Goal: Find specific page/section: Find specific page/section

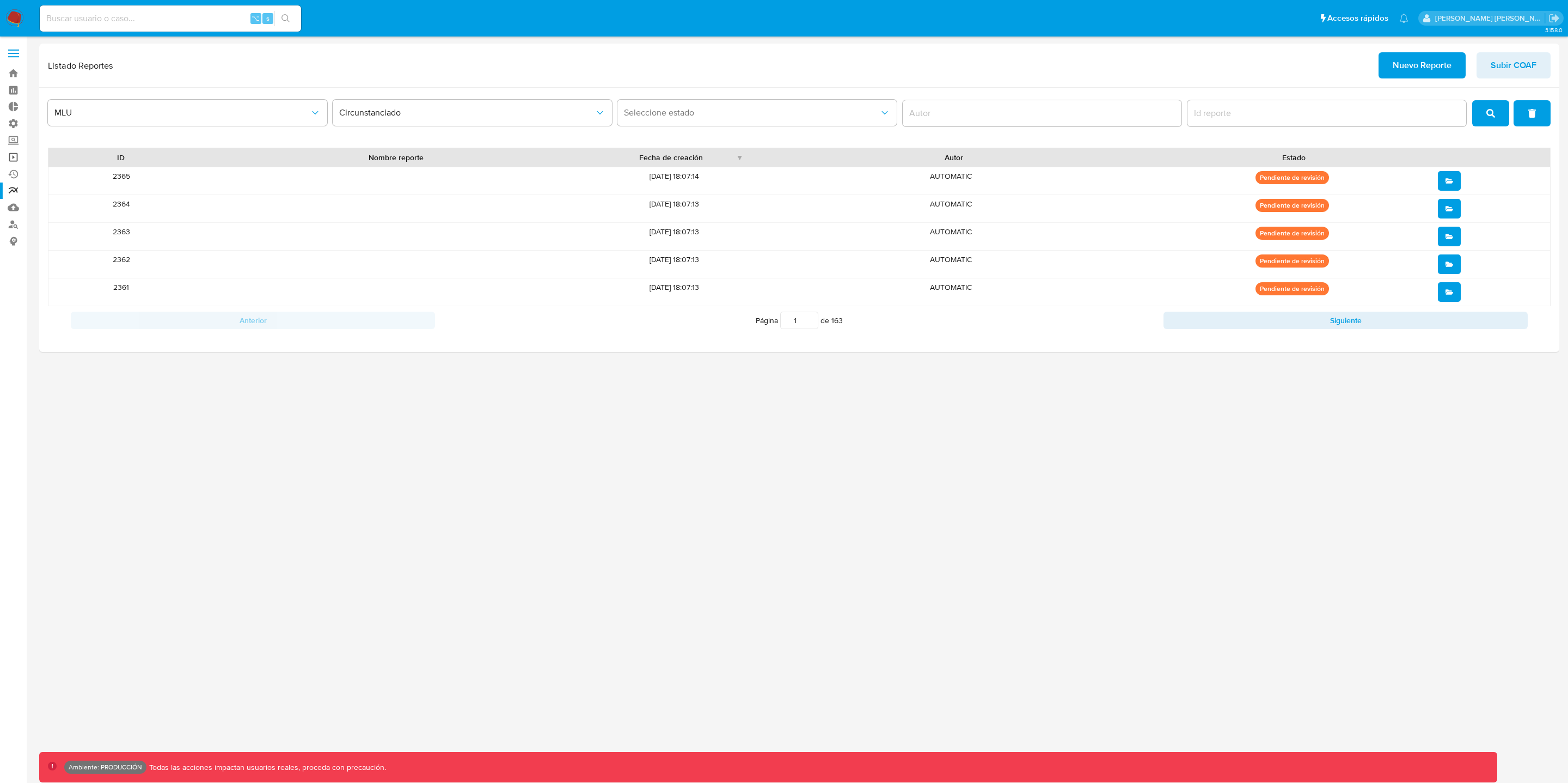
click at [16, 161] on link "Operaciones masivas" at bounding box center [65, 157] width 130 height 17
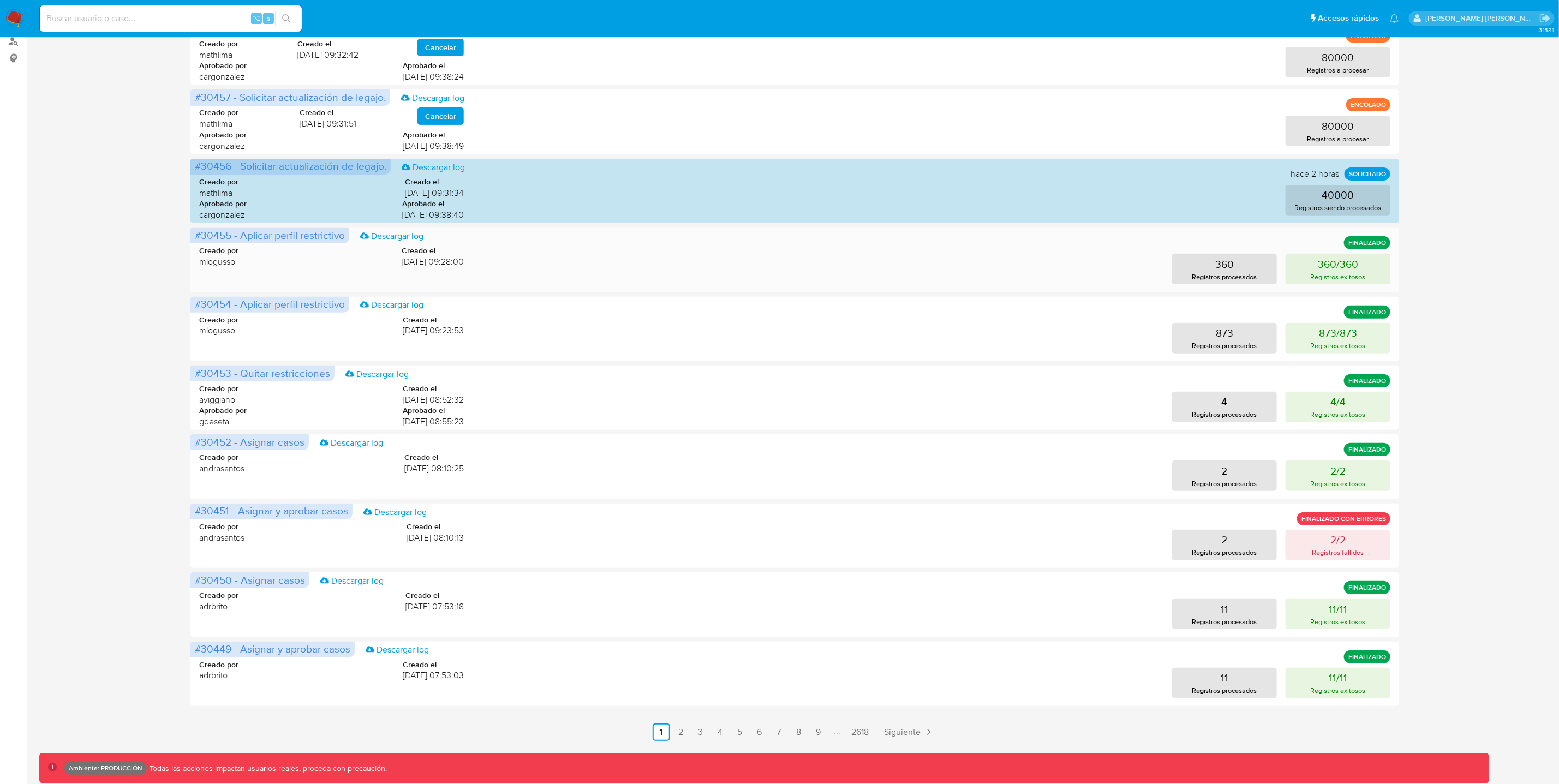
scroll to position [186, 0]
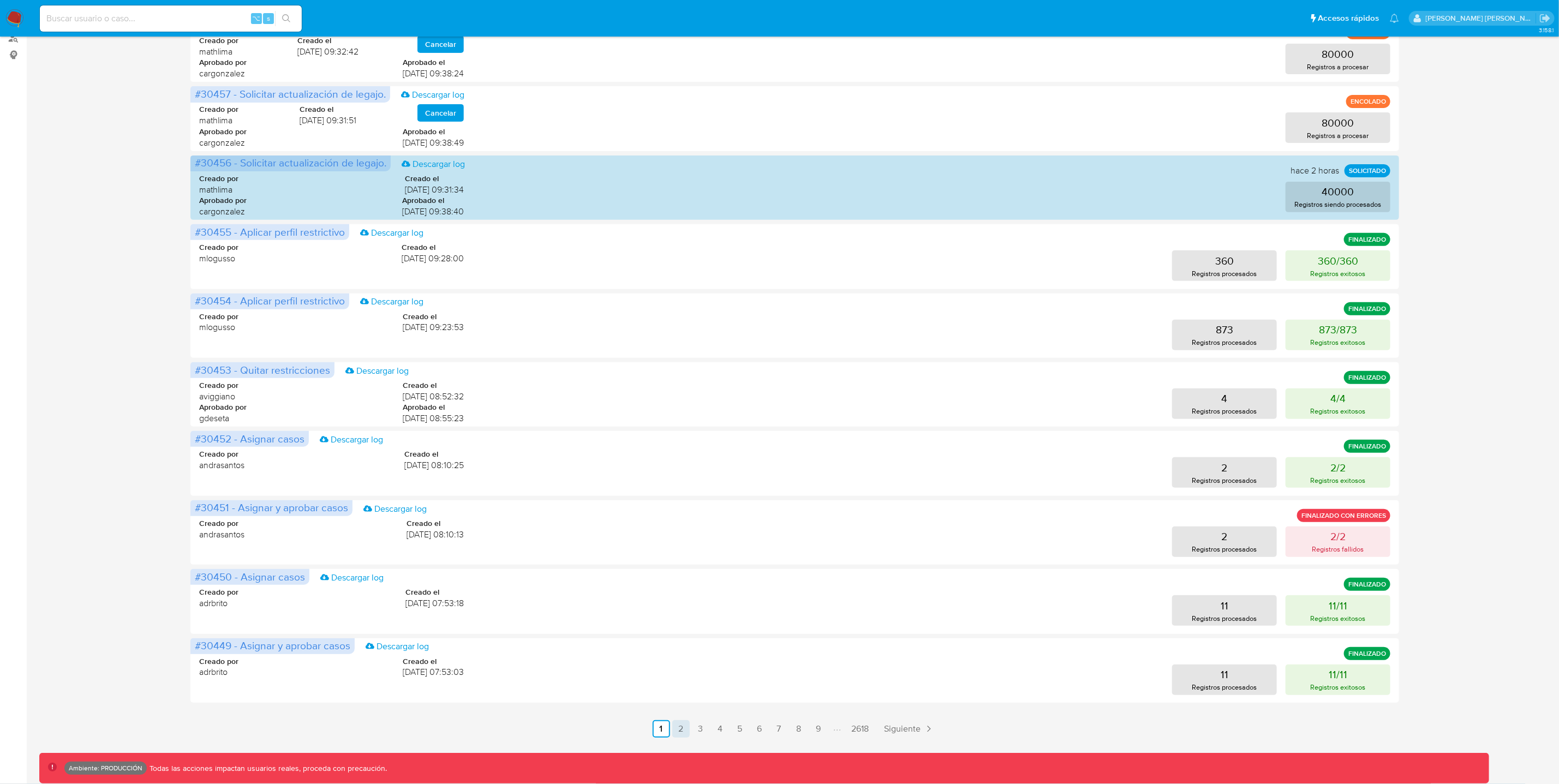
click at [682, 734] on link "2" at bounding box center [681, 729] width 17 height 17
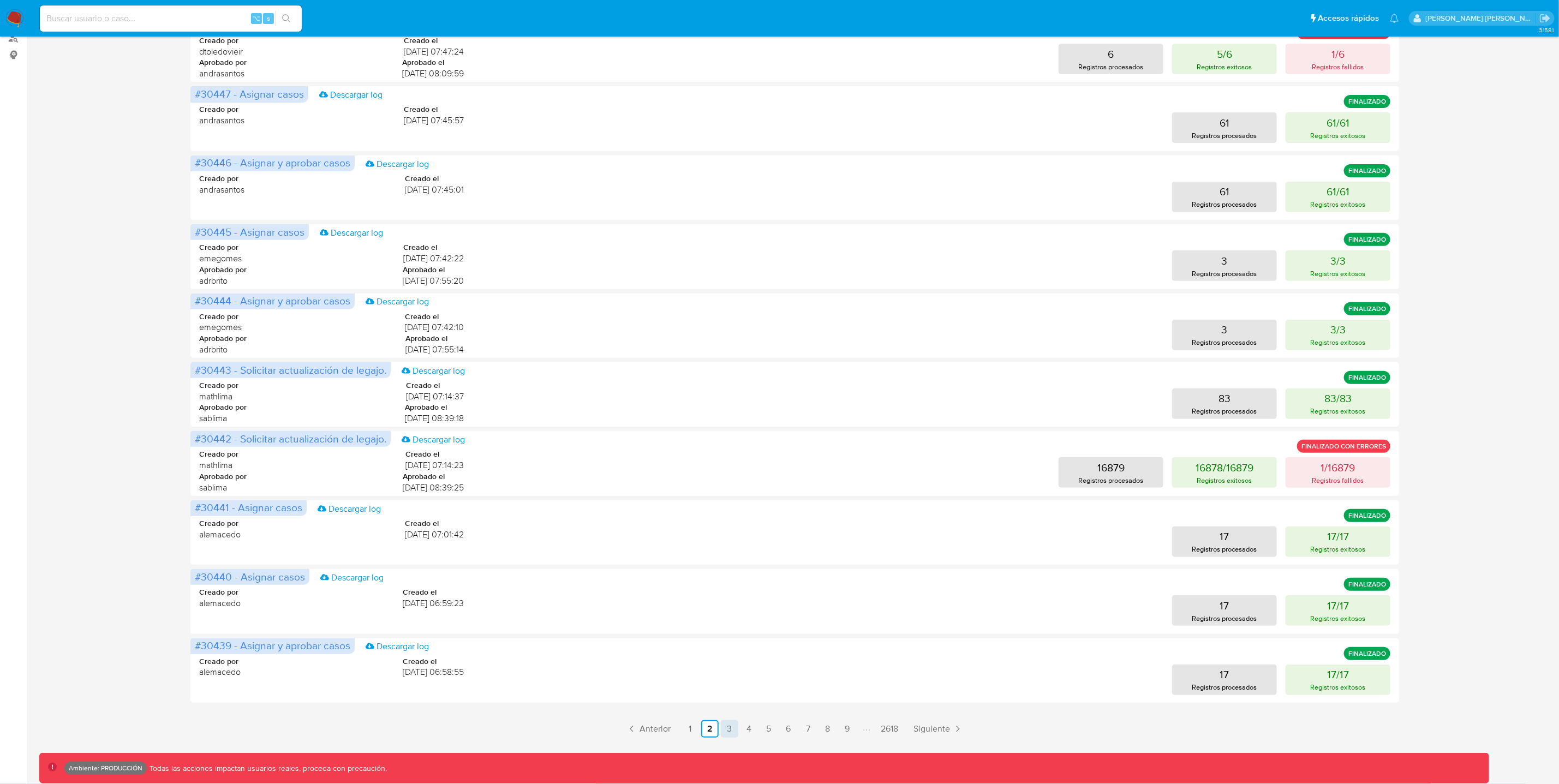
click at [731, 728] on link "3" at bounding box center [729, 729] width 17 height 17
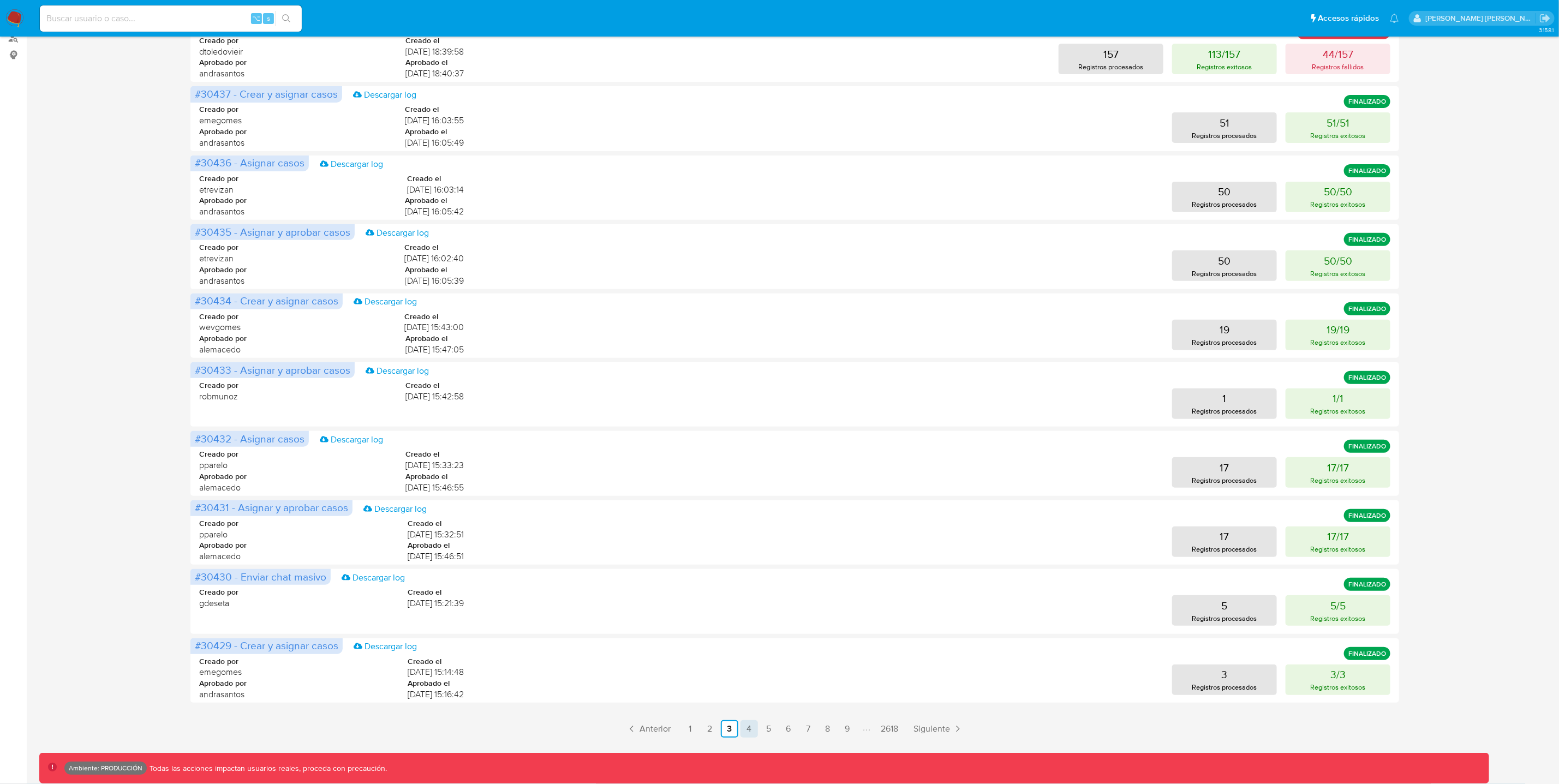
click at [753, 726] on link "4" at bounding box center [749, 729] width 17 height 17
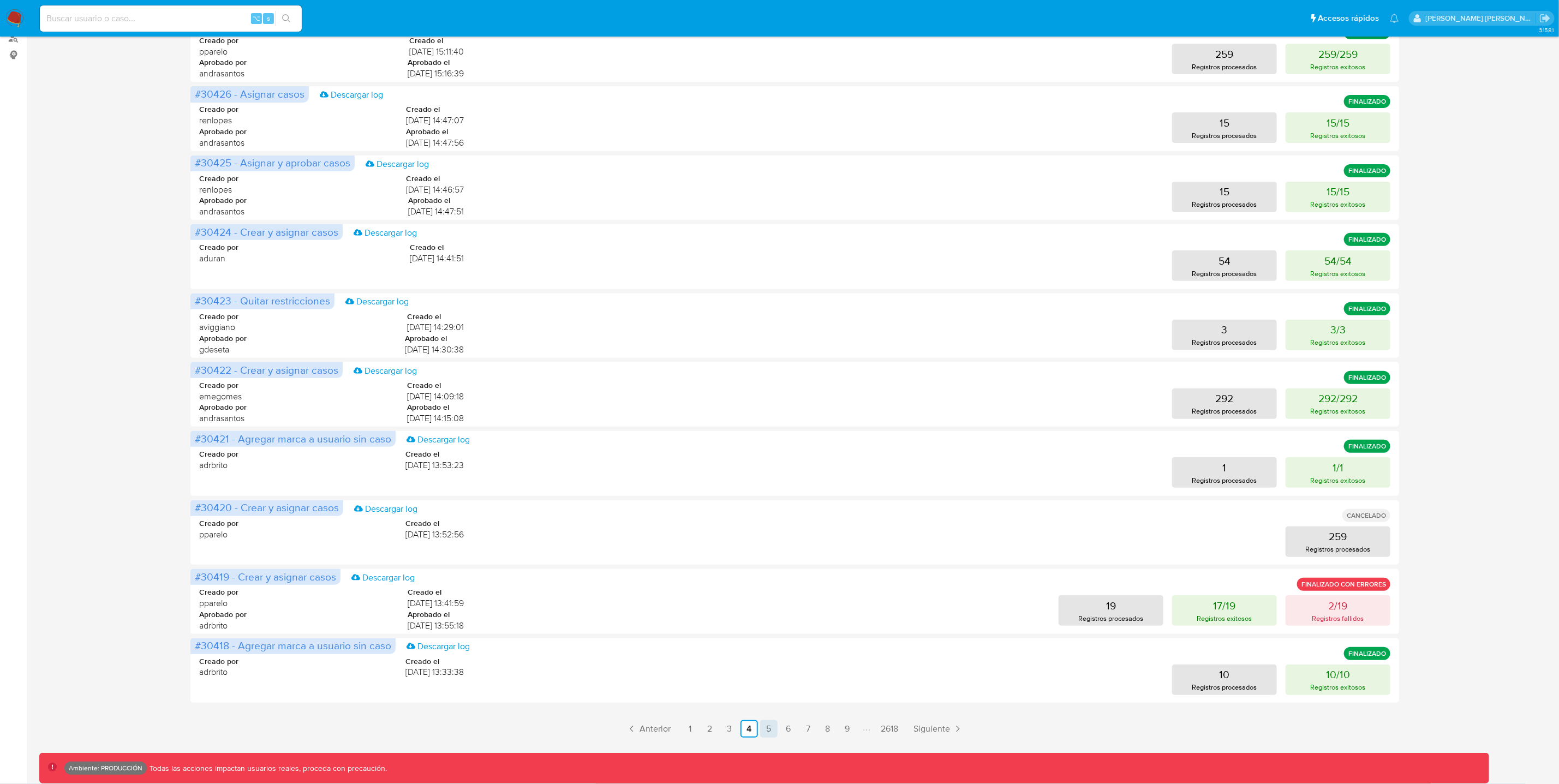
click at [769, 732] on link "5" at bounding box center [769, 729] width 17 height 17
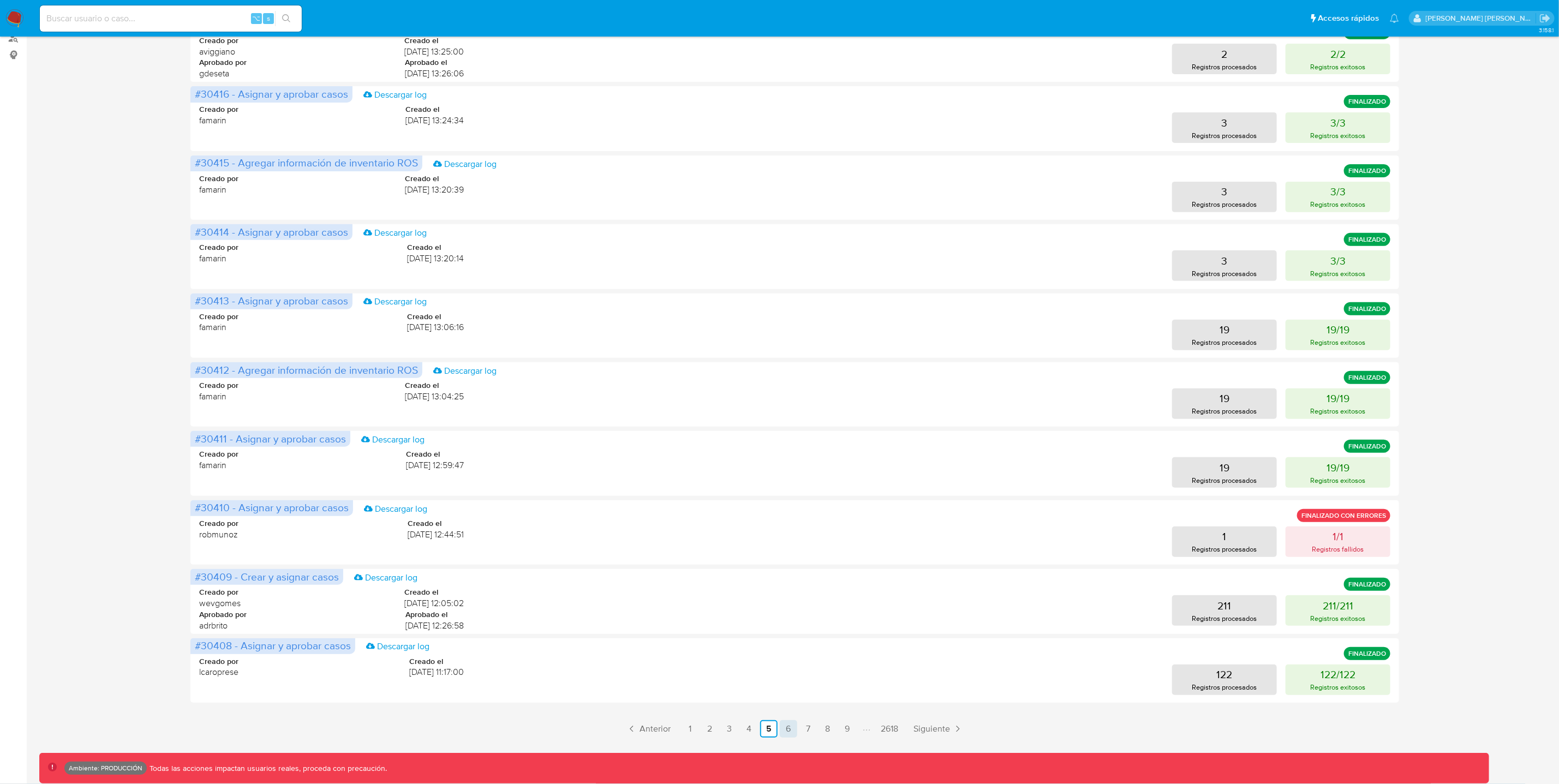
click at [788, 732] on link "6" at bounding box center [788, 729] width 17 height 17
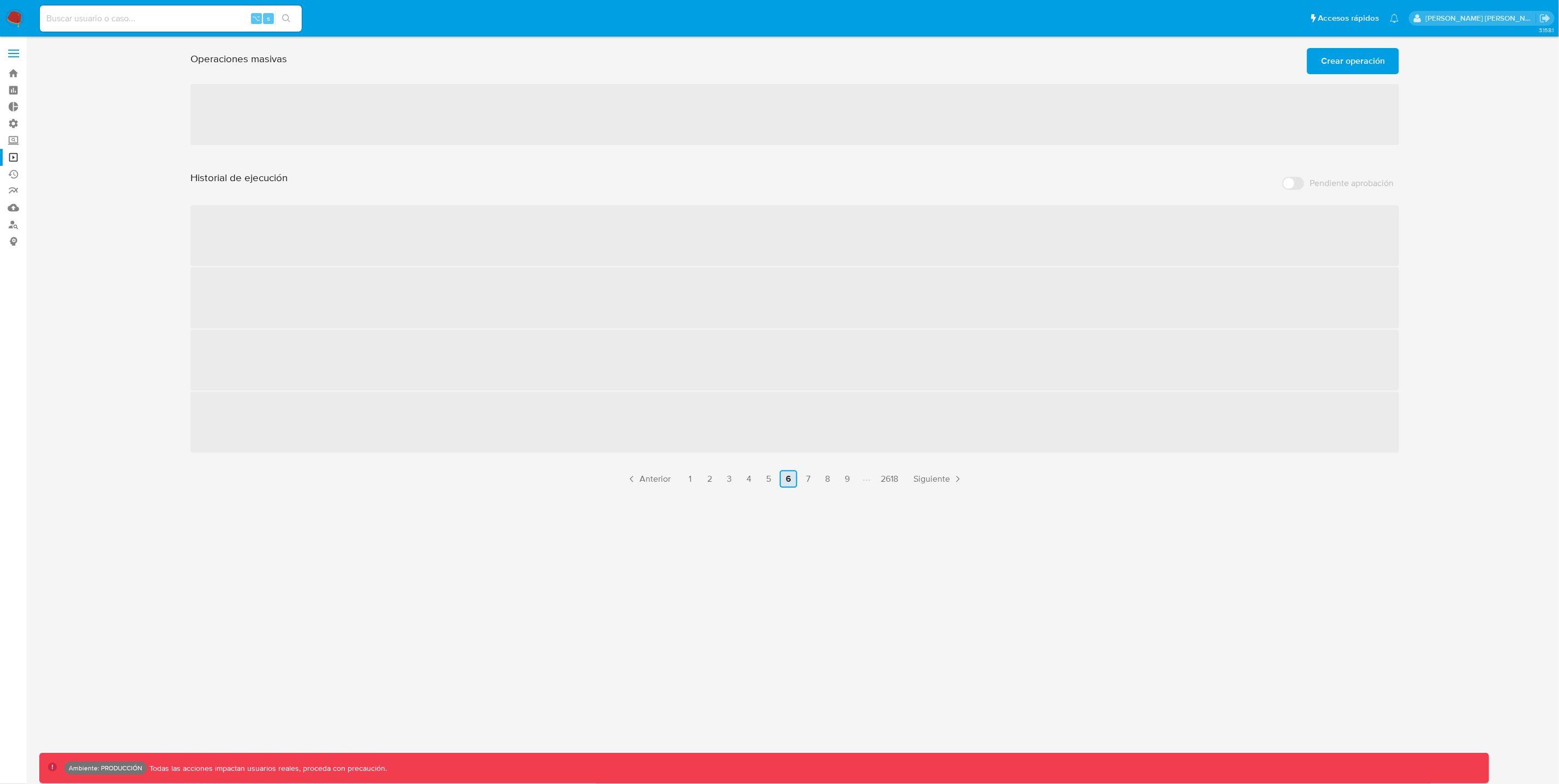
scroll to position [0, 0]
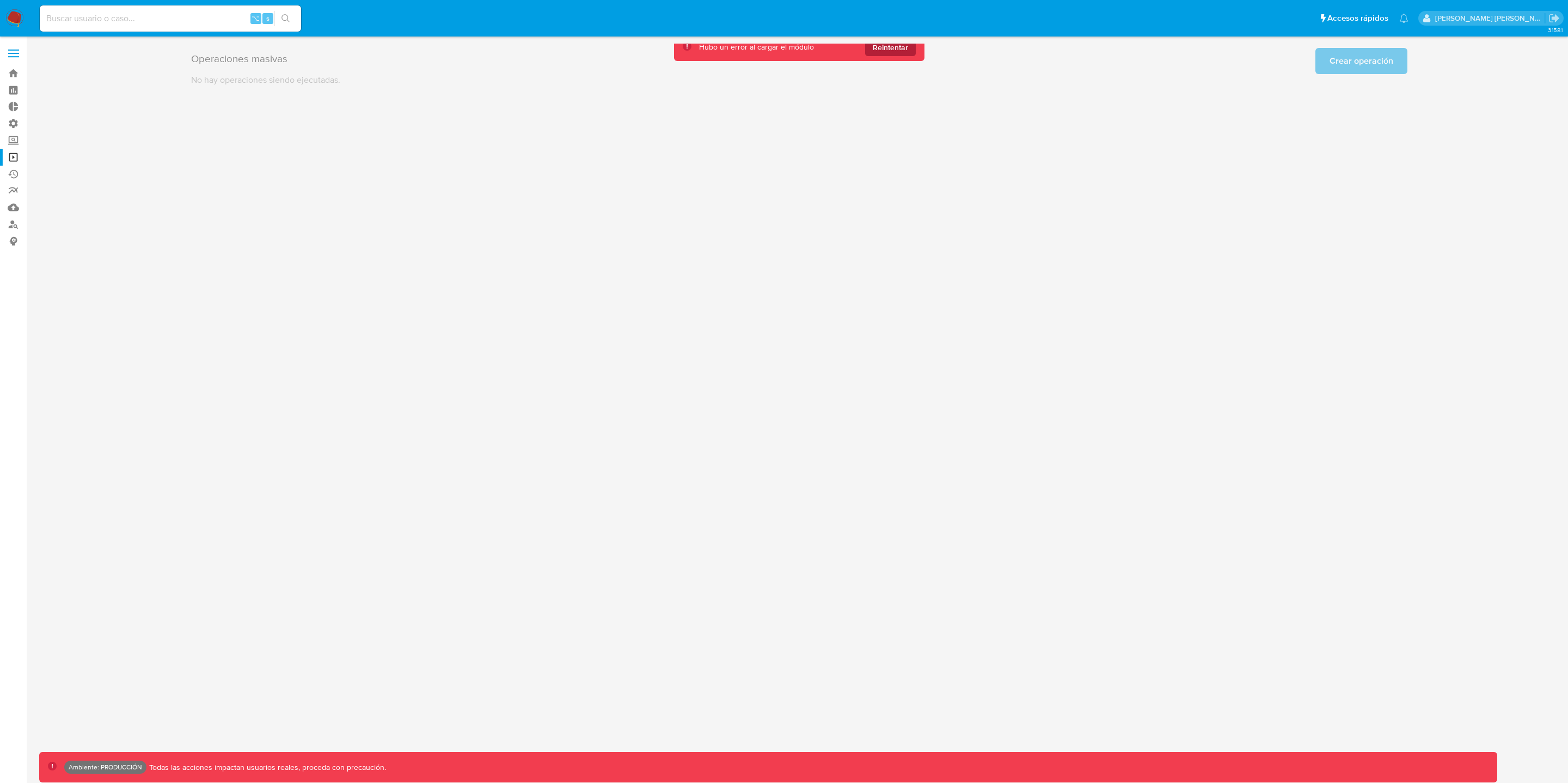
click at [886, 49] on span "Reintentar" at bounding box center [890, 48] width 35 height 17
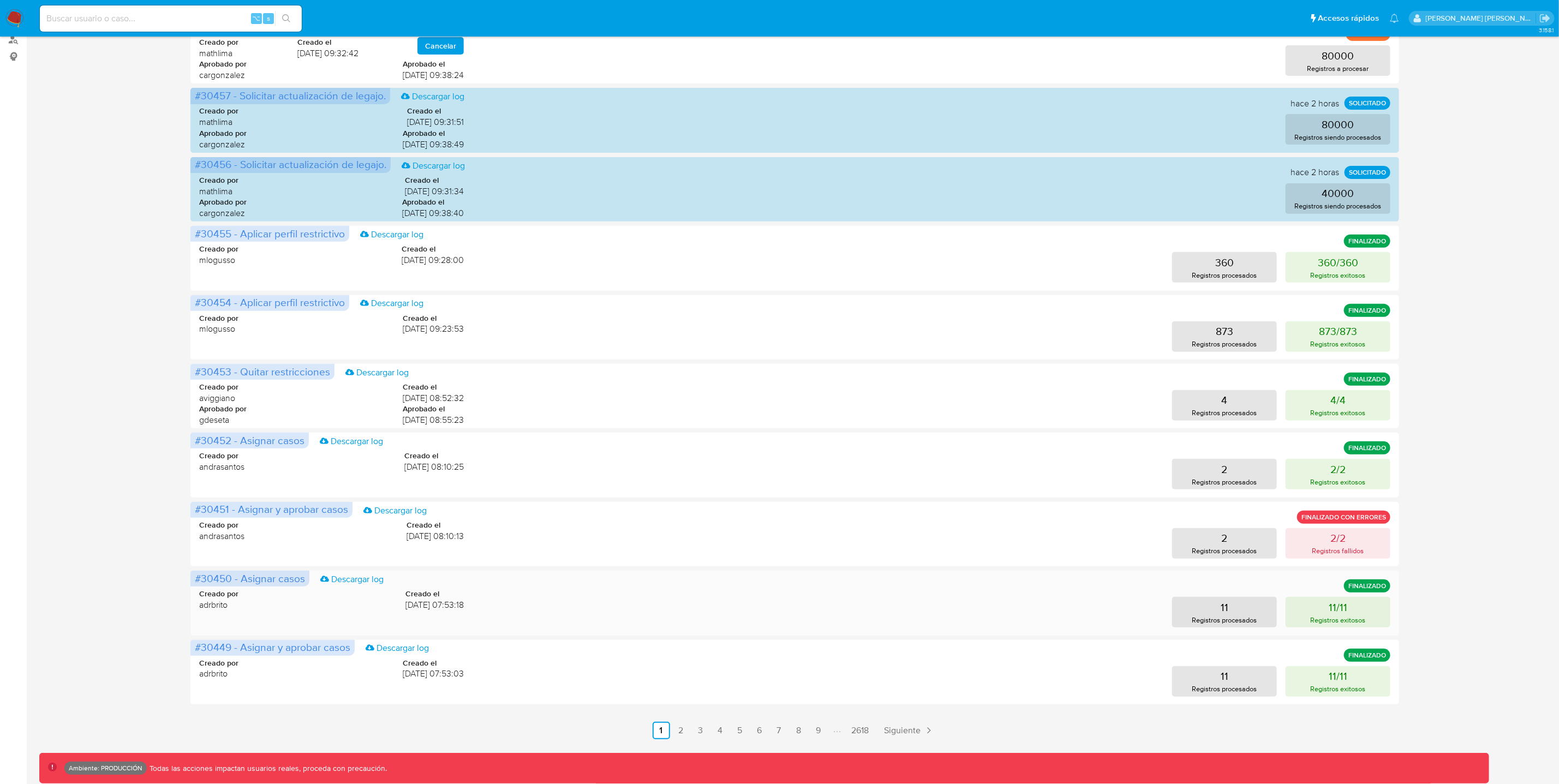
scroll to position [186, 0]
click at [761, 732] on link "6" at bounding box center [759, 729] width 17 height 17
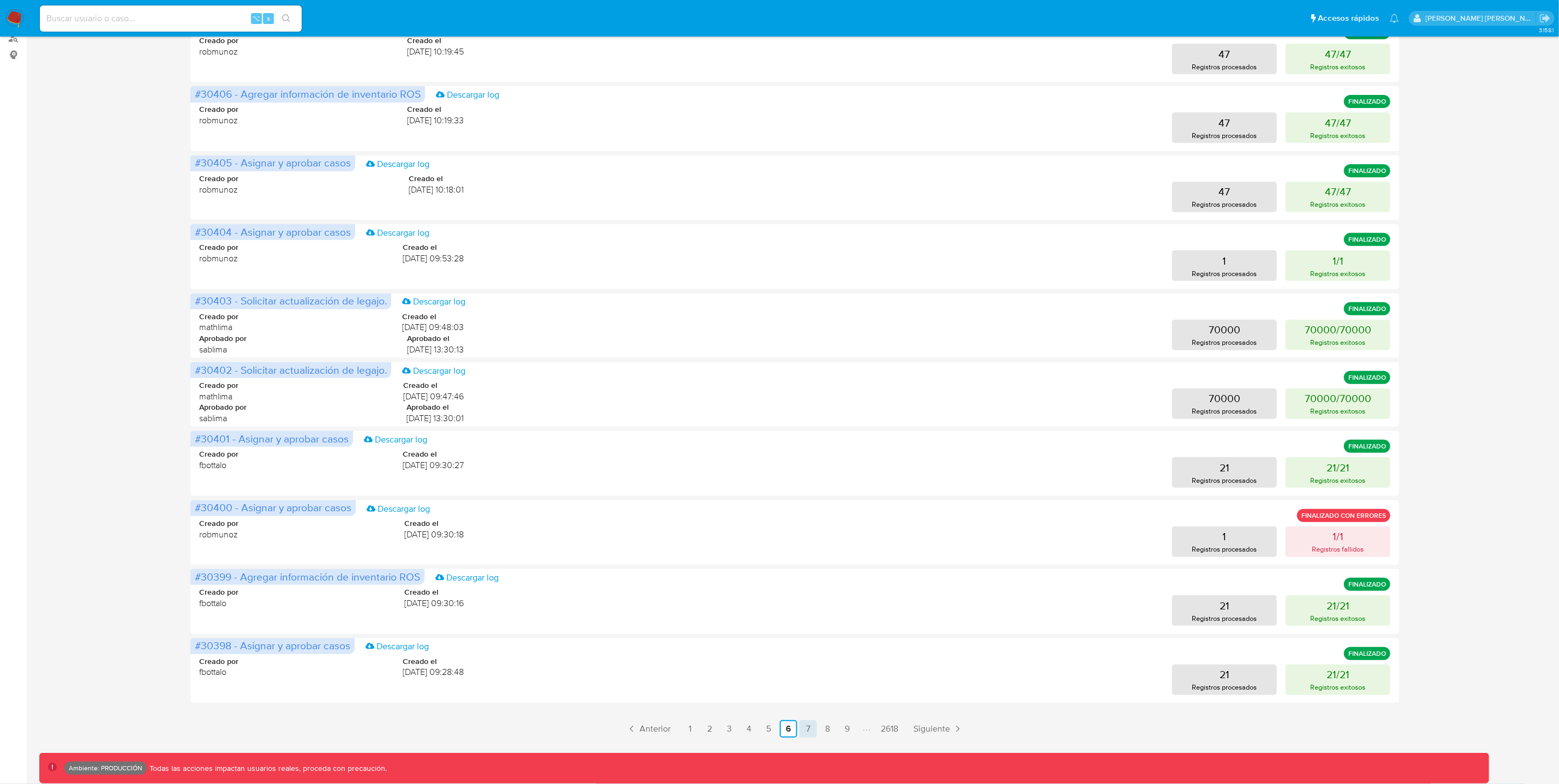
click at [814, 728] on link "7" at bounding box center [808, 729] width 17 height 17
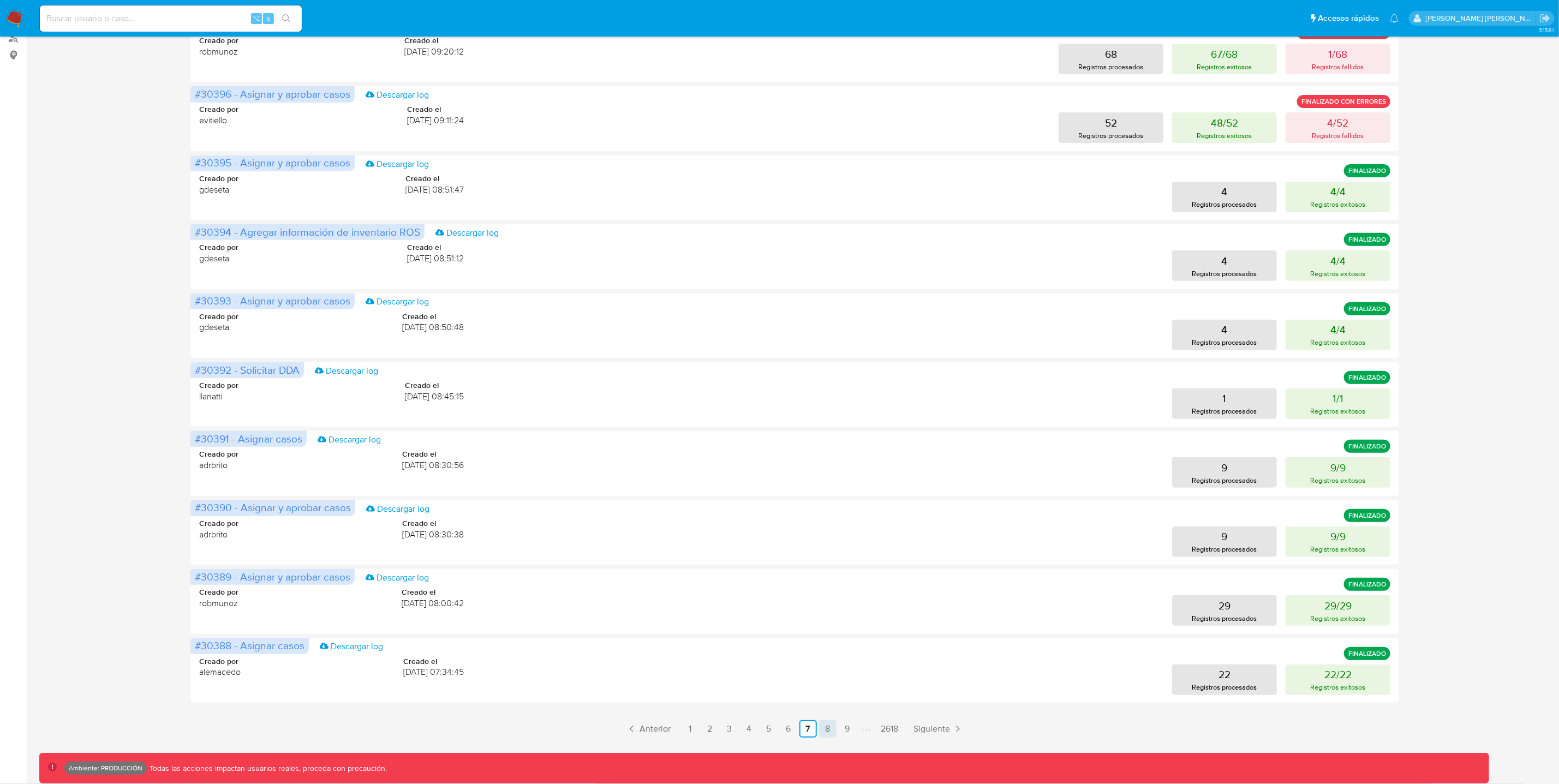
click at [834, 725] on link "8" at bounding box center [828, 729] width 17 height 17
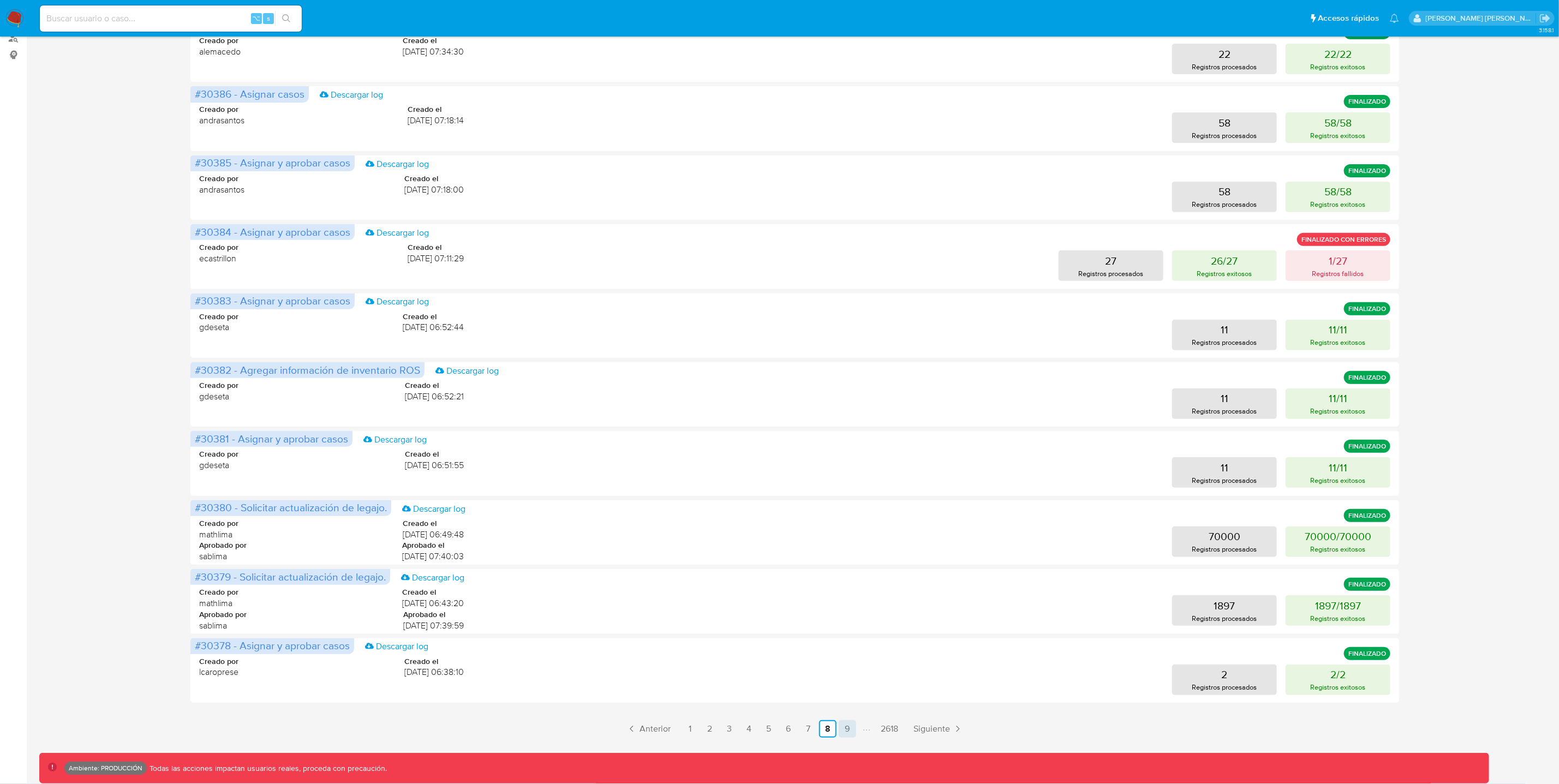
click at [846, 730] on link "9" at bounding box center [847, 729] width 17 height 17
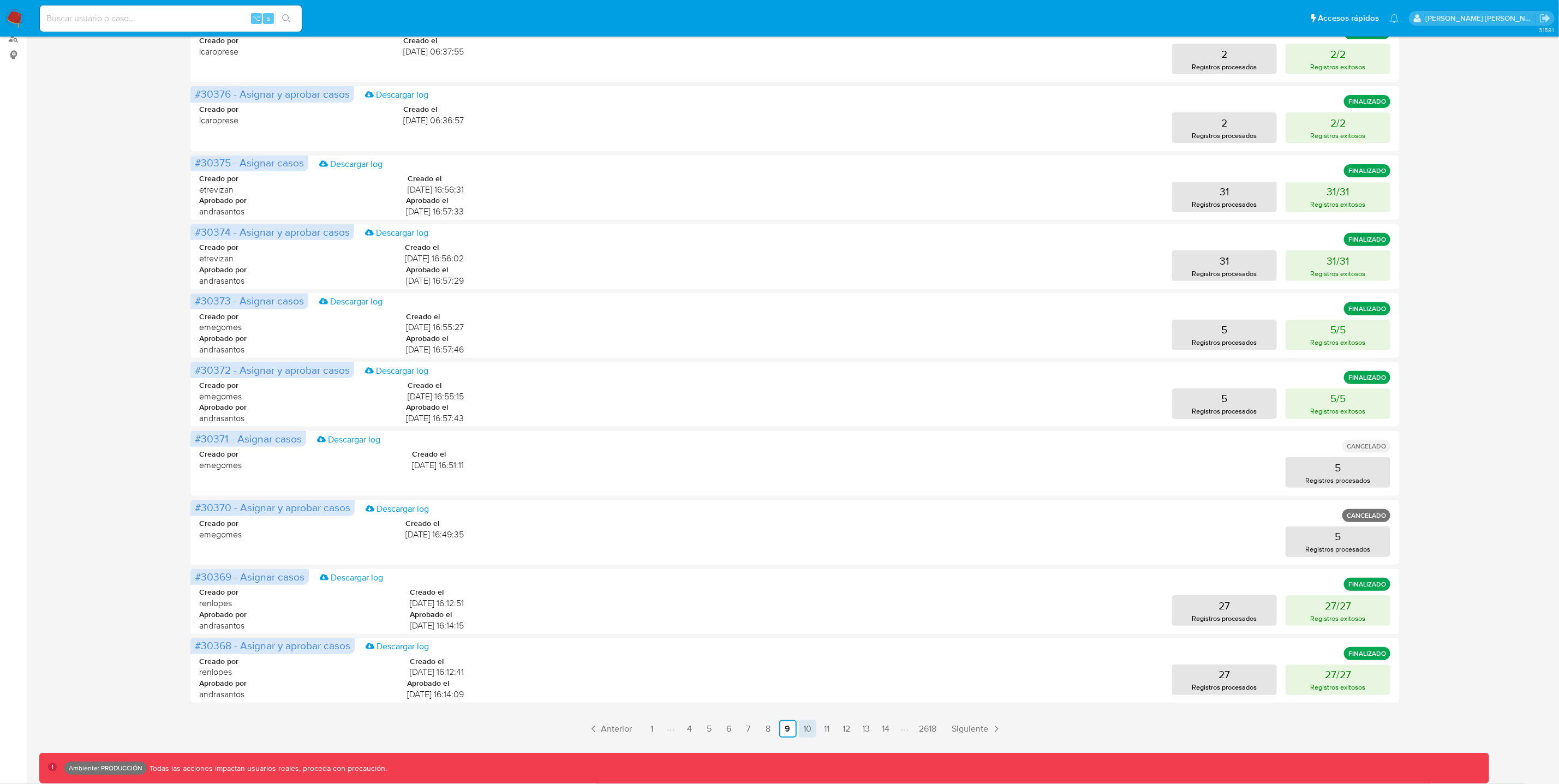
click at [808, 730] on link "10" at bounding box center [808, 729] width 17 height 17
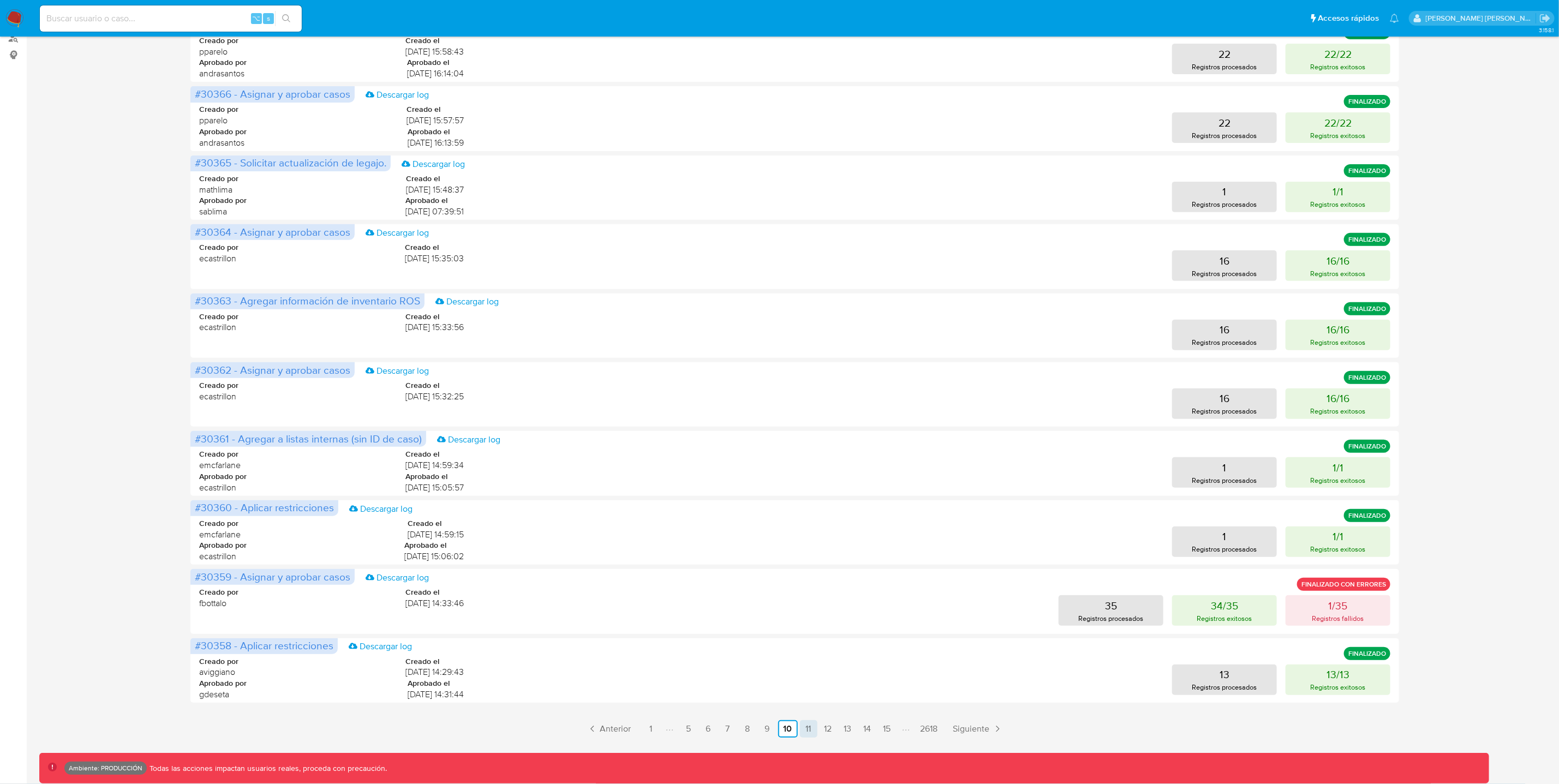
click at [808, 724] on link "11" at bounding box center [808, 729] width 17 height 17
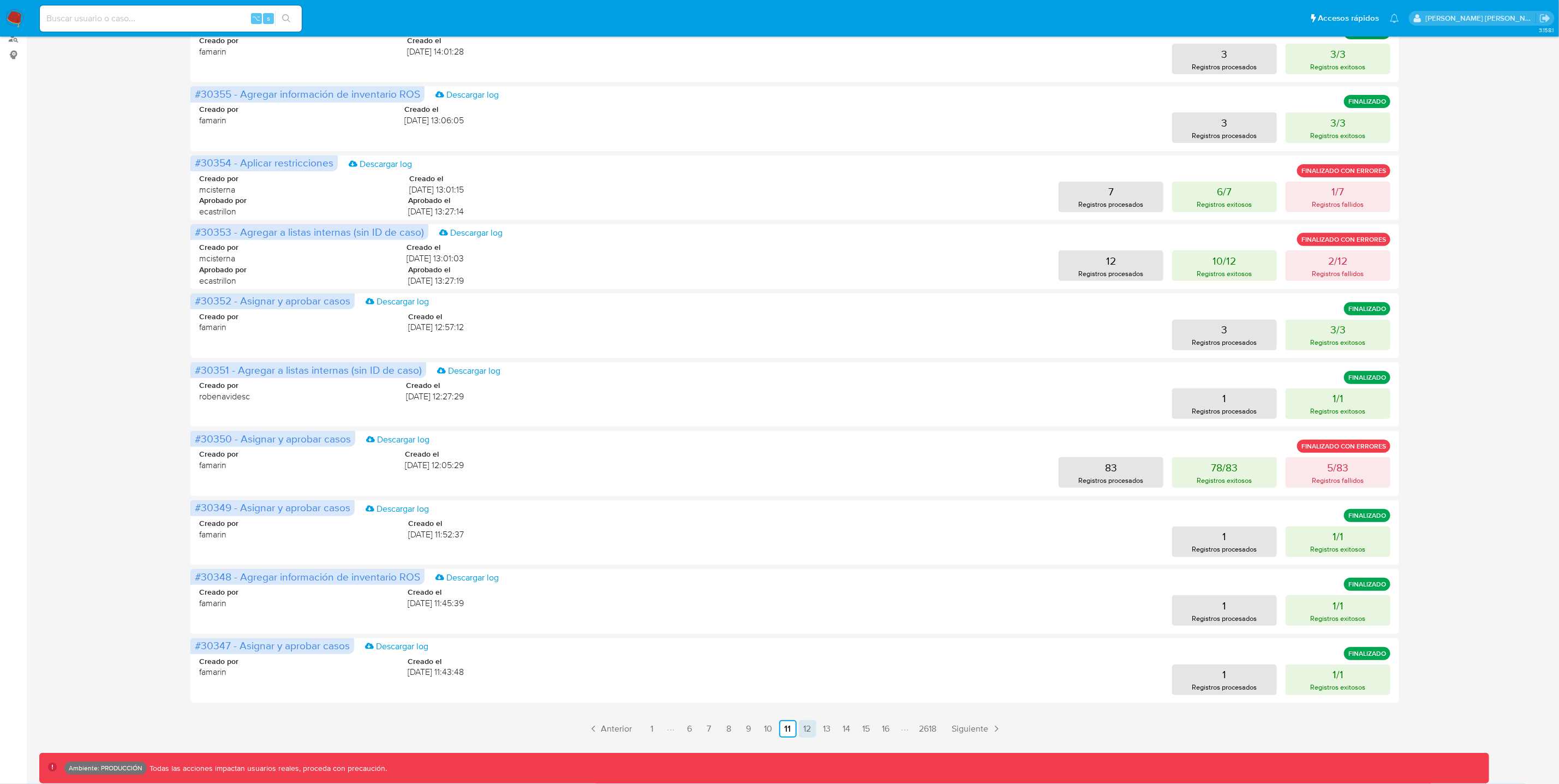
click at [806, 738] on link "12" at bounding box center [808, 729] width 17 height 17
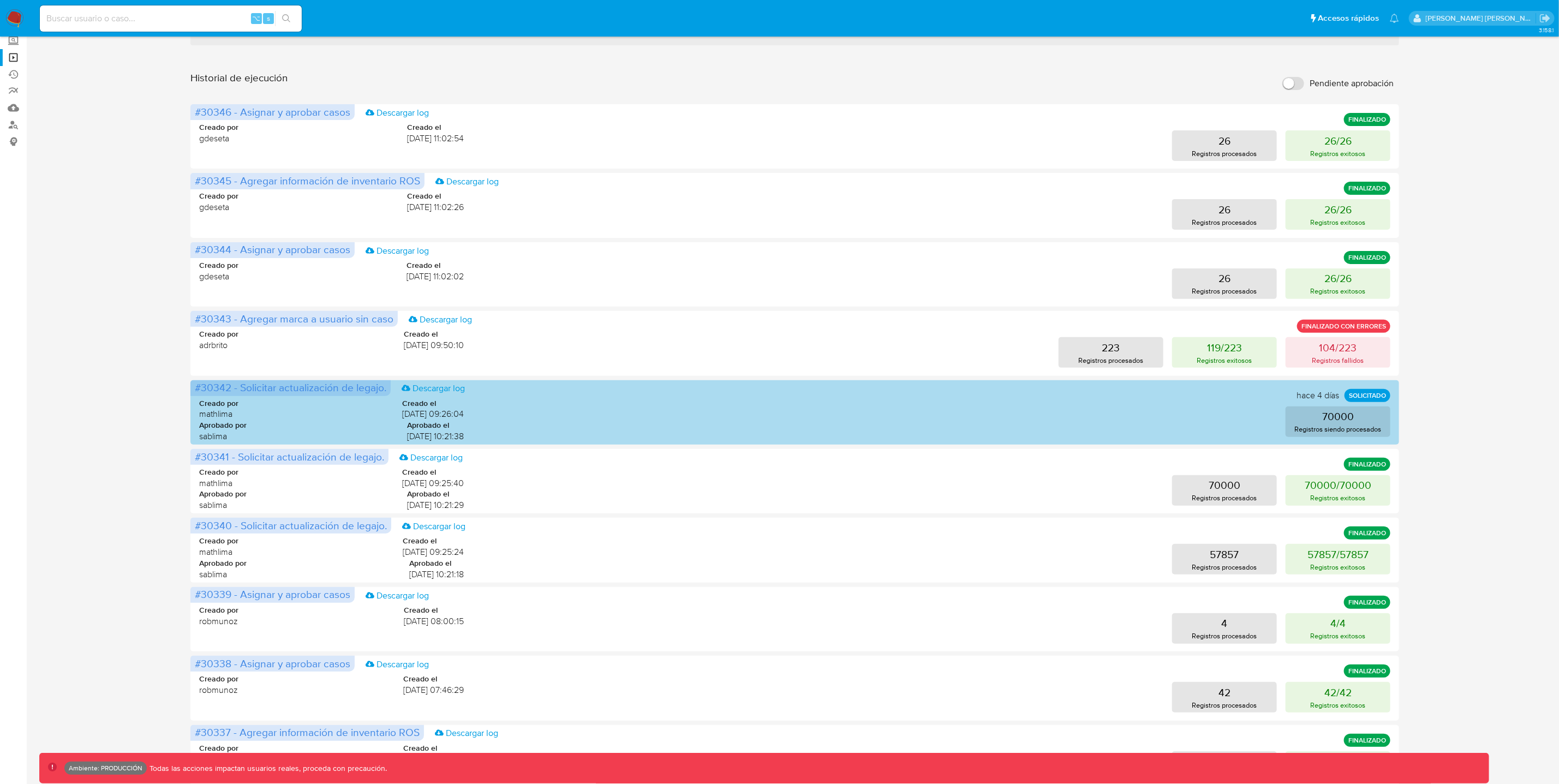
scroll to position [0, 0]
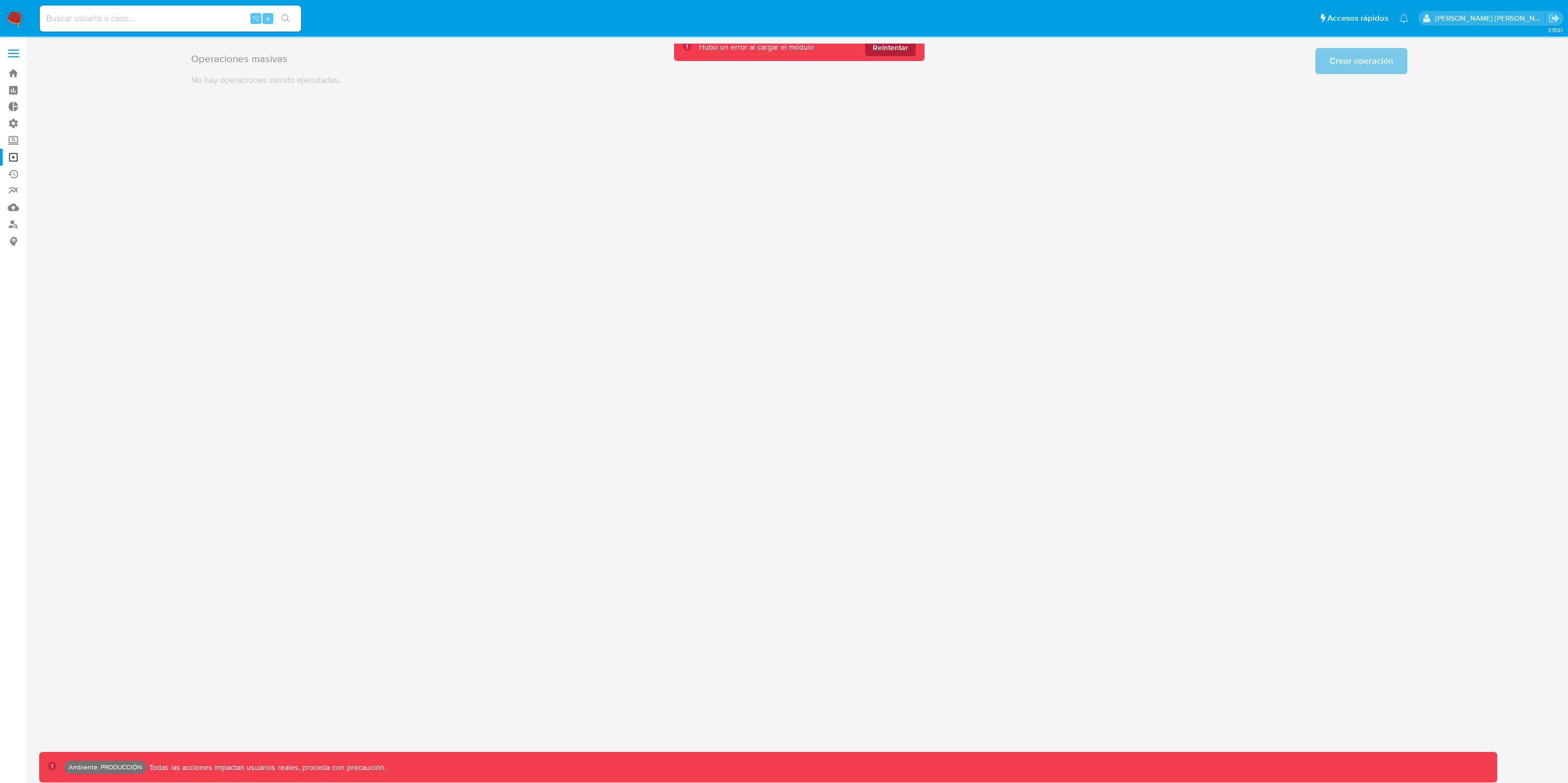
click at [888, 49] on span "Reintentar" at bounding box center [890, 48] width 35 height 17
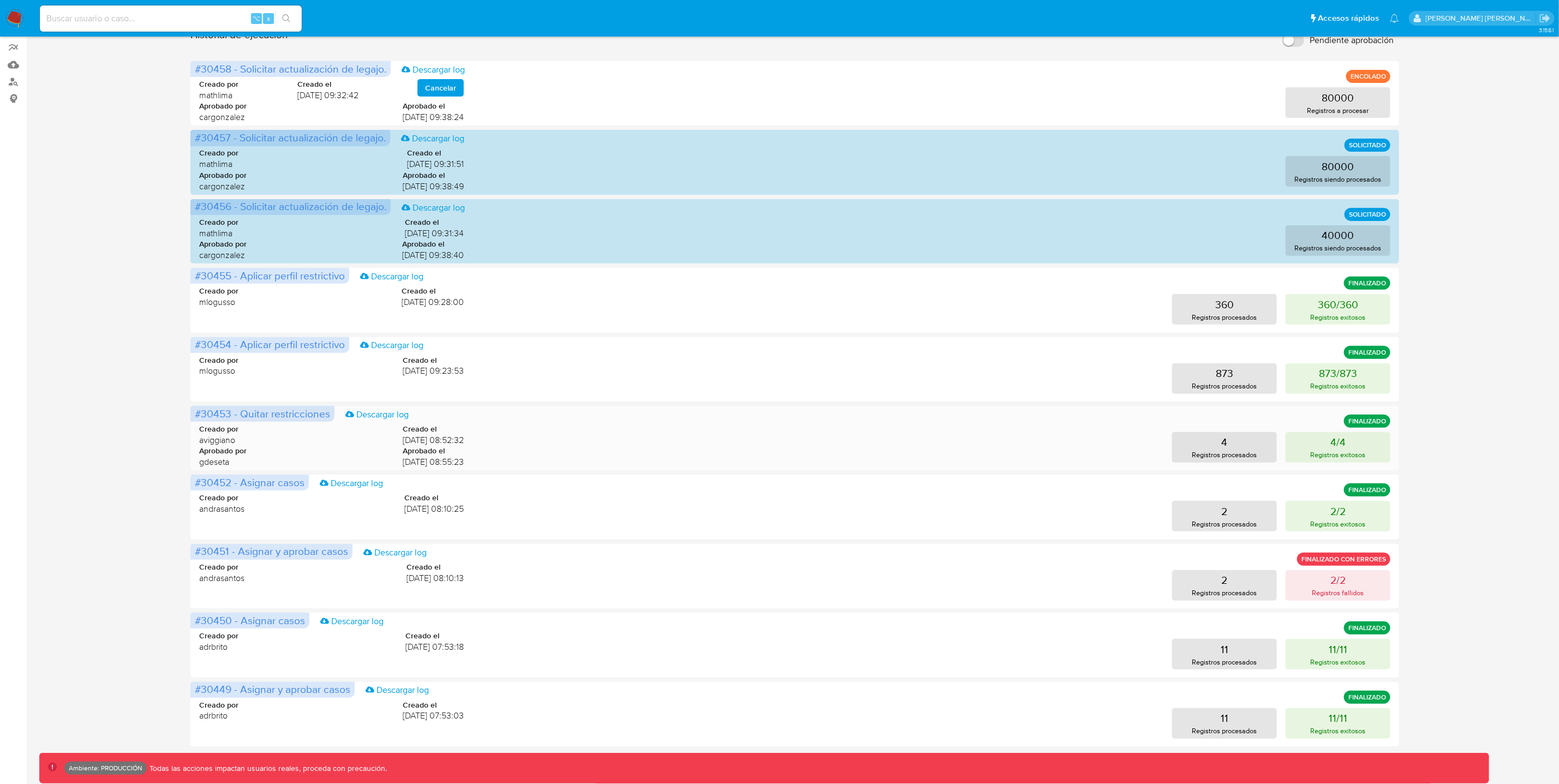
scroll to position [186, 0]
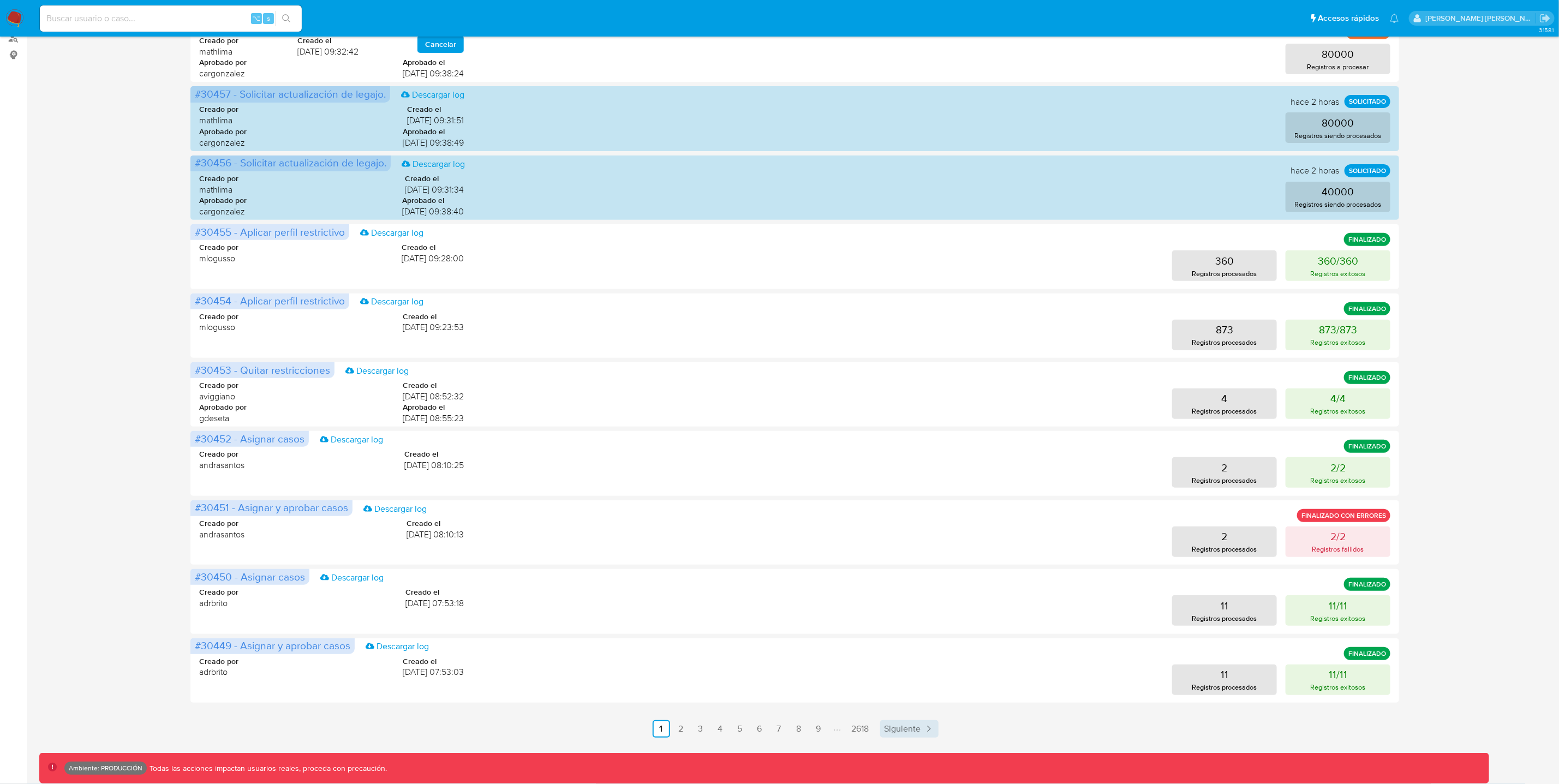
click at [932, 730] on icon "Paginación" at bounding box center [928, 728] width 11 height 11
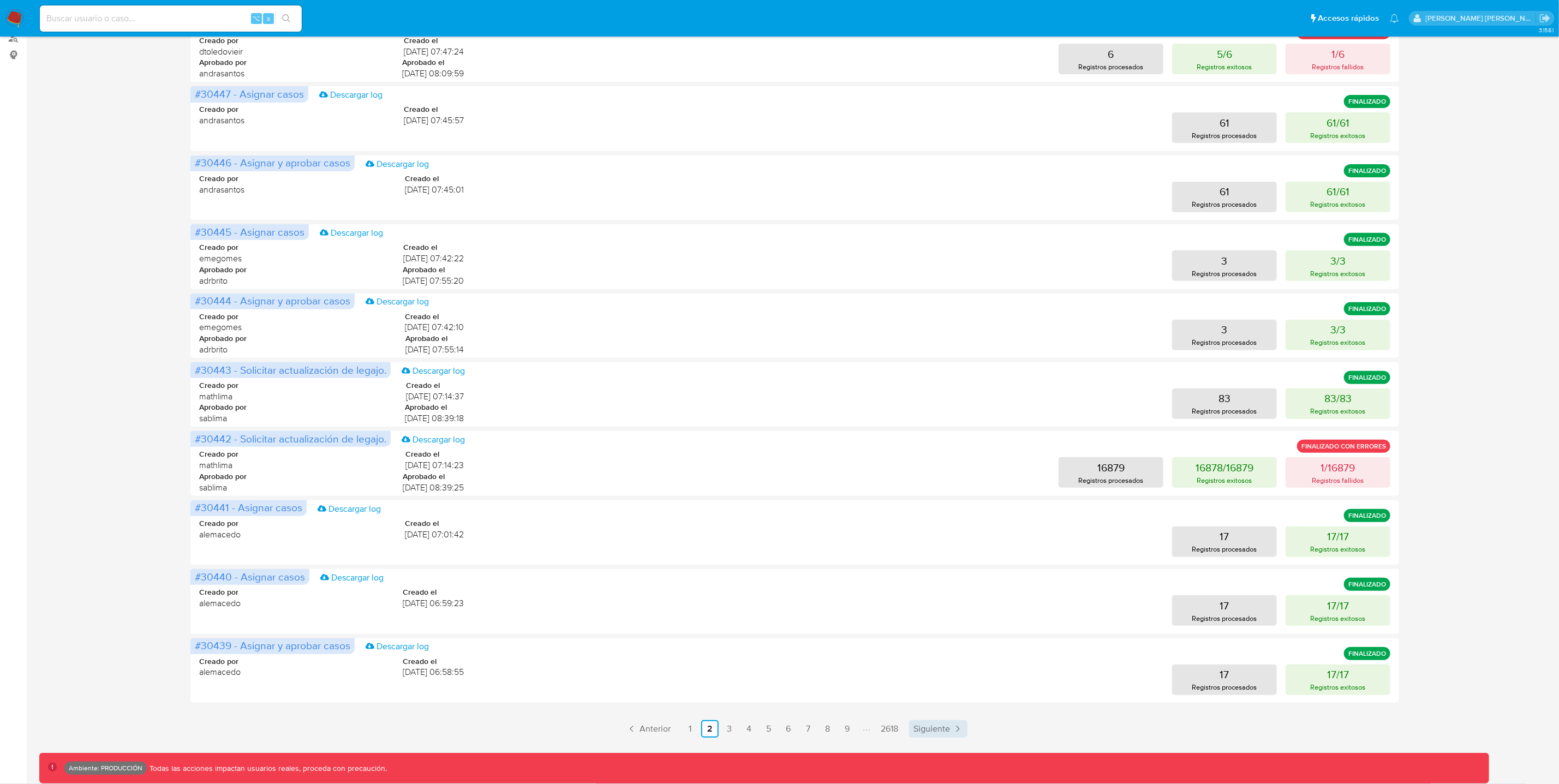
click at [946, 730] on span "Siguiente" at bounding box center [932, 728] width 37 height 9
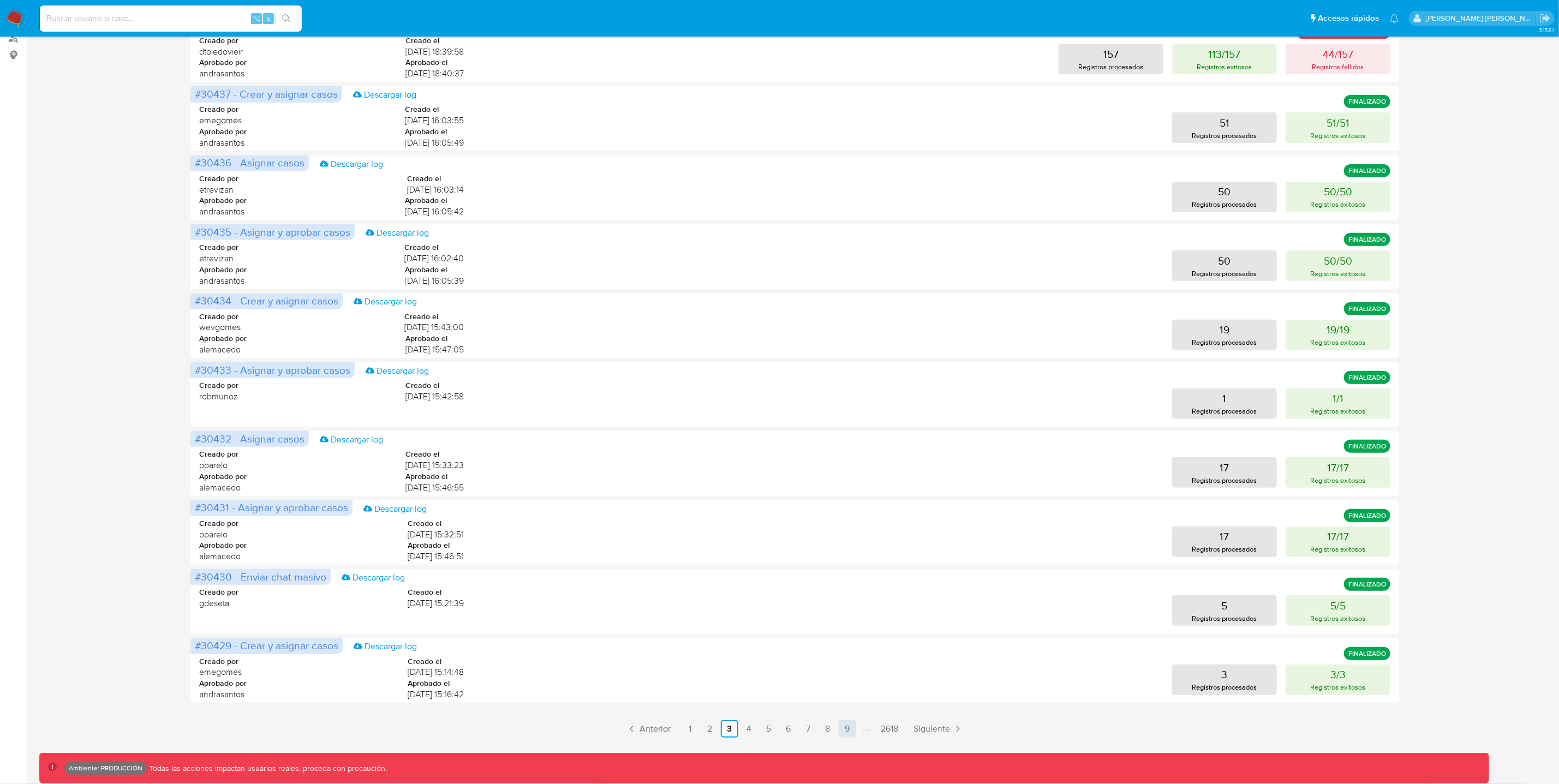
click at [844, 729] on link "9" at bounding box center [847, 729] width 17 height 17
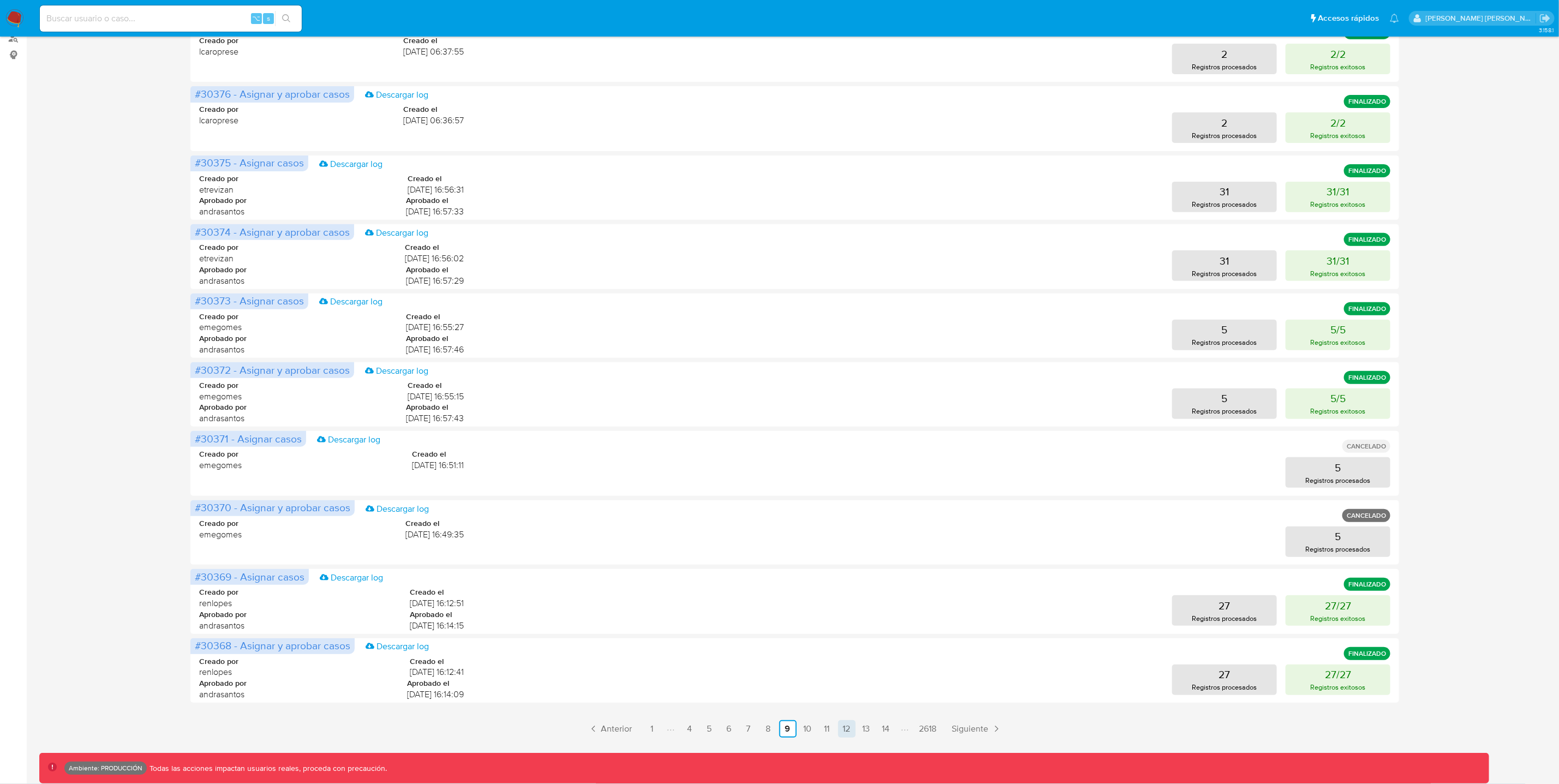
click at [843, 730] on link "12" at bounding box center [847, 729] width 17 height 17
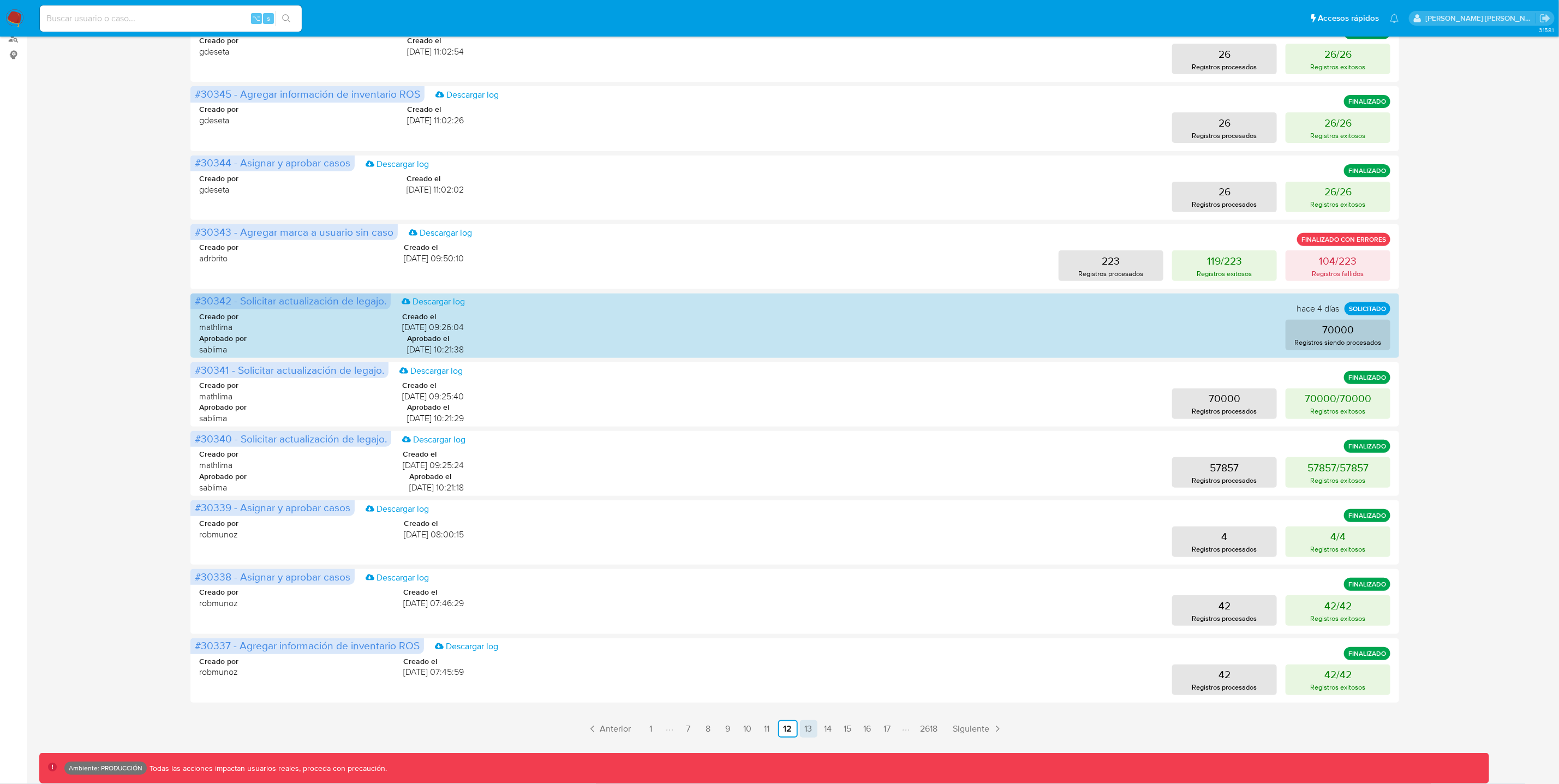
click at [811, 732] on link "13" at bounding box center [808, 729] width 17 height 17
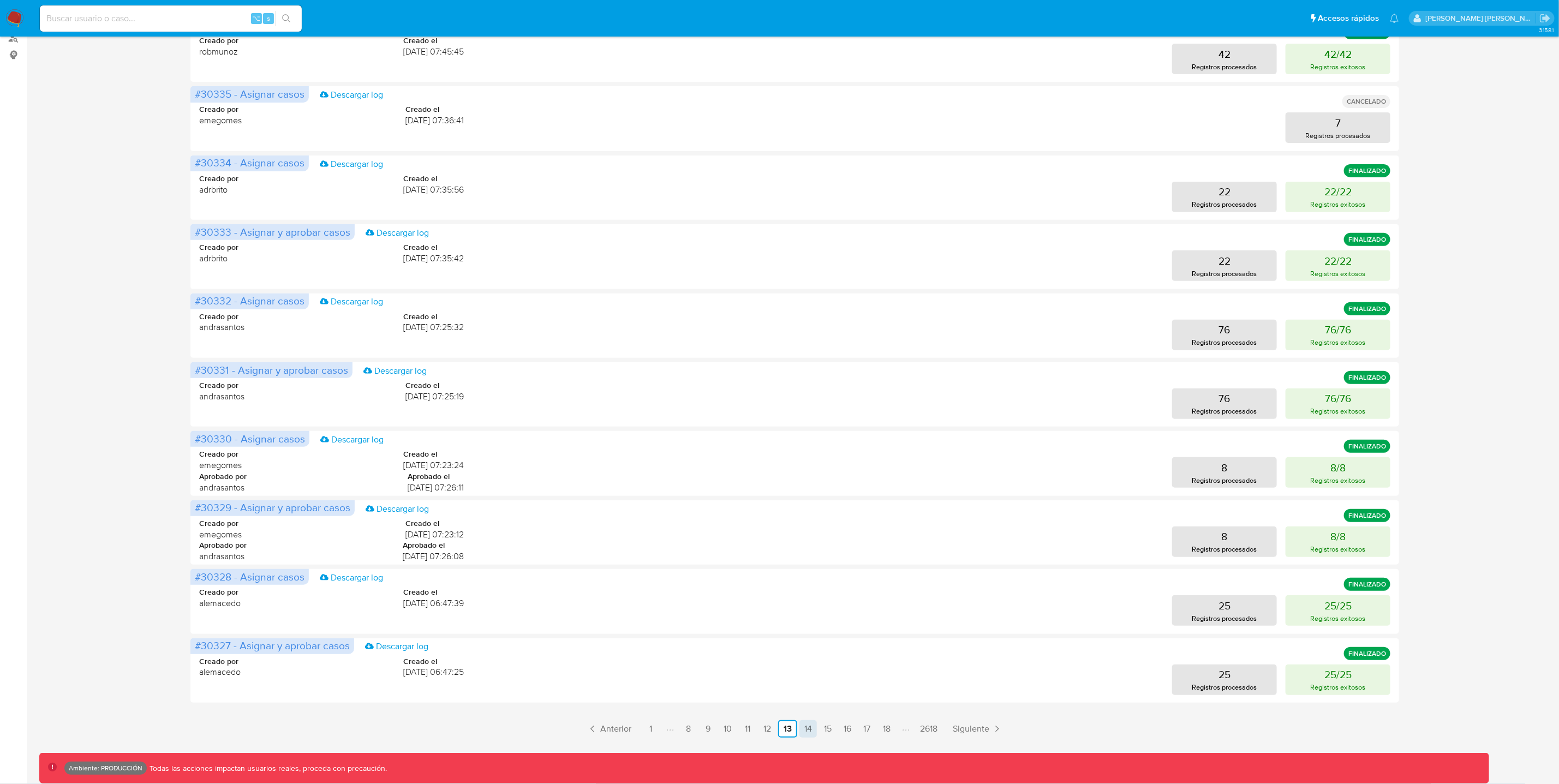
click at [806, 731] on link "14" at bounding box center [808, 729] width 17 height 17
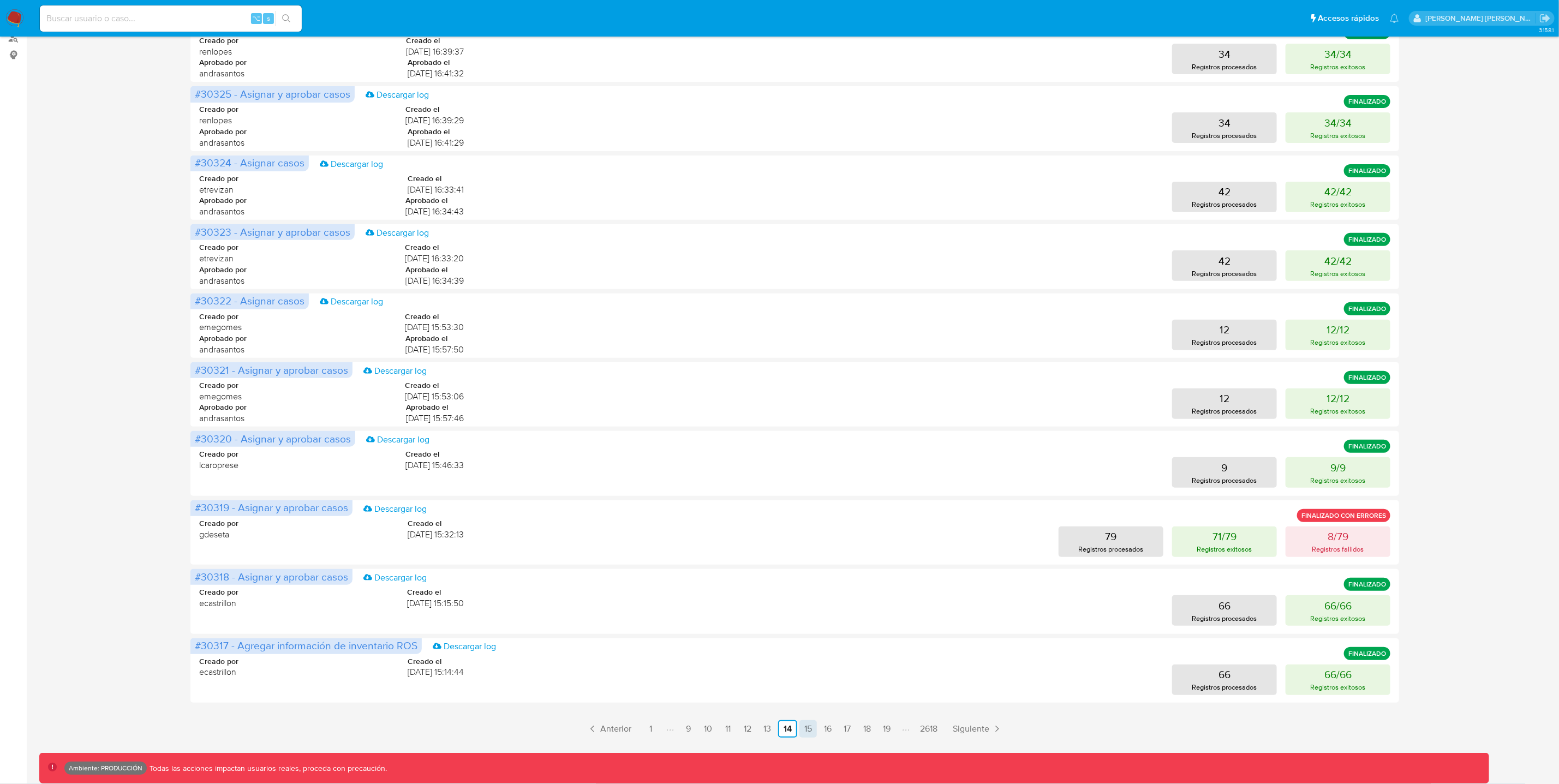
click at [812, 728] on link "15" at bounding box center [808, 729] width 17 height 17
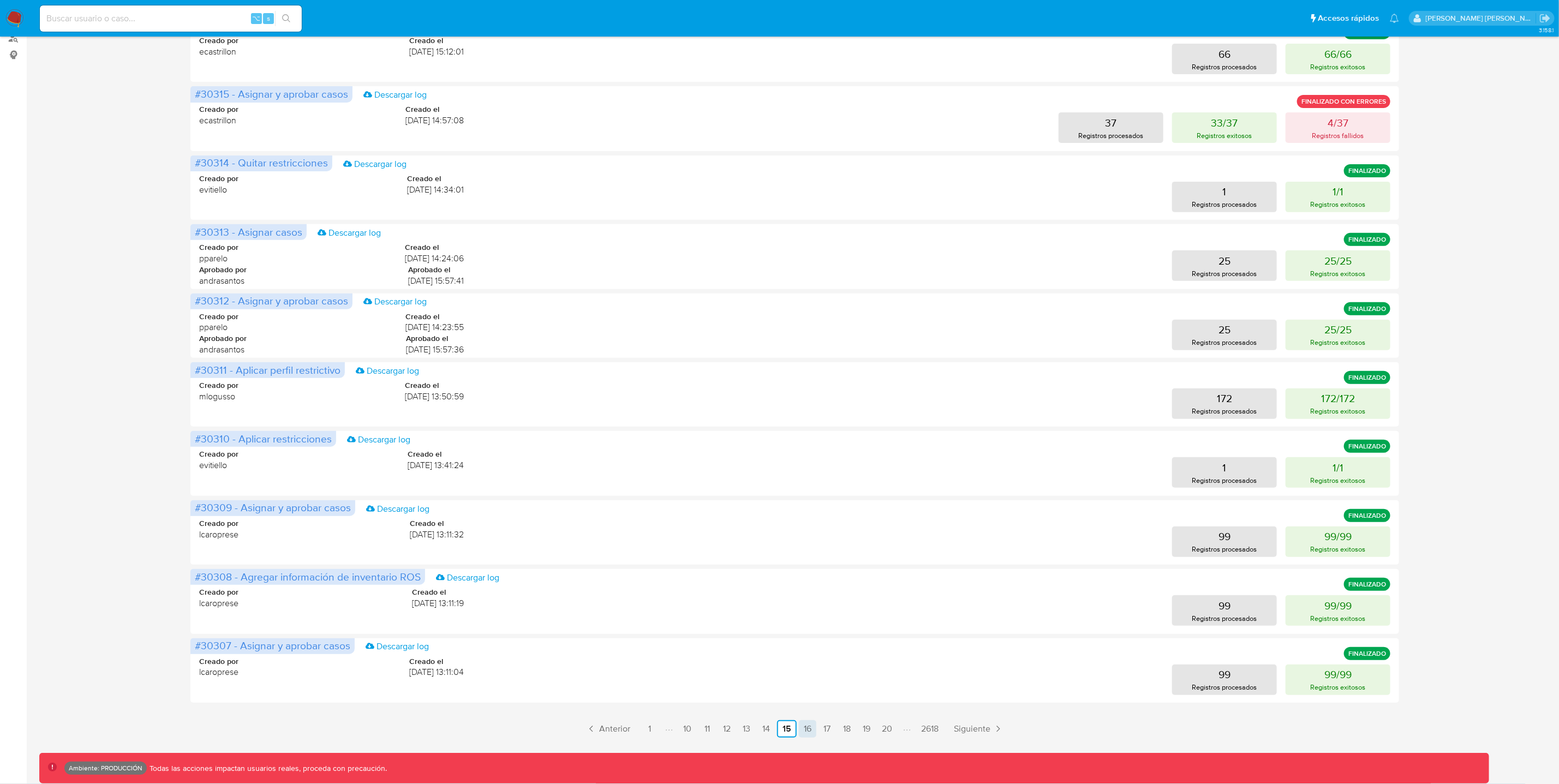
click at [804, 732] on link "16" at bounding box center [808, 729] width 17 height 17
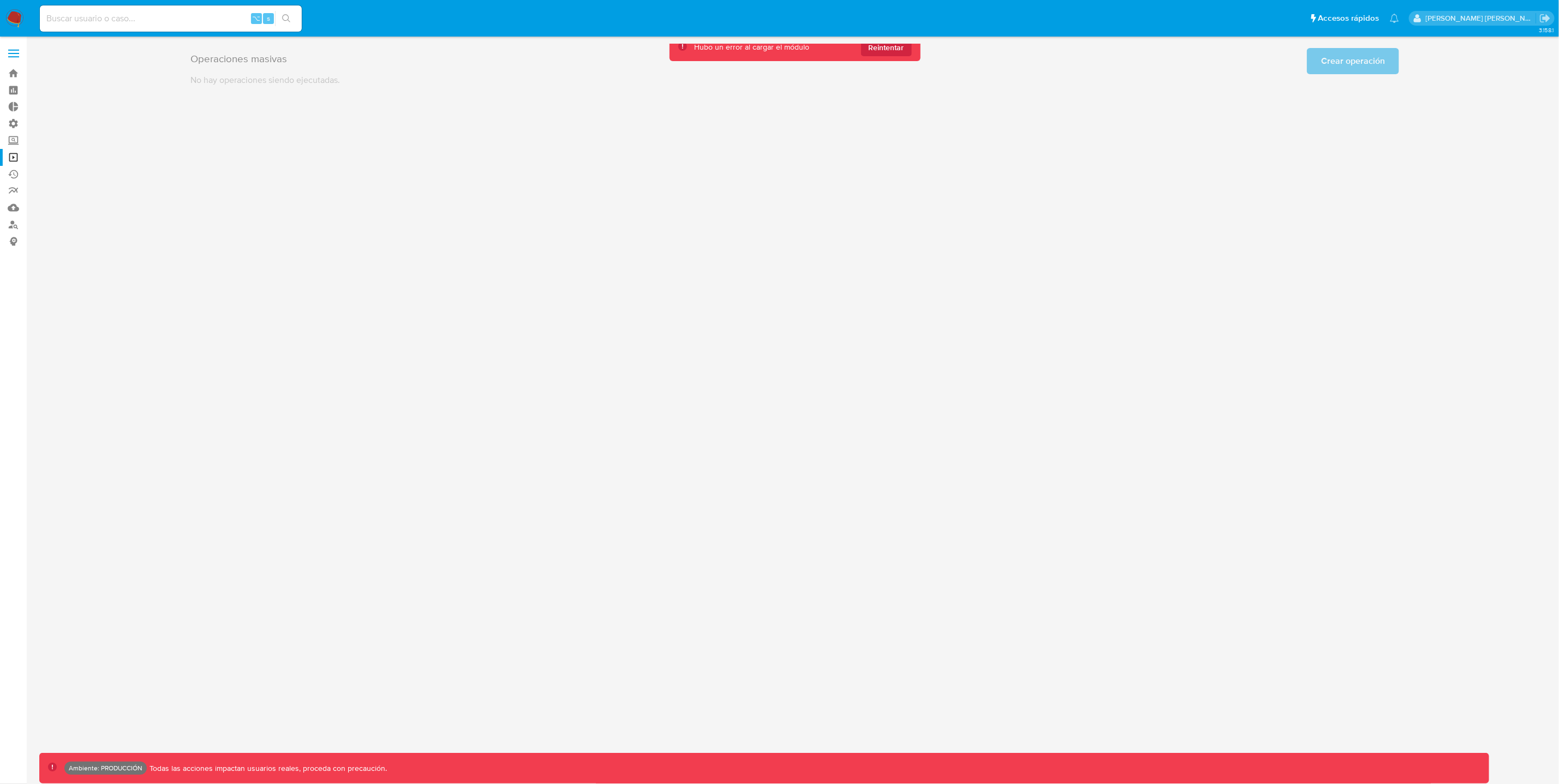
scroll to position [0, 0]
click at [890, 48] on span "Reintentar" at bounding box center [892, 48] width 36 height 17
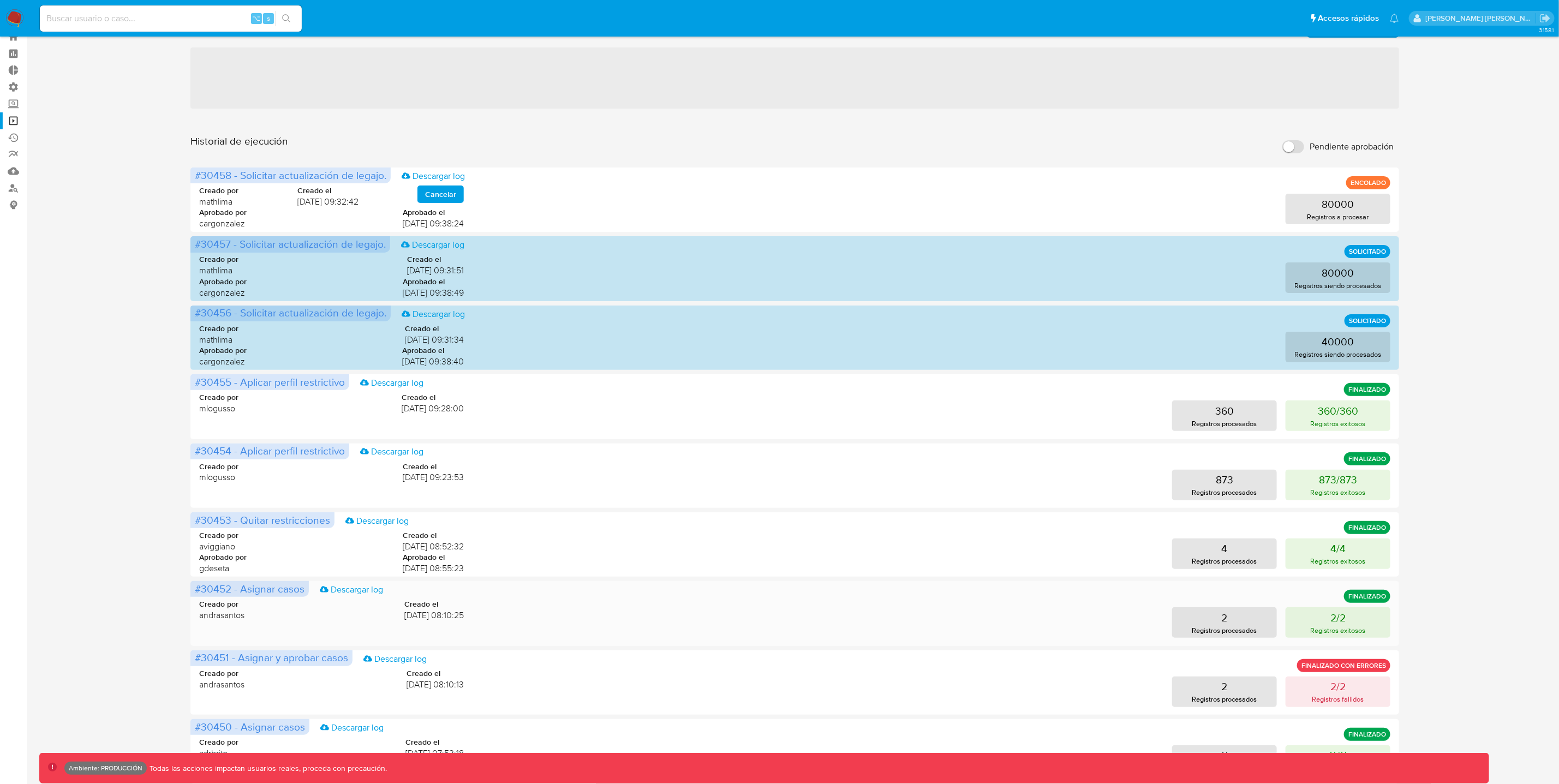
scroll to position [186, 0]
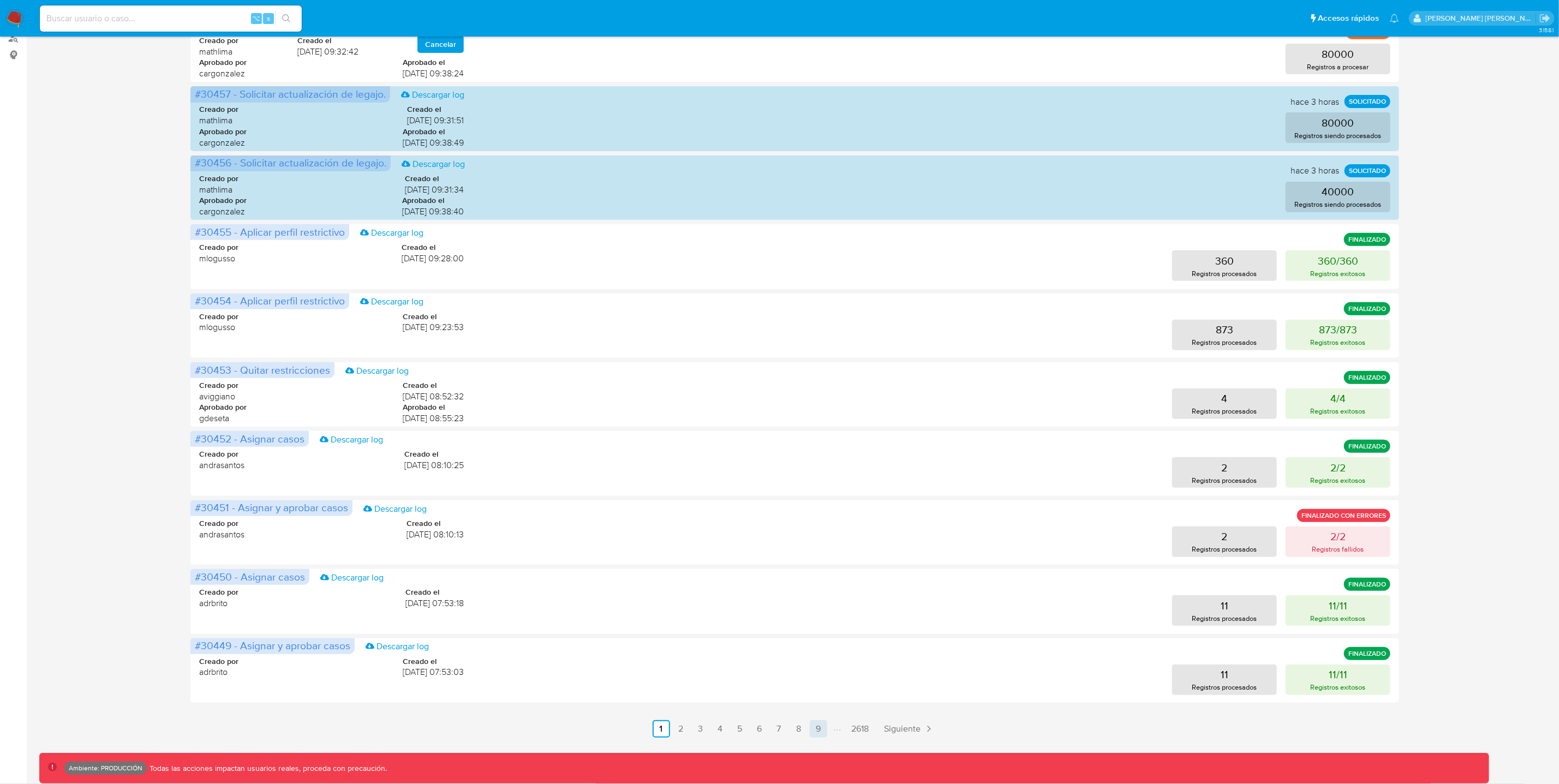
click at [822, 729] on link "9" at bounding box center [818, 729] width 17 height 17
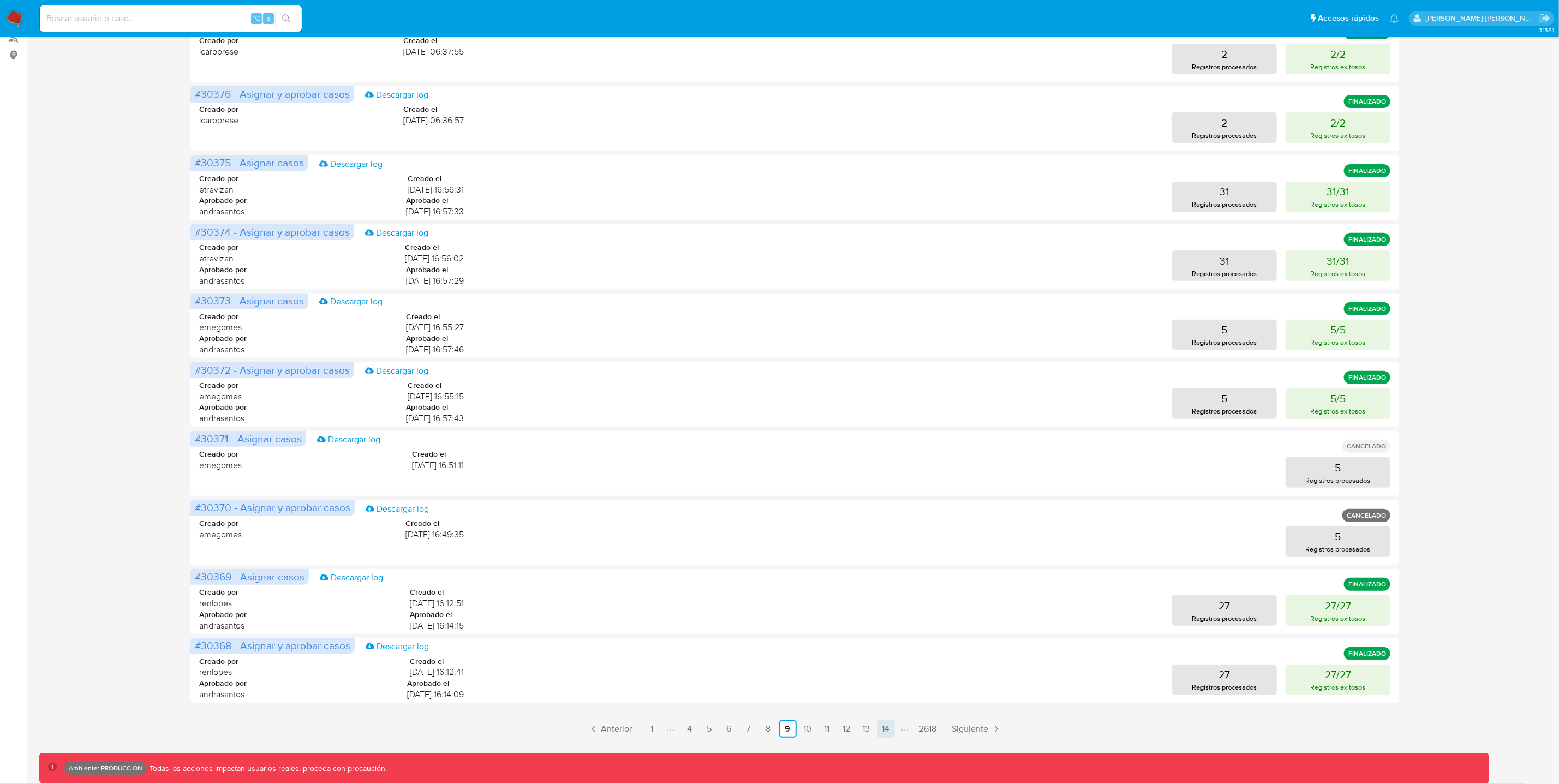
click at [887, 729] on link "14" at bounding box center [886, 729] width 17 height 17
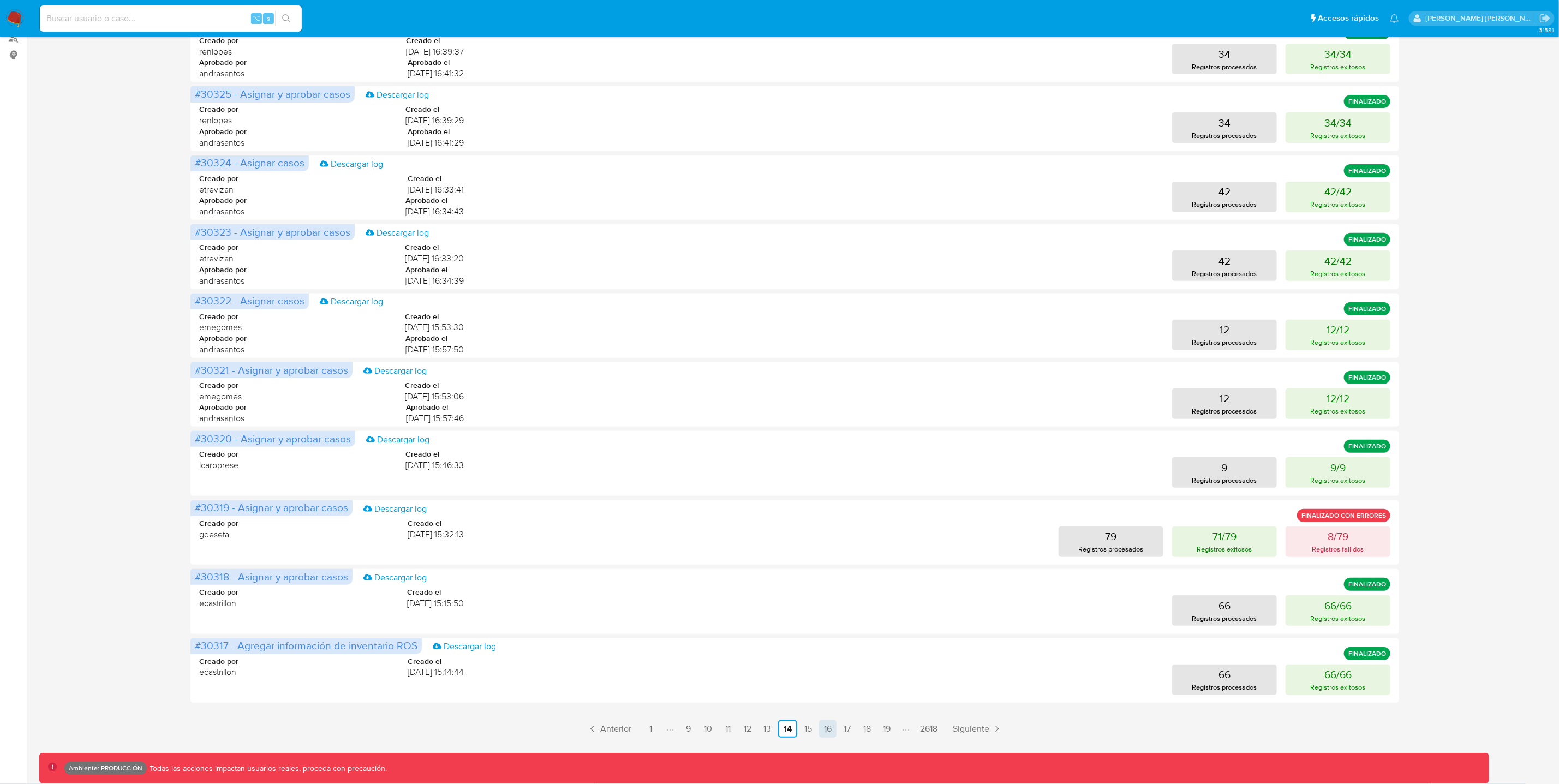
click at [832, 731] on link "16" at bounding box center [828, 729] width 17 height 17
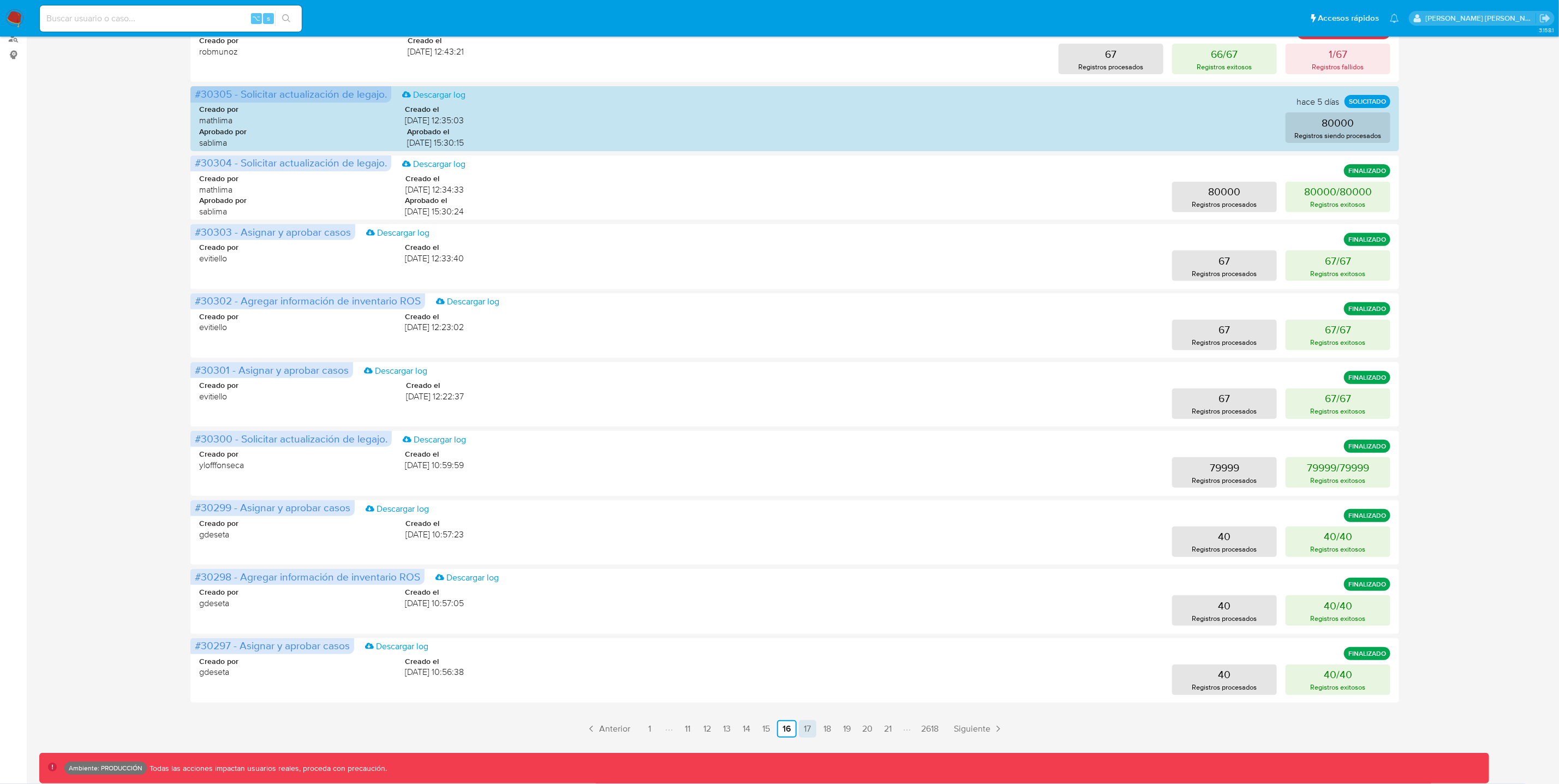
click at [807, 726] on link "17" at bounding box center [808, 729] width 17 height 17
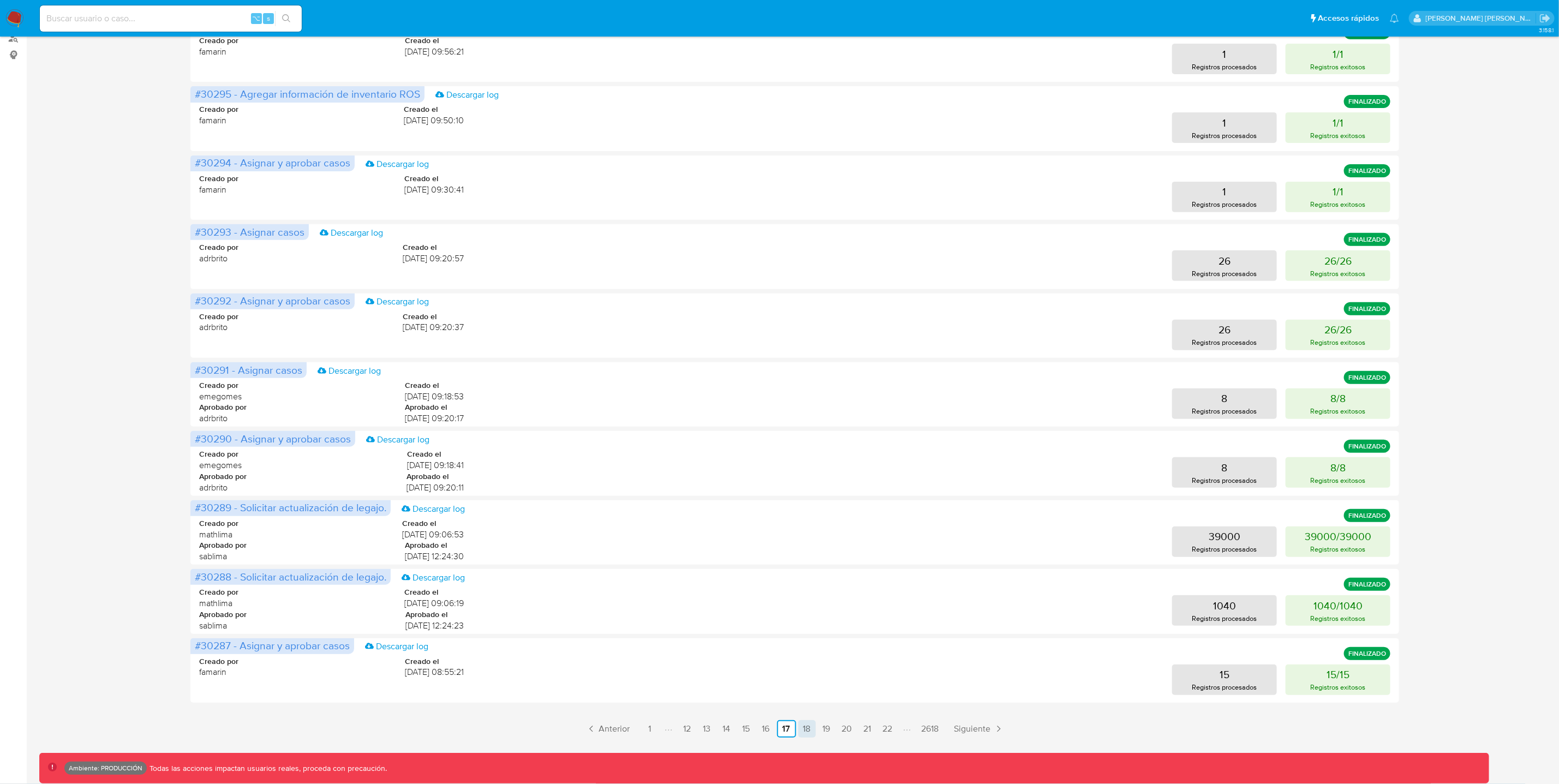
click at [808, 731] on link "18" at bounding box center [807, 729] width 17 height 17
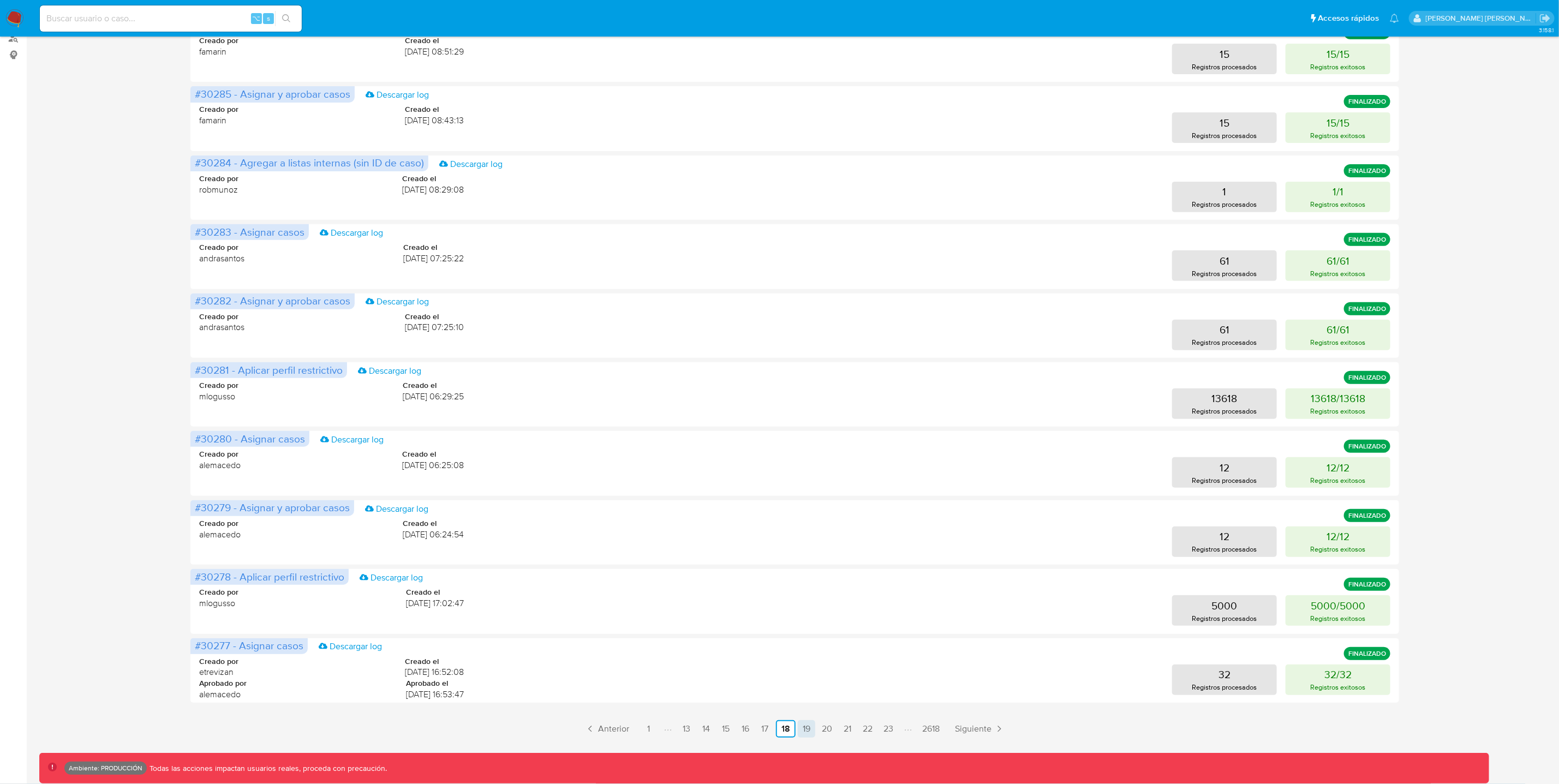
click at [808, 733] on link "19" at bounding box center [806, 729] width 17 height 17
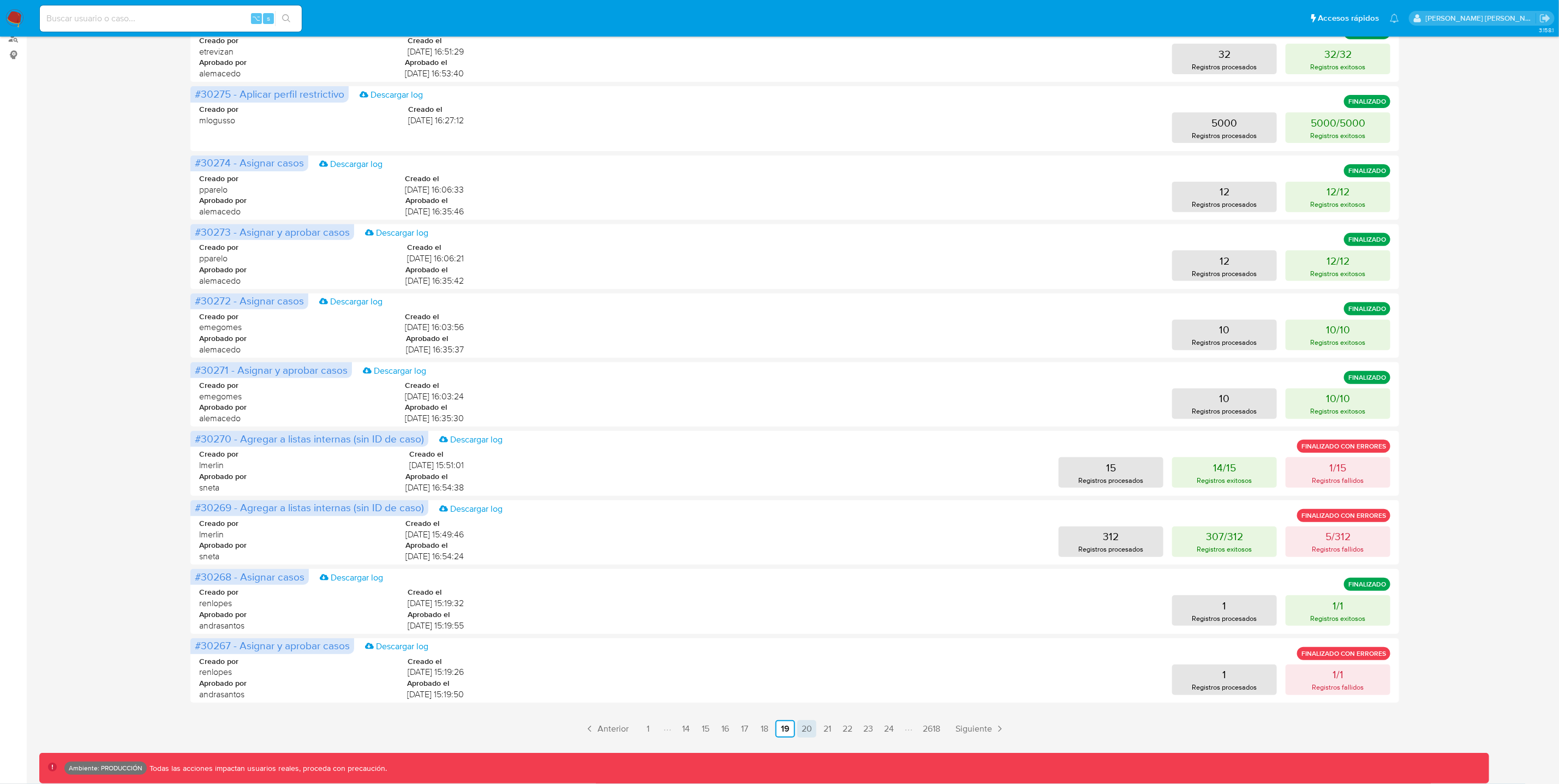
click at [810, 732] on link "20" at bounding box center [806, 729] width 19 height 17
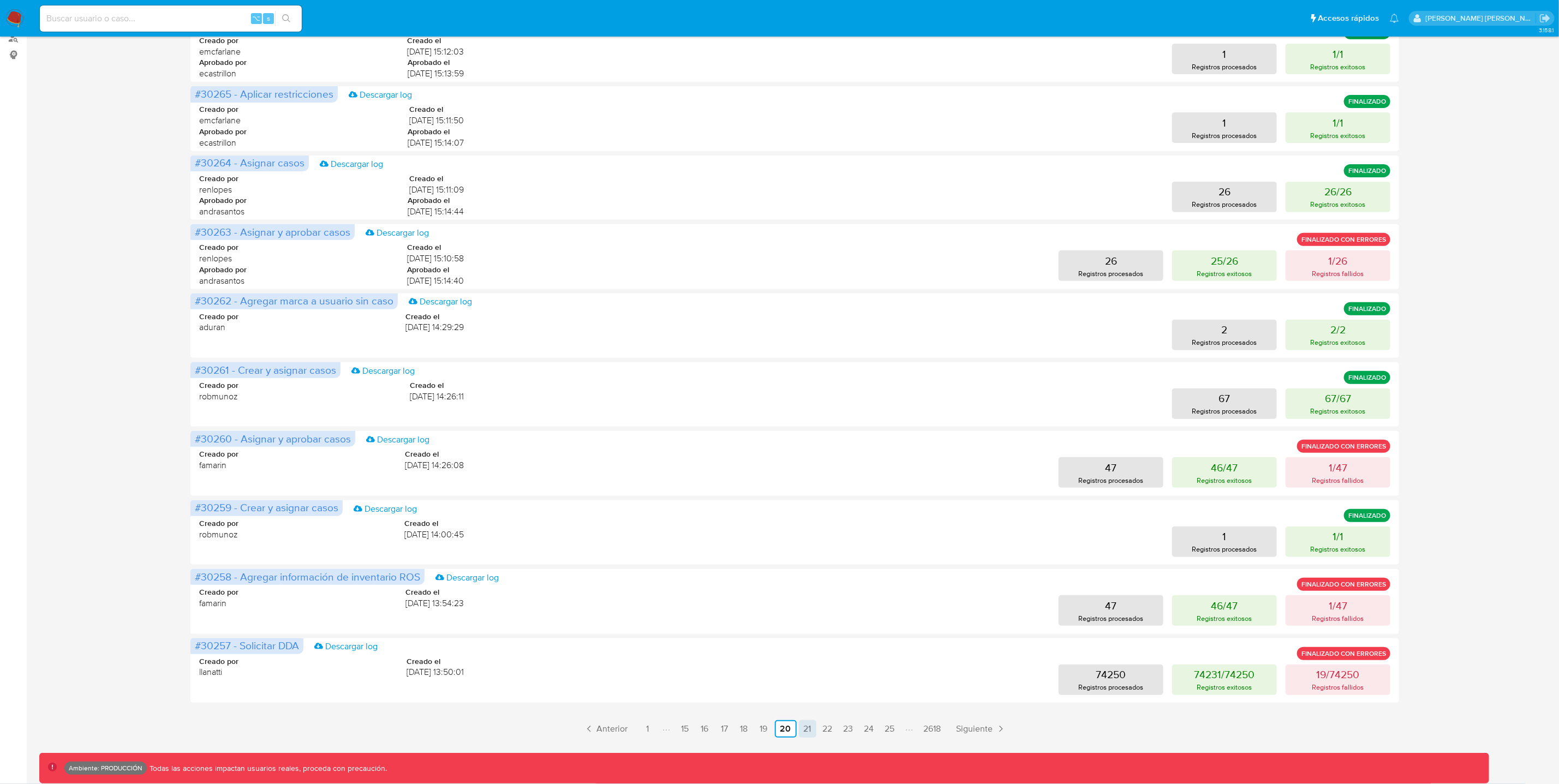
click at [806, 734] on link "21" at bounding box center [808, 729] width 17 height 17
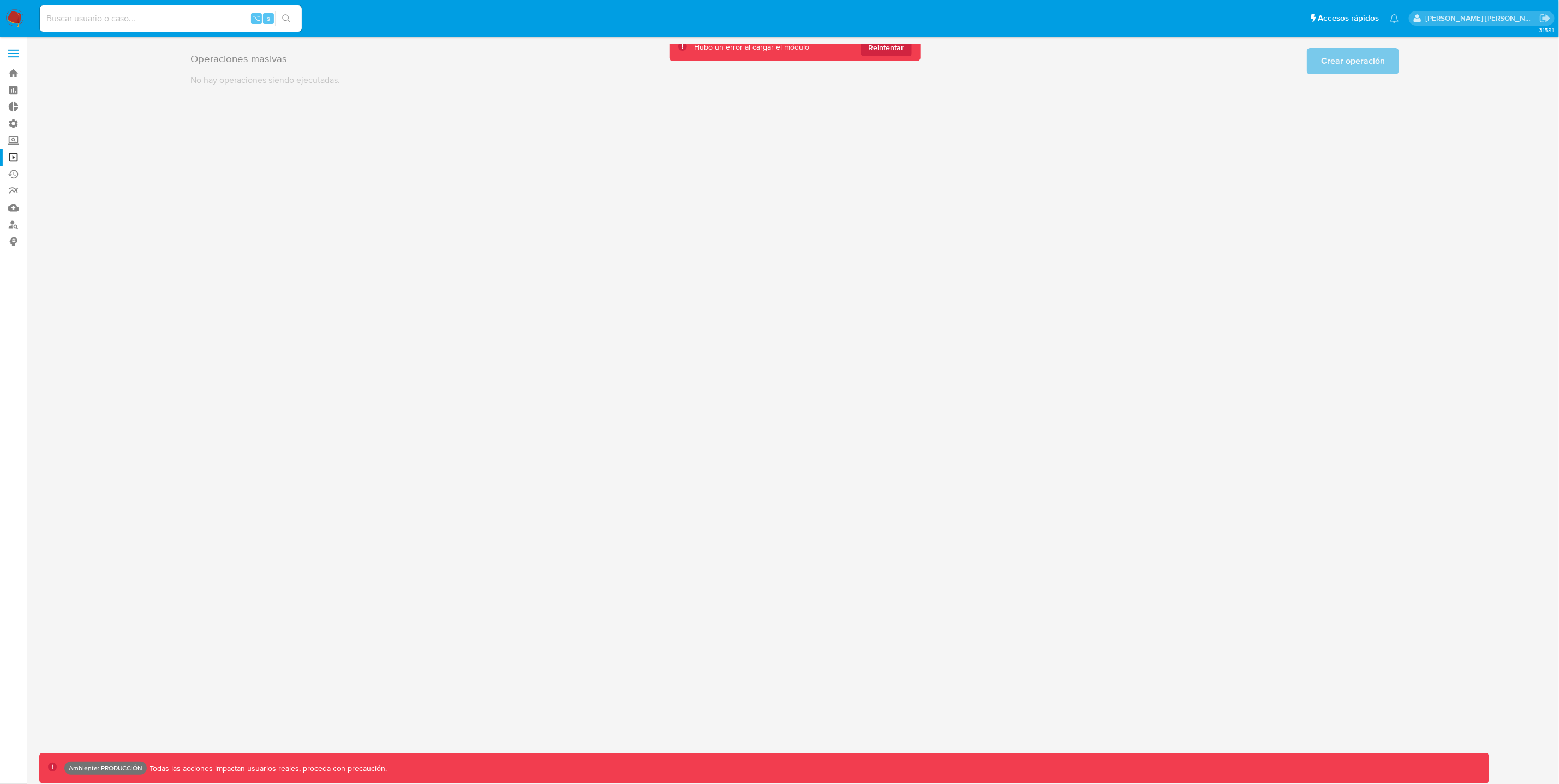
scroll to position [0, 0]
click at [907, 52] on span "Reintentar" at bounding box center [892, 48] width 36 height 17
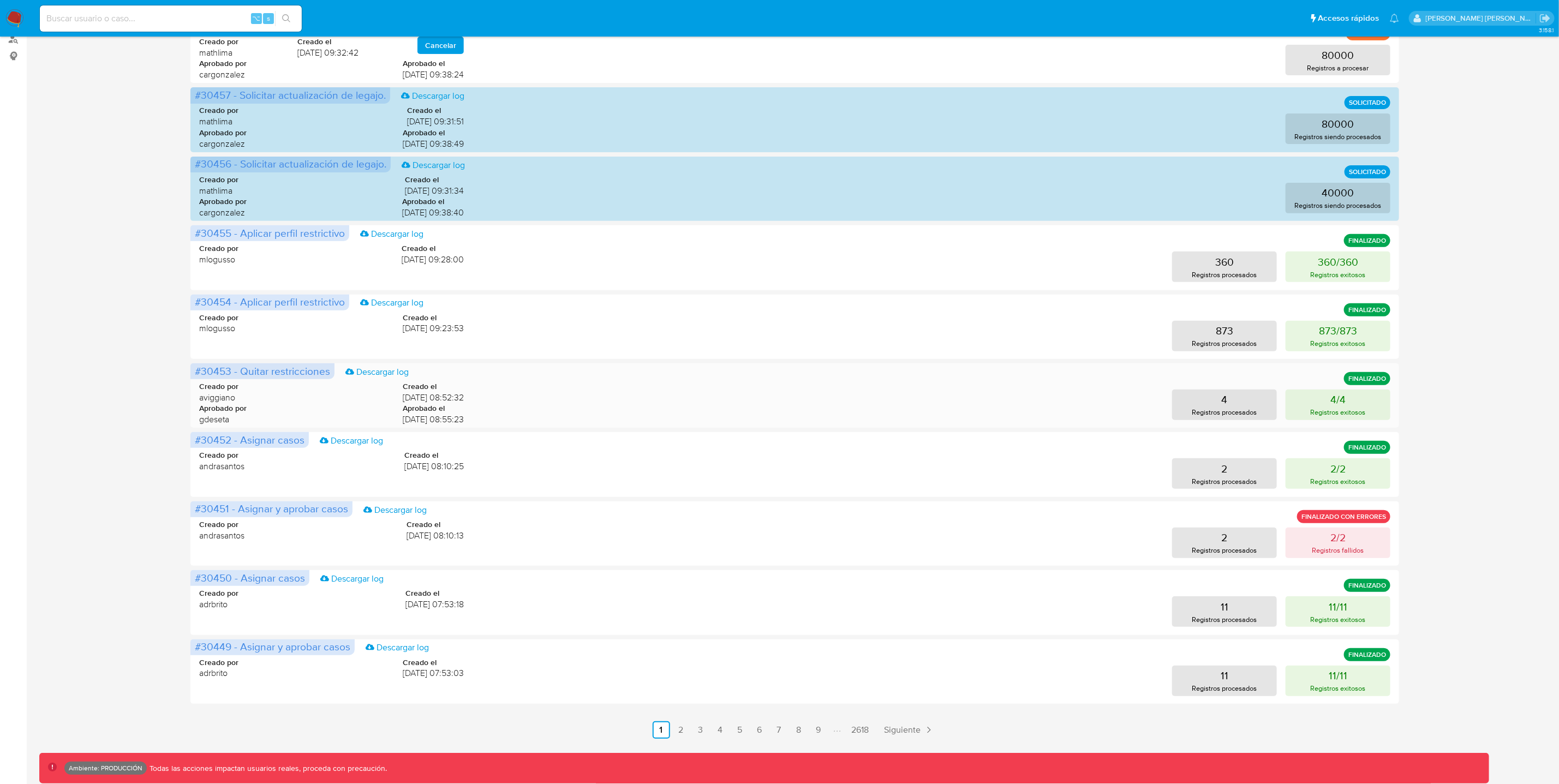
scroll to position [186, 0]
click at [823, 729] on link "9" at bounding box center [818, 729] width 17 height 17
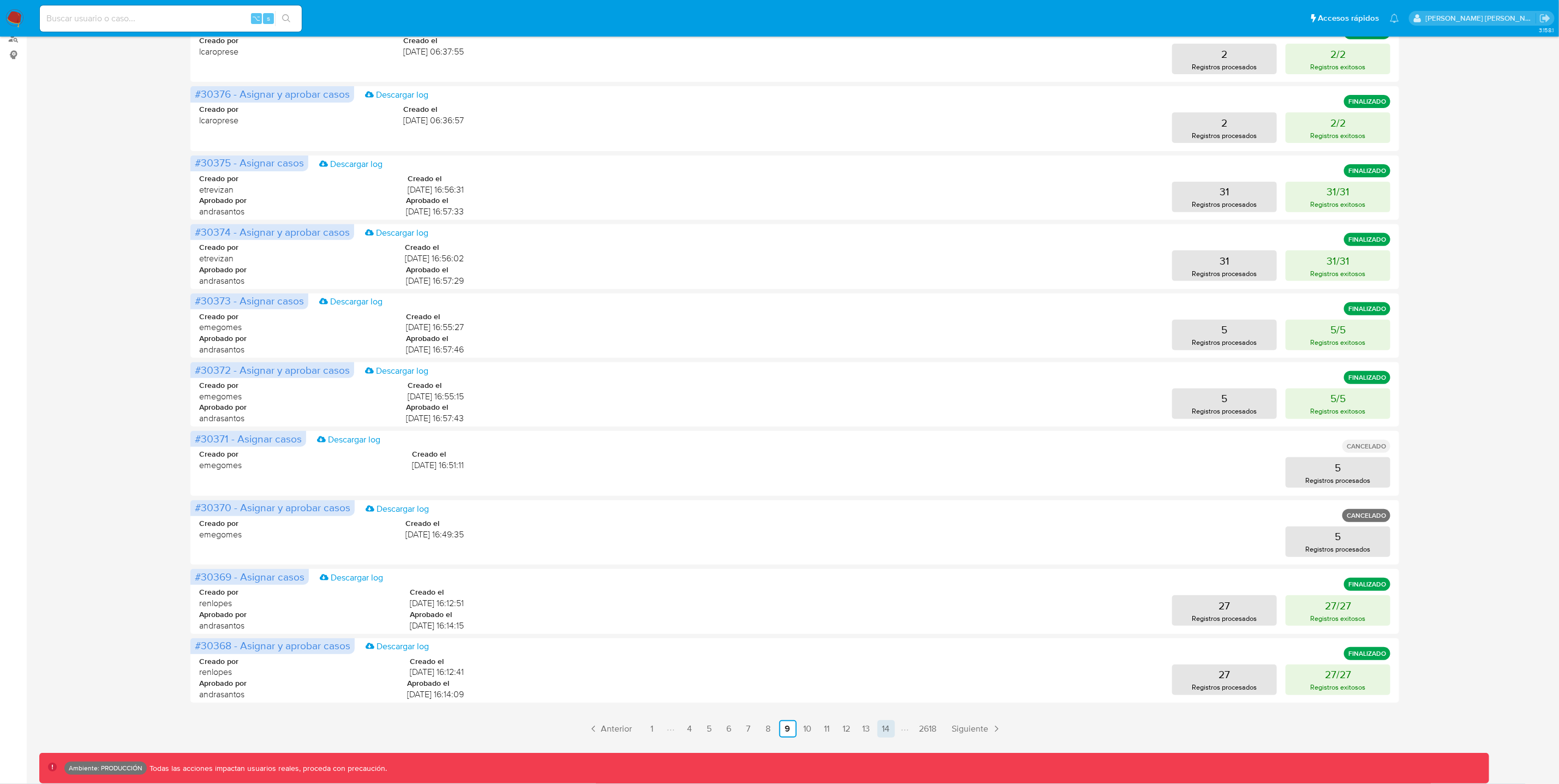
click at [883, 728] on link "14" at bounding box center [886, 729] width 17 height 17
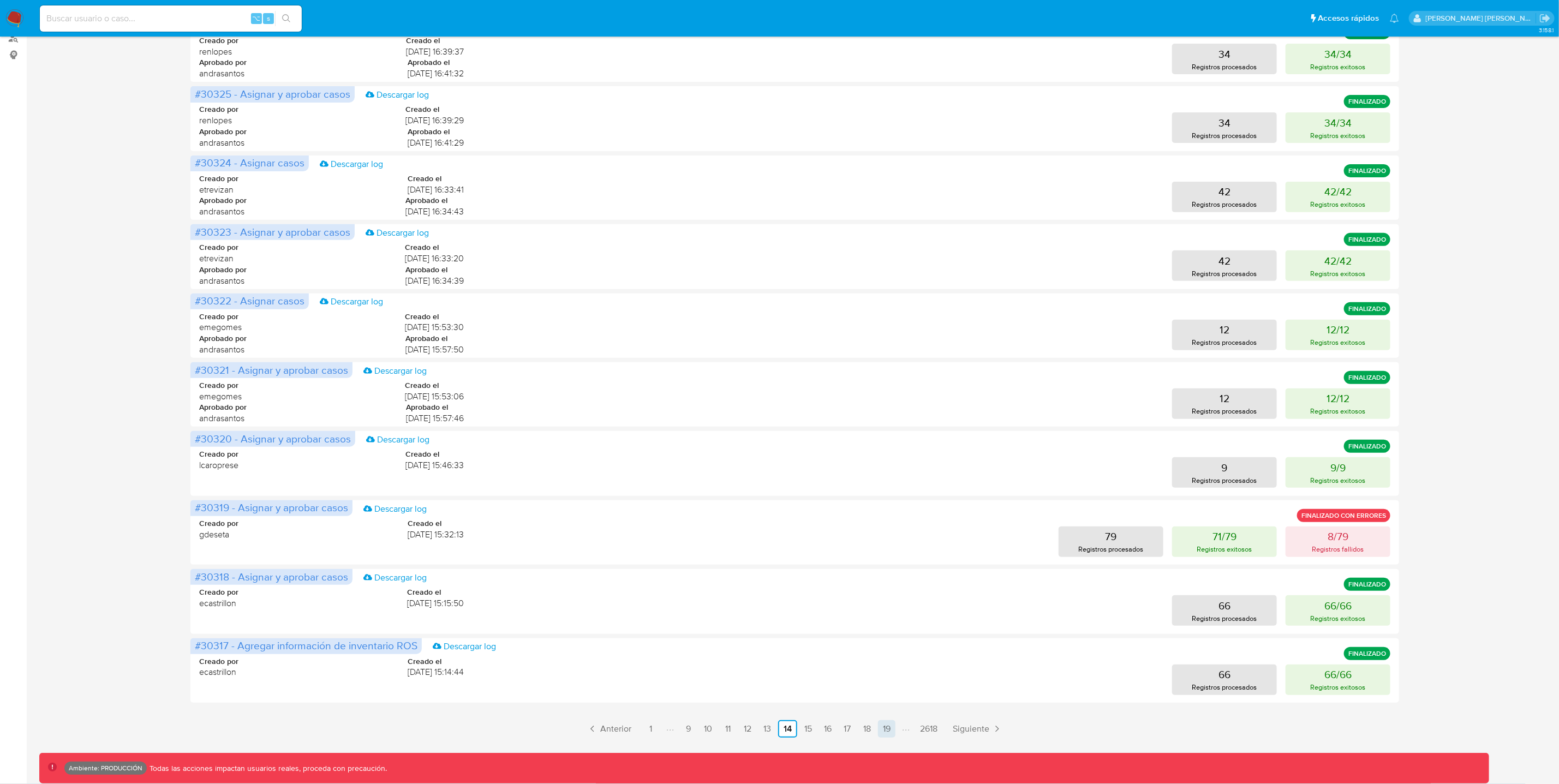
click at [890, 727] on link "19" at bounding box center [887, 729] width 17 height 17
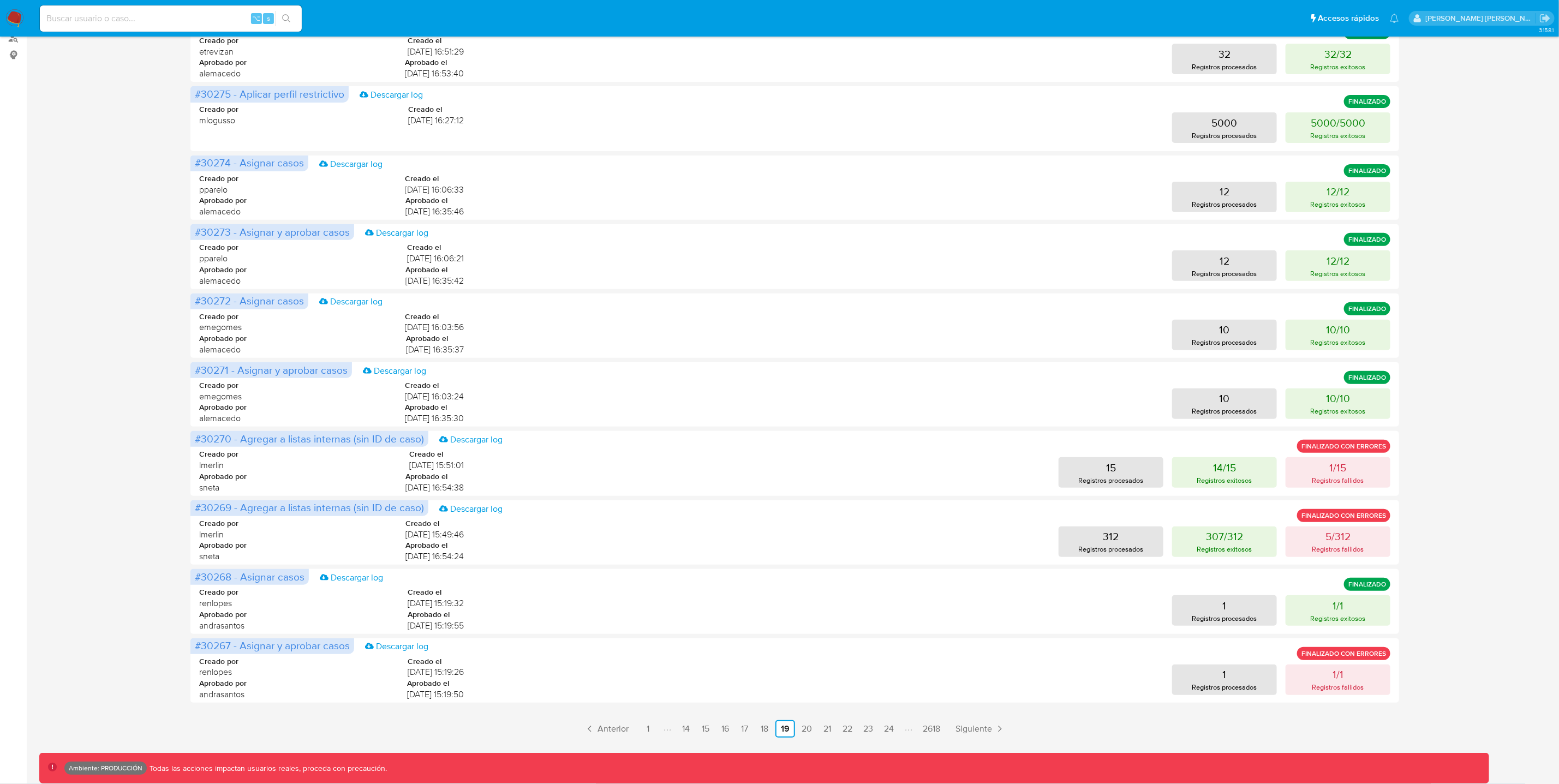
click at [834, 734] on ul "Anterior 1 14 15 16 17 18 19 20 21 22 23 24 2618 Siguiente" at bounding box center [794, 729] width 1208 height 17
click at [829, 731] on link "21" at bounding box center [827, 729] width 17 height 17
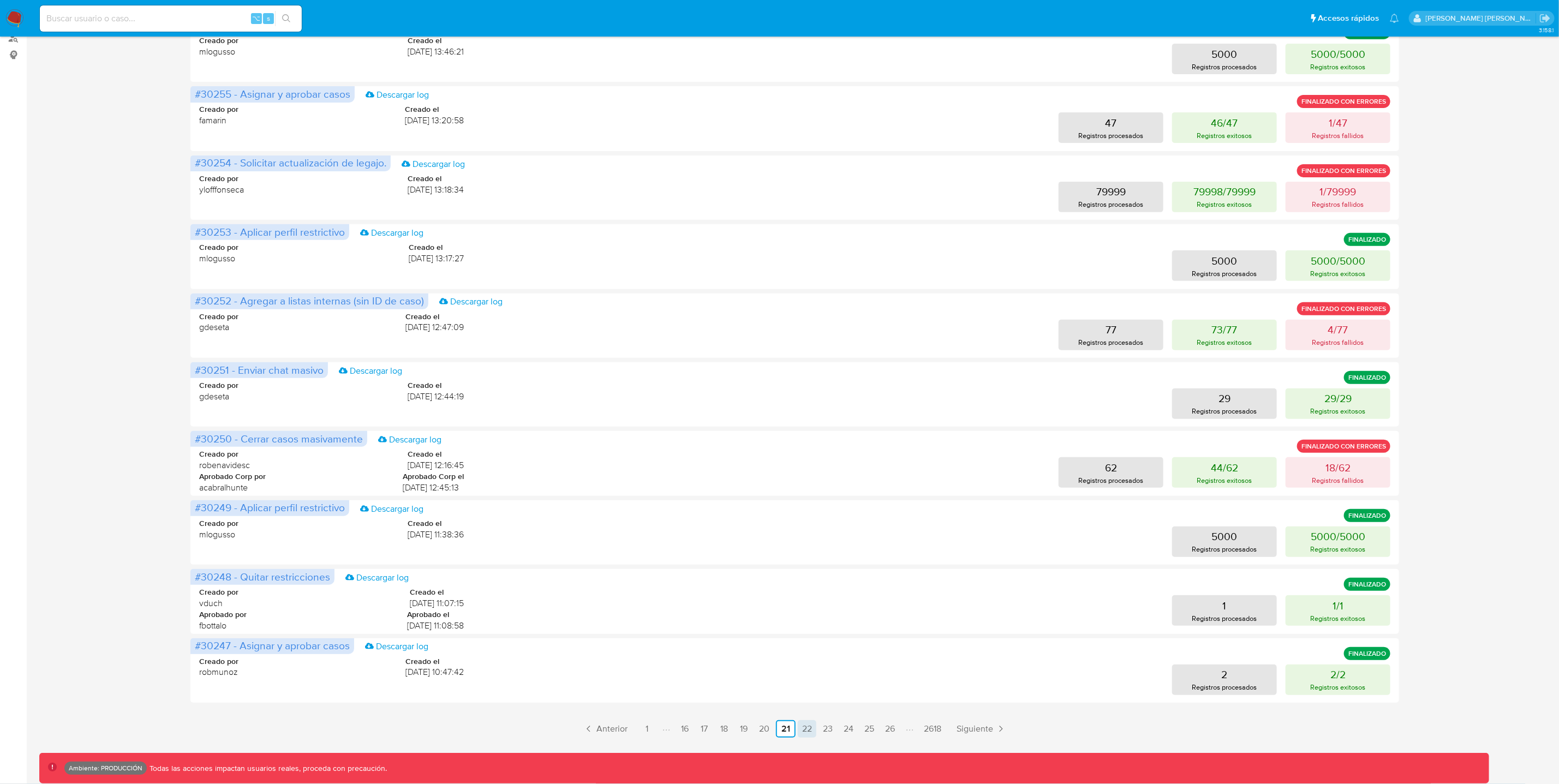
click at [800, 726] on link "22" at bounding box center [807, 729] width 19 height 17
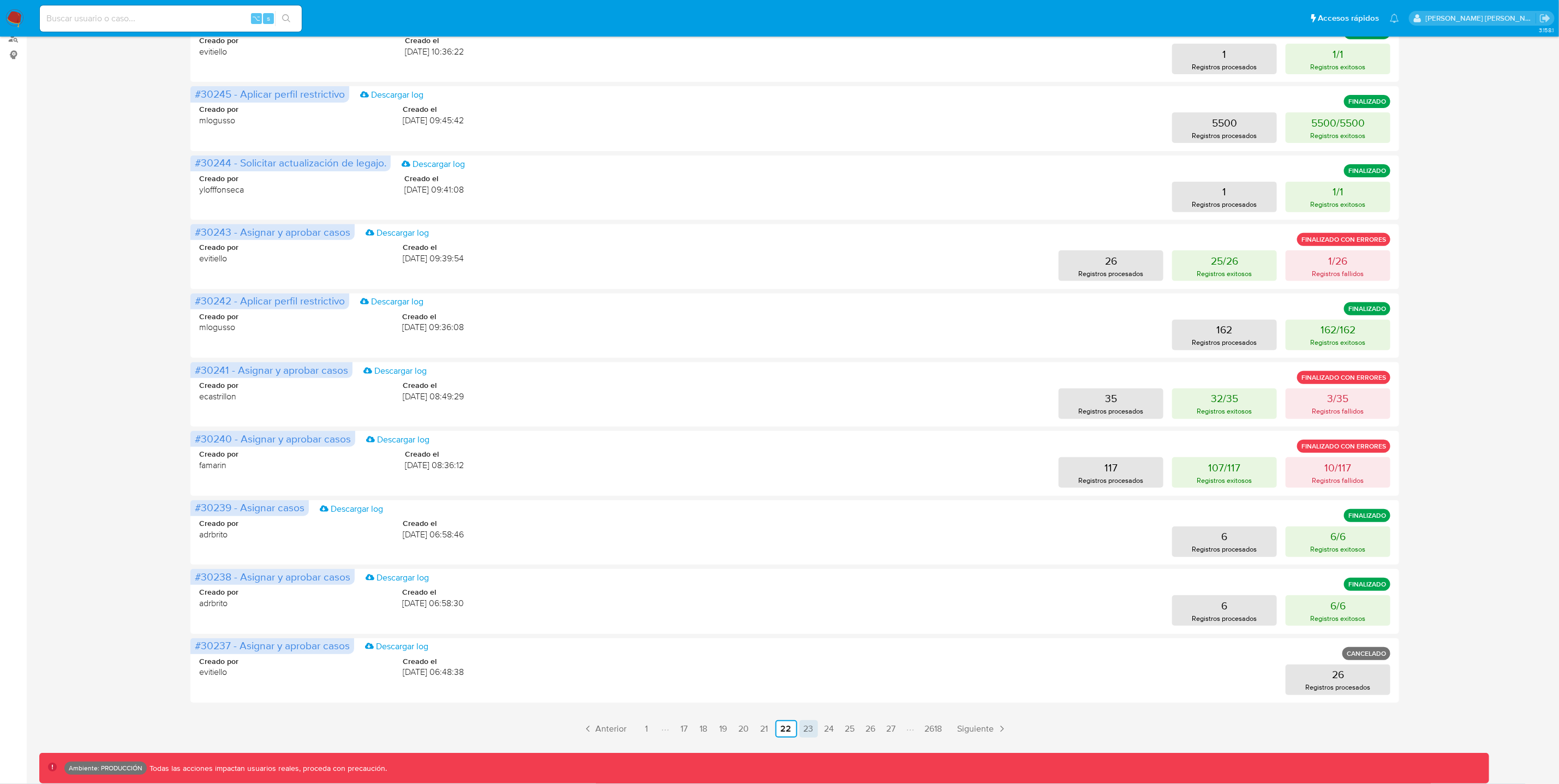
click at [806, 734] on link "23" at bounding box center [809, 729] width 19 height 17
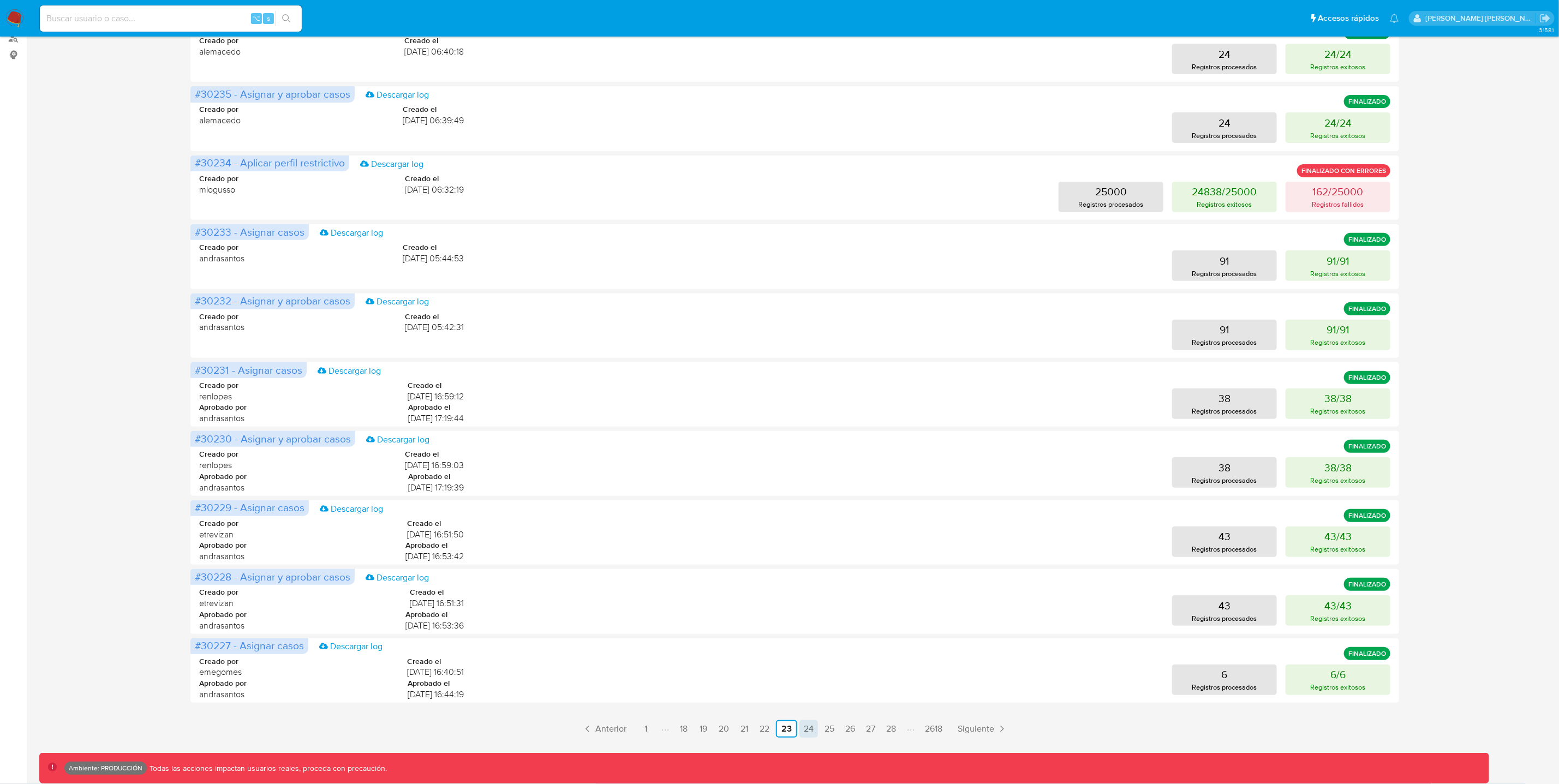
click at [812, 726] on link "24" at bounding box center [809, 729] width 19 height 17
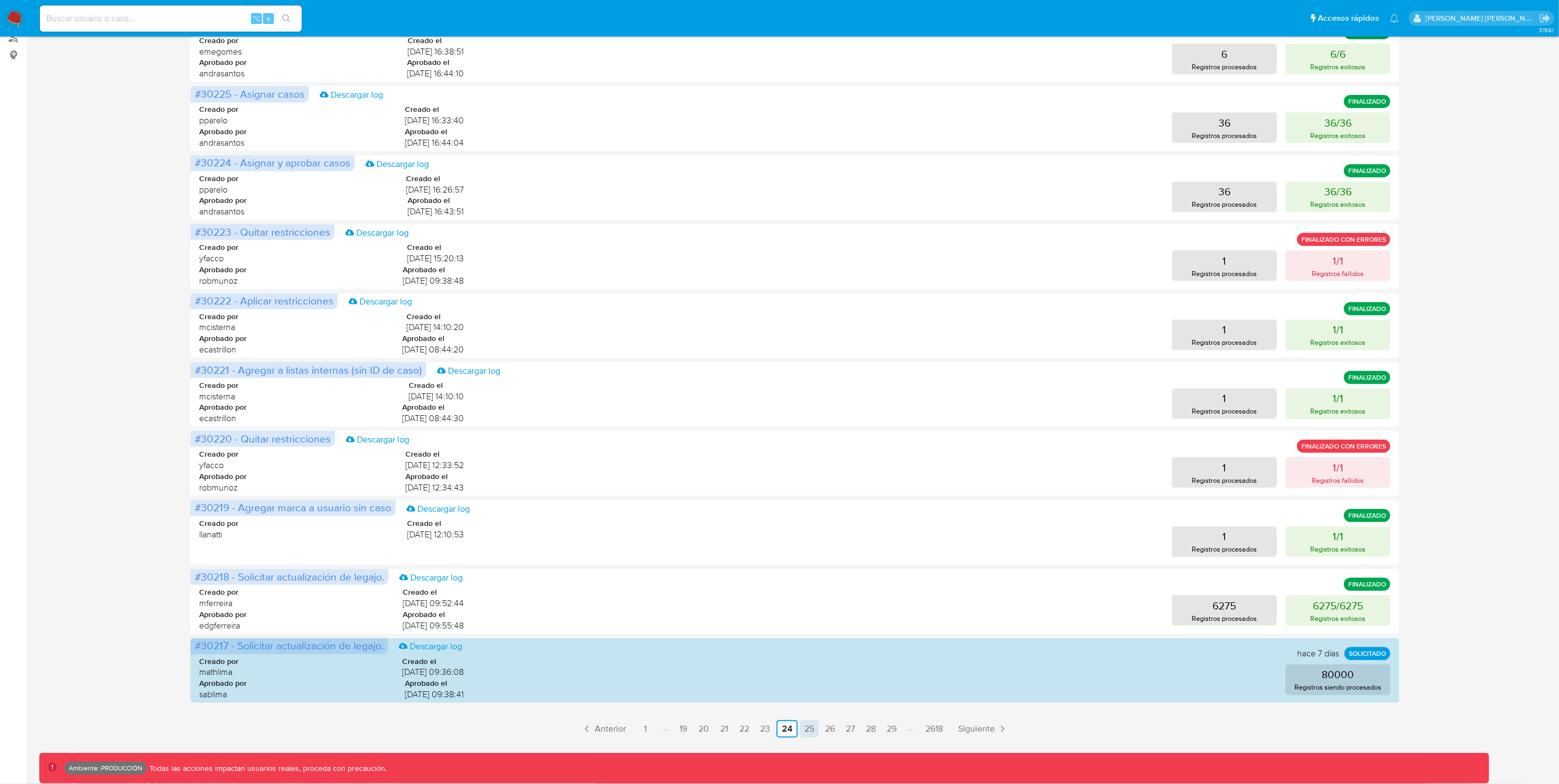
click at [811, 728] on link "25" at bounding box center [809, 729] width 19 height 17
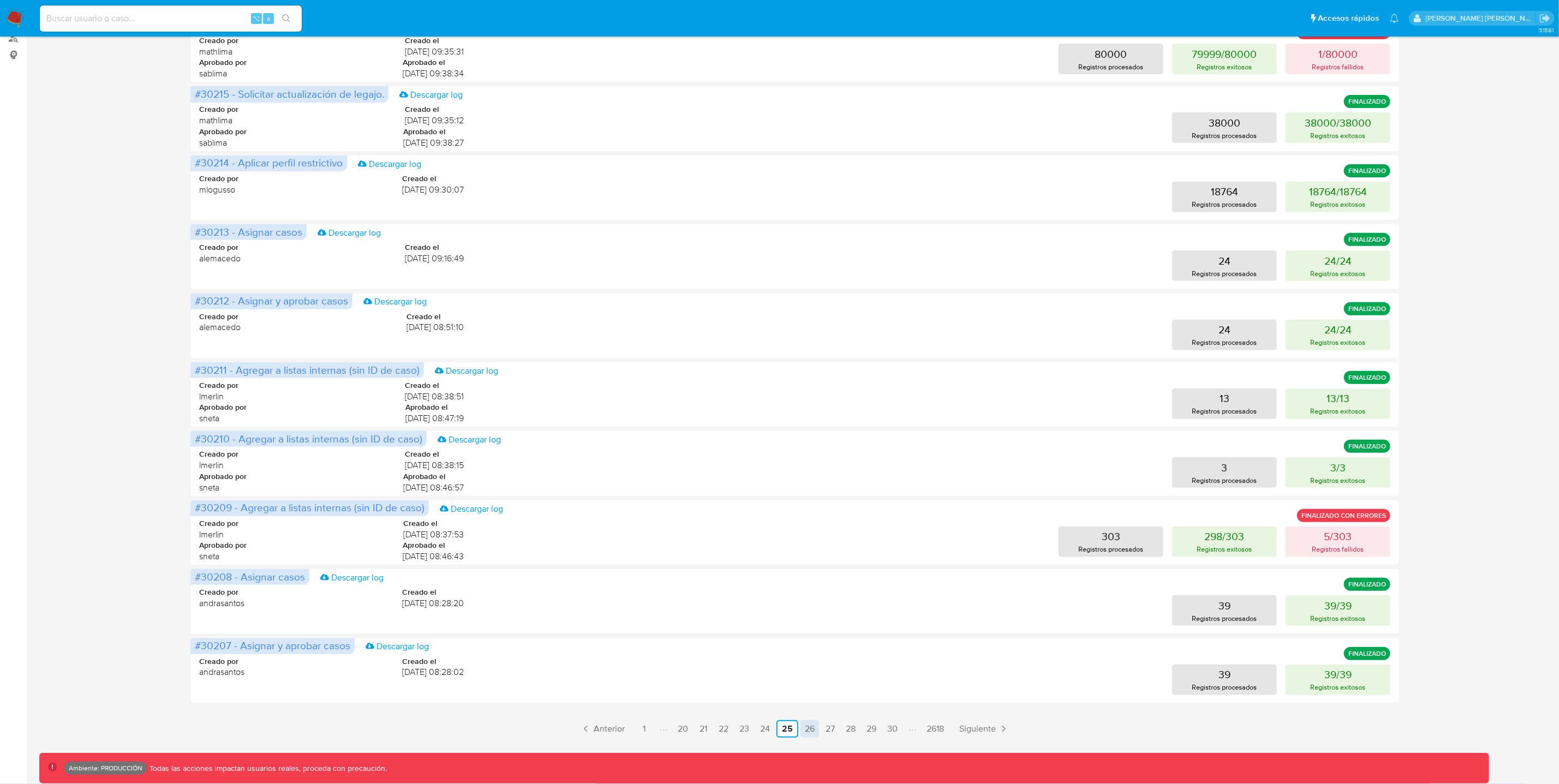
click at [812, 729] on link "26" at bounding box center [810, 729] width 19 height 17
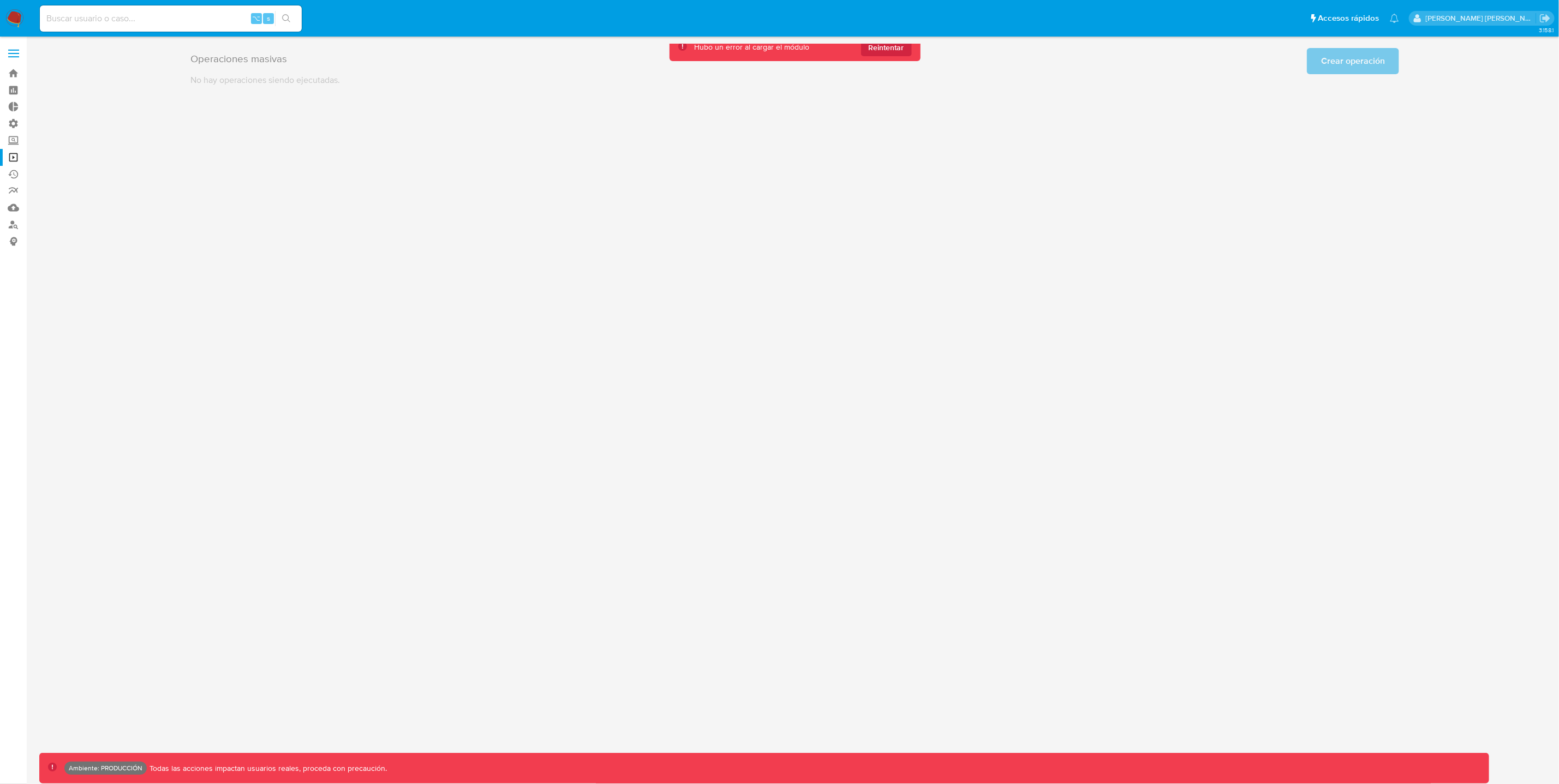
scroll to position [0, 0]
click at [900, 46] on span "Reintentar" at bounding box center [892, 48] width 36 height 17
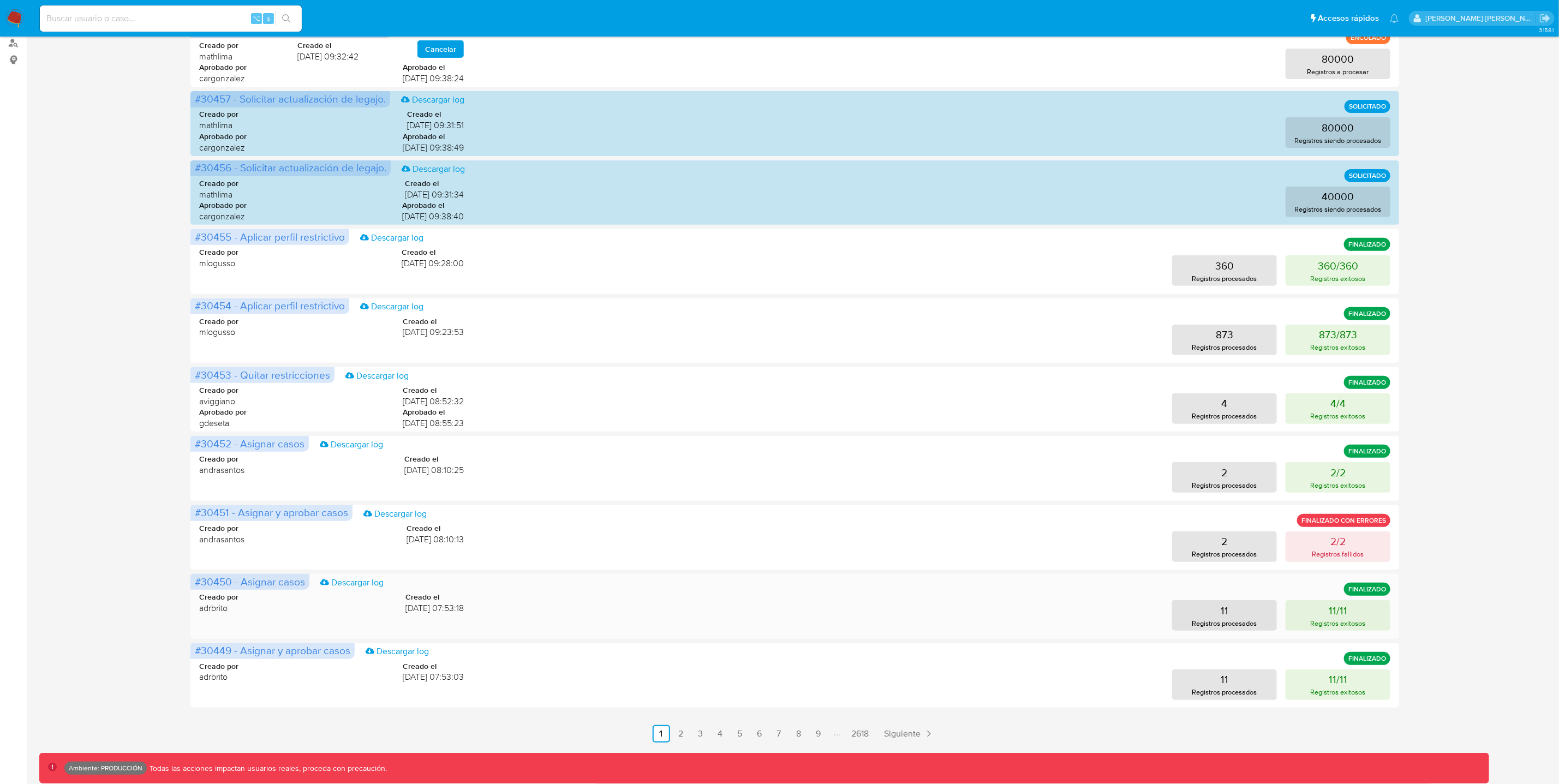
scroll to position [186, 0]
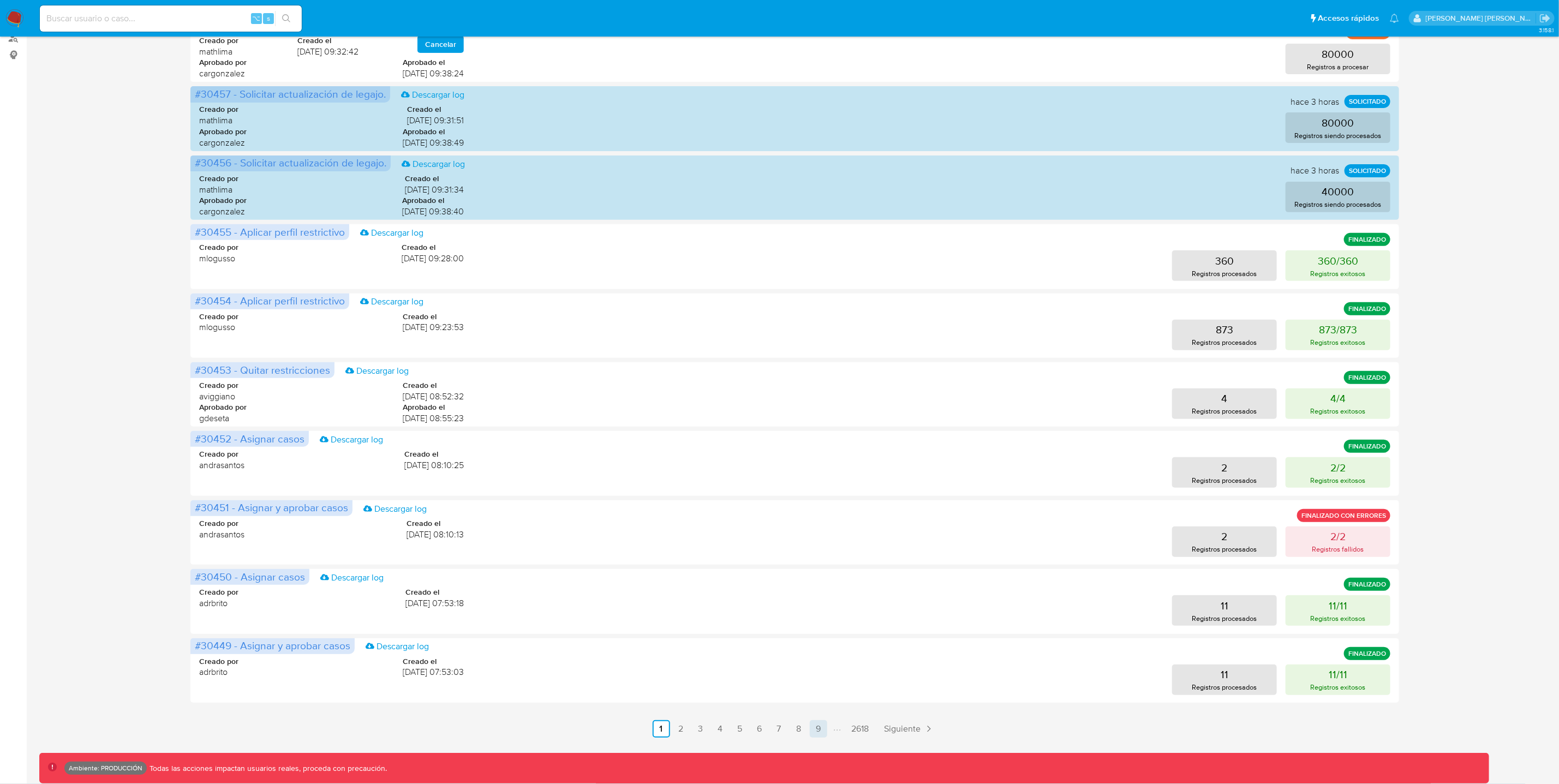
click at [820, 730] on link "9" at bounding box center [818, 729] width 17 height 17
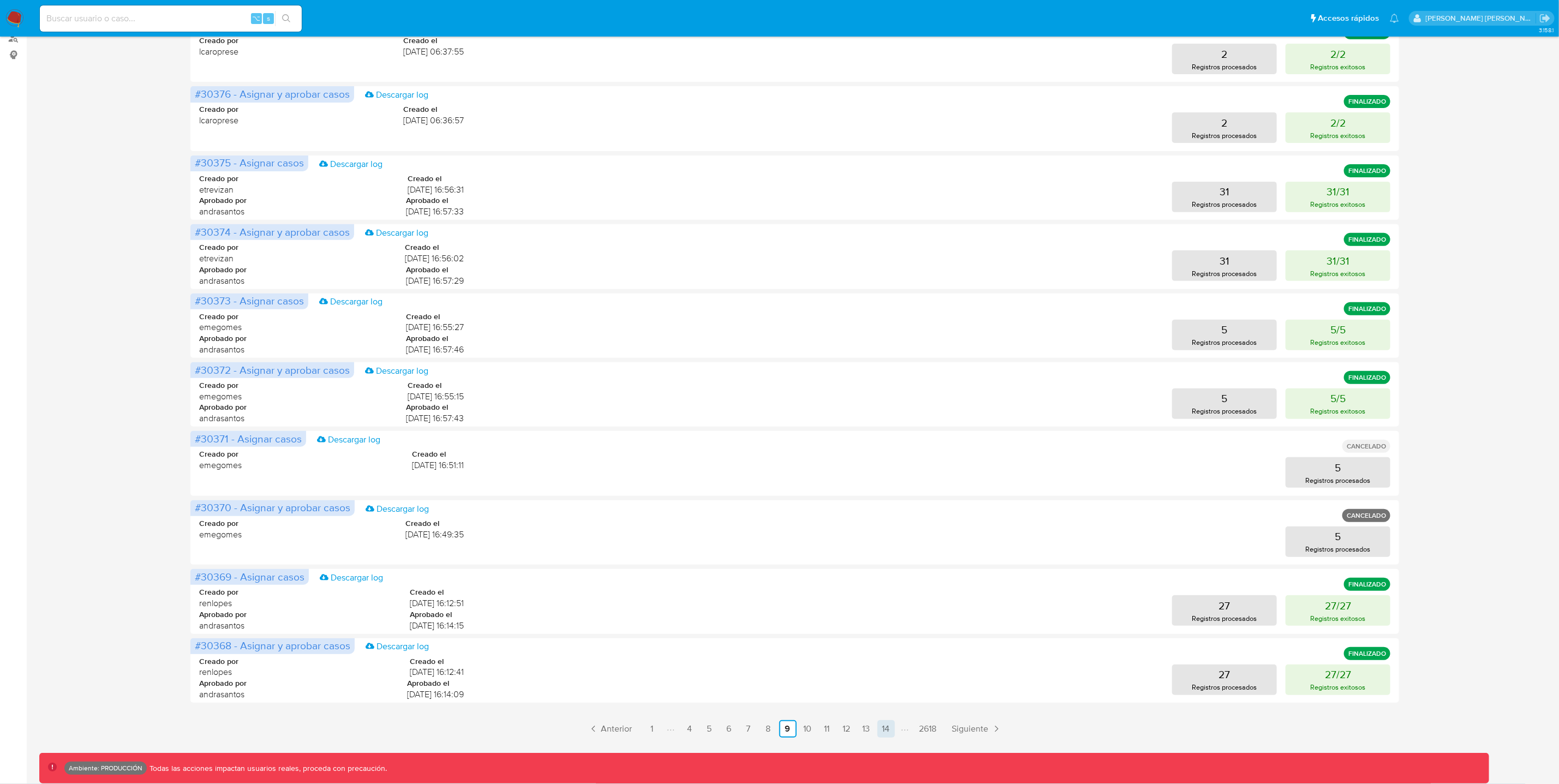
click at [889, 726] on link "14" at bounding box center [886, 729] width 17 height 17
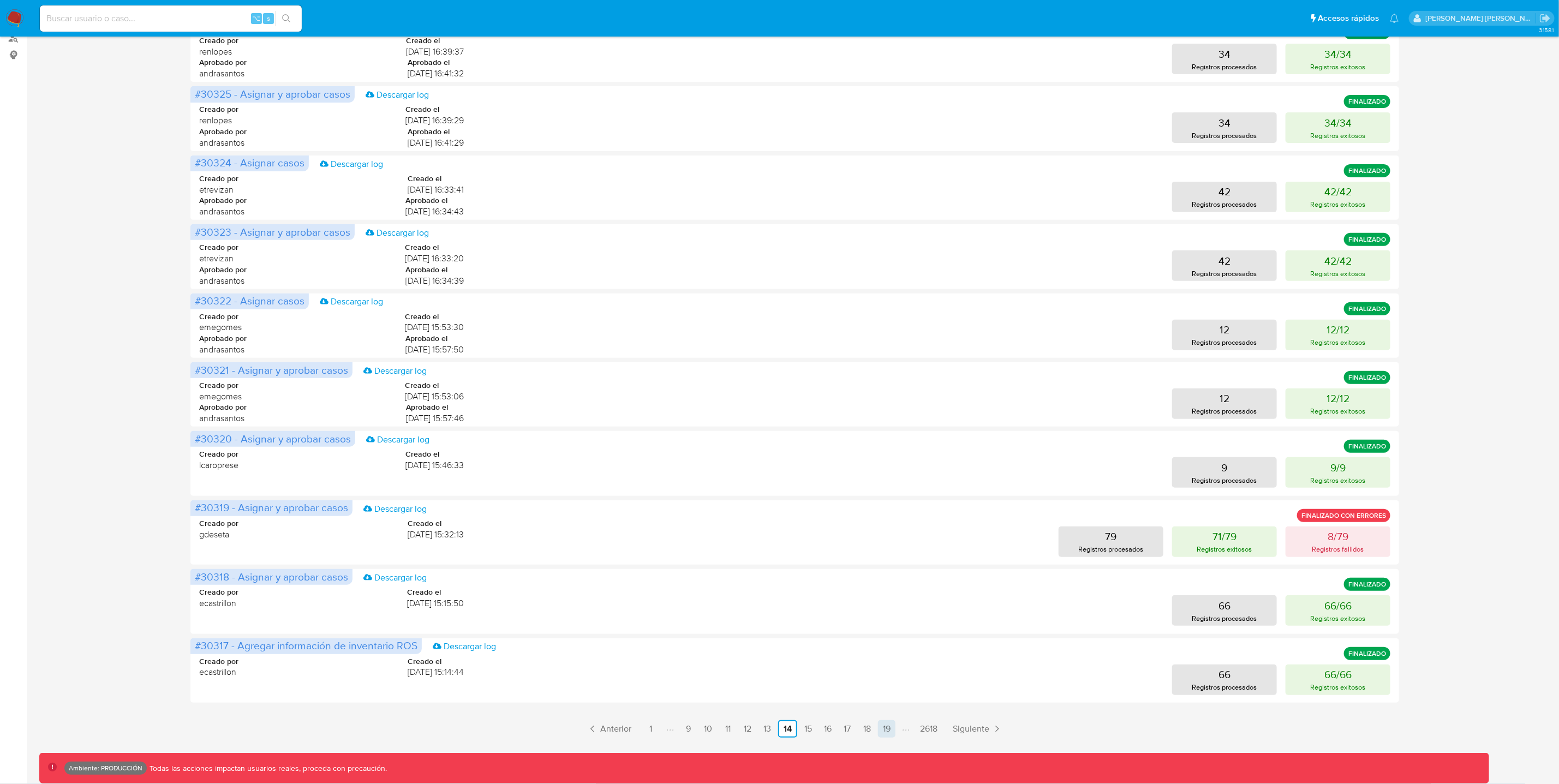
click at [889, 732] on link "19" at bounding box center [887, 729] width 17 height 17
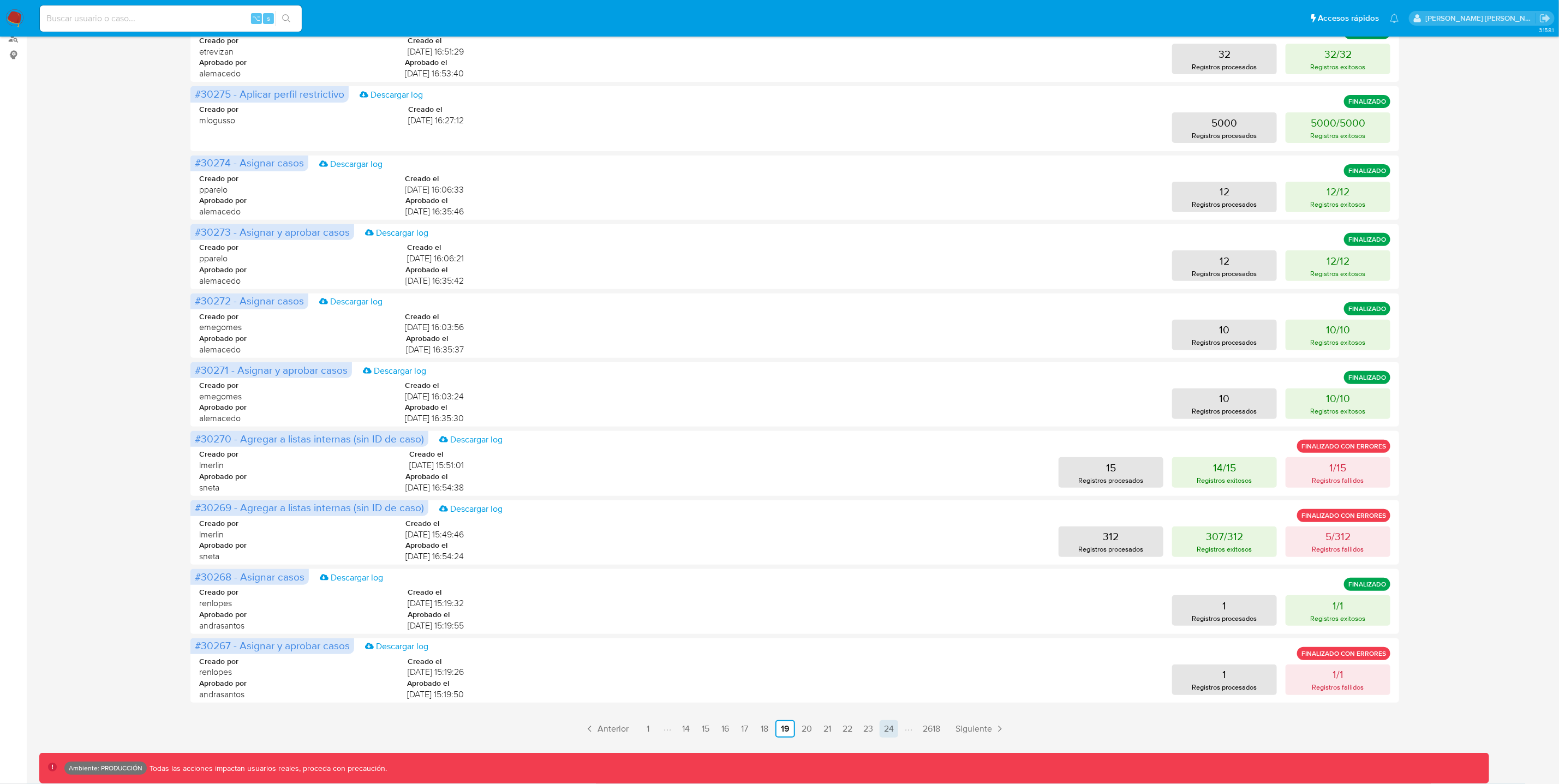
click at [890, 729] on link "24" at bounding box center [889, 729] width 19 height 17
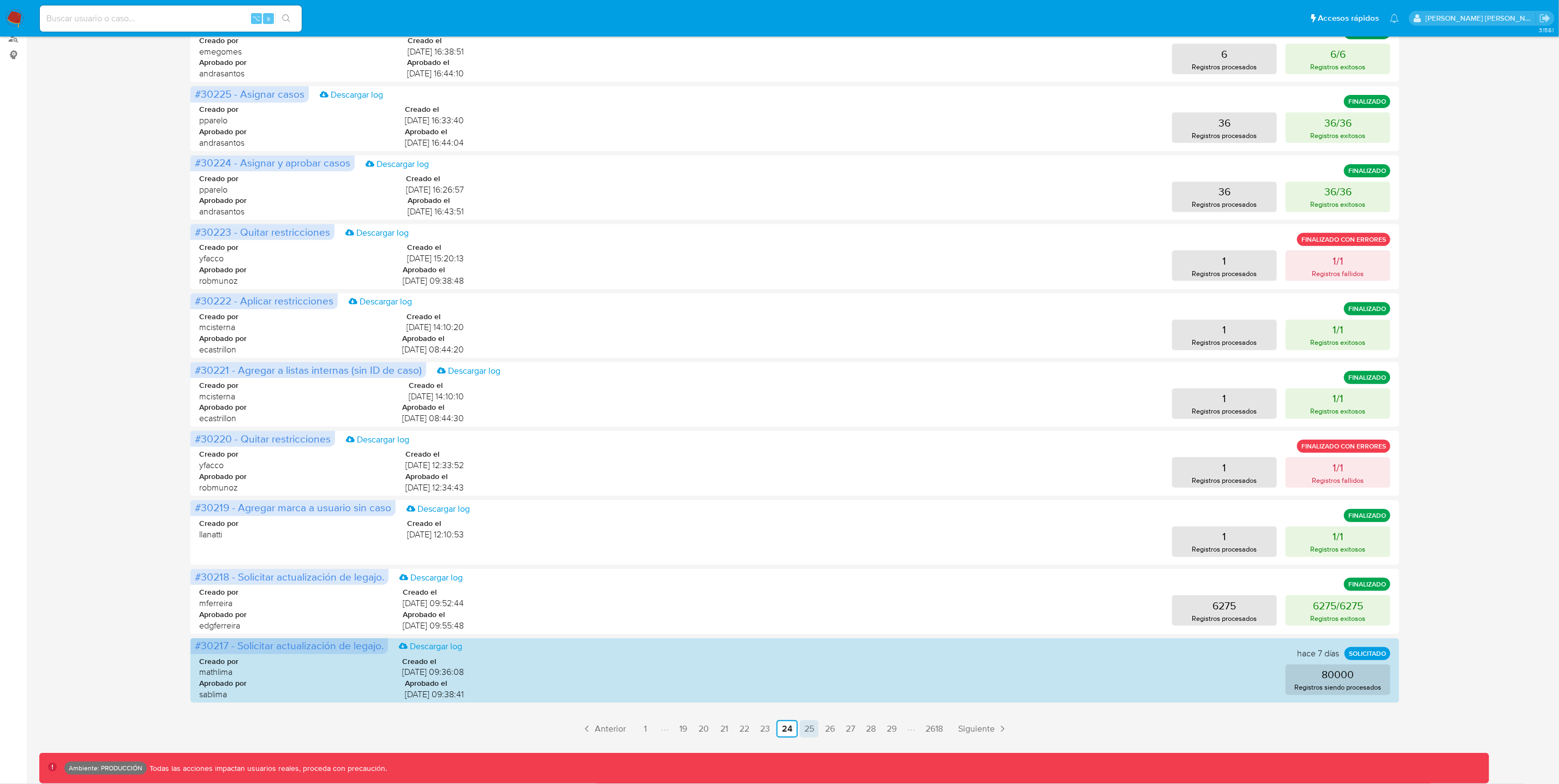
click at [807, 732] on link "25" at bounding box center [809, 729] width 19 height 17
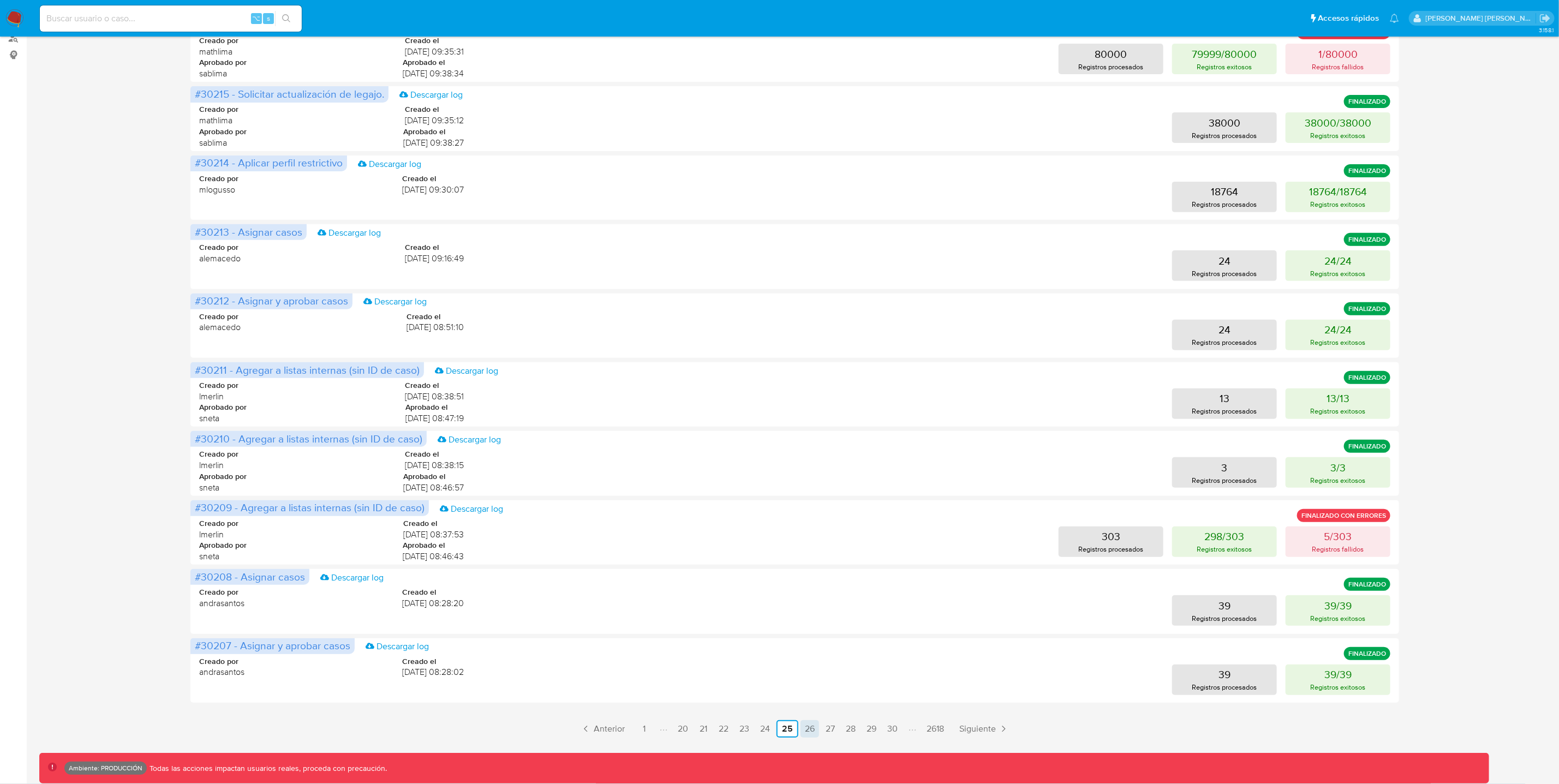
click at [812, 725] on link "26" at bounding box center [810, 729] width 19 height 17
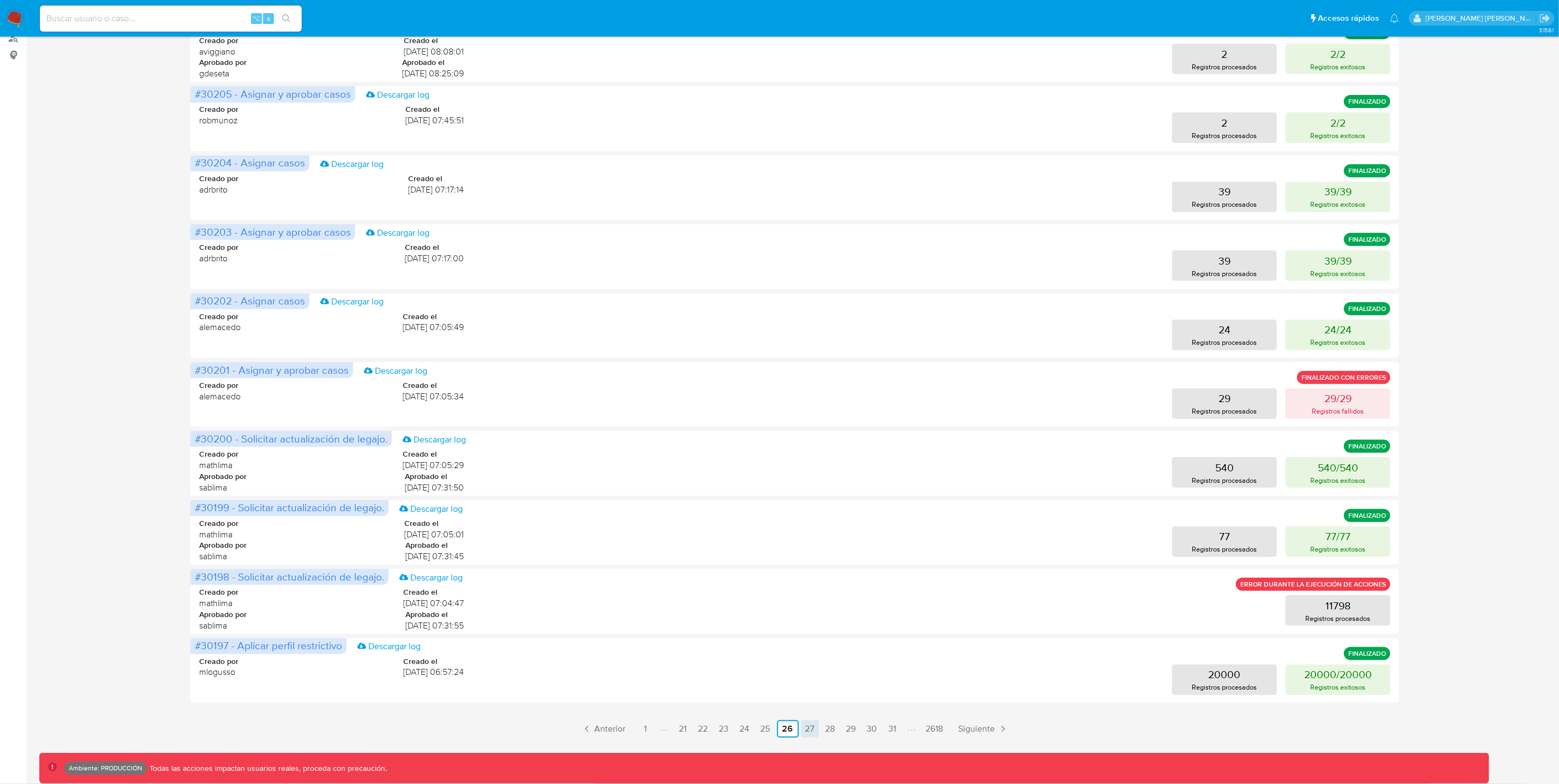
click at [811, 732] on link "27" at bounding box center [810, 729] width 18 height 17
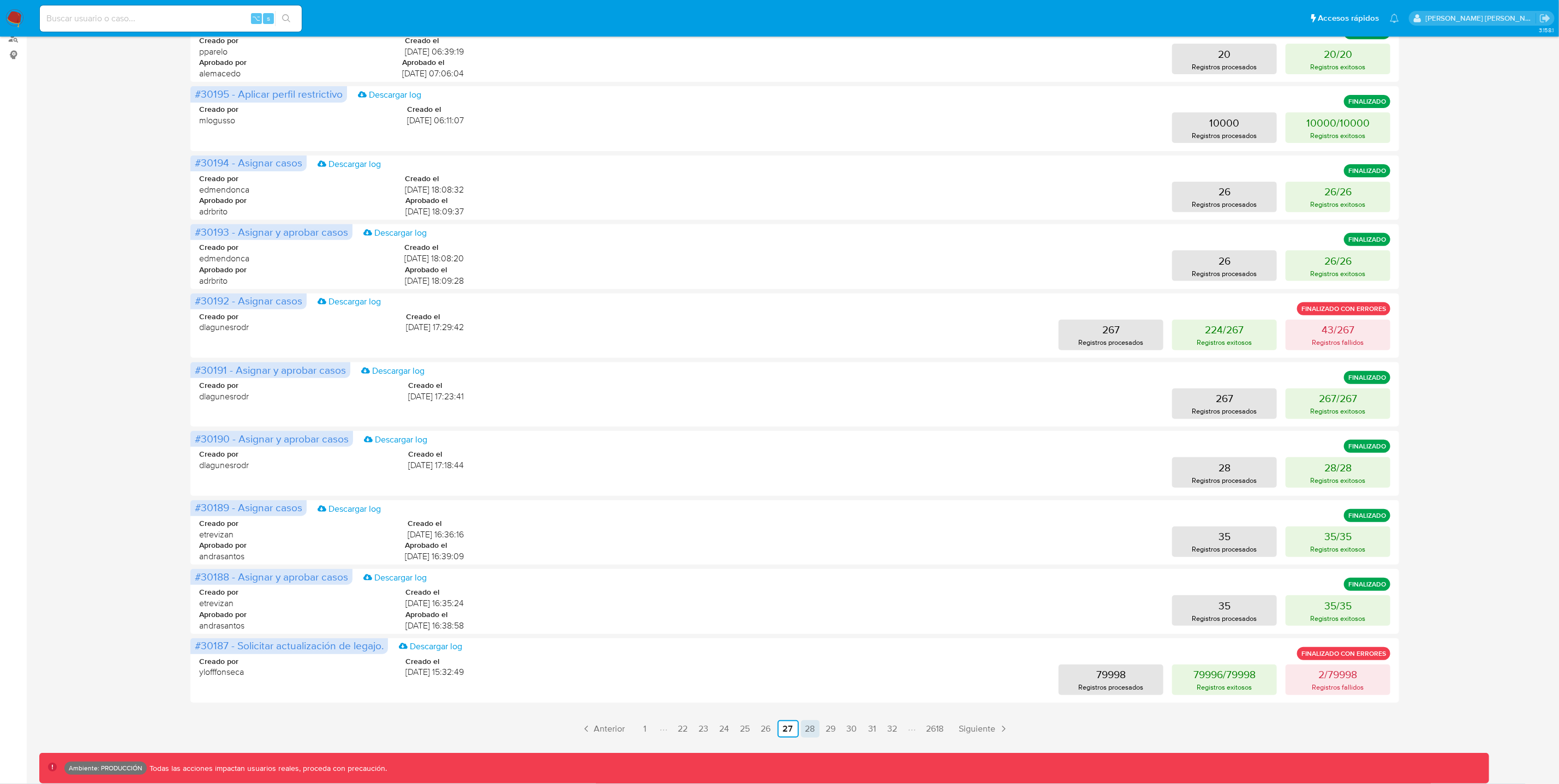
click at [815, 732] on link "28" at bounding box center [810, 729] width 19 height 17
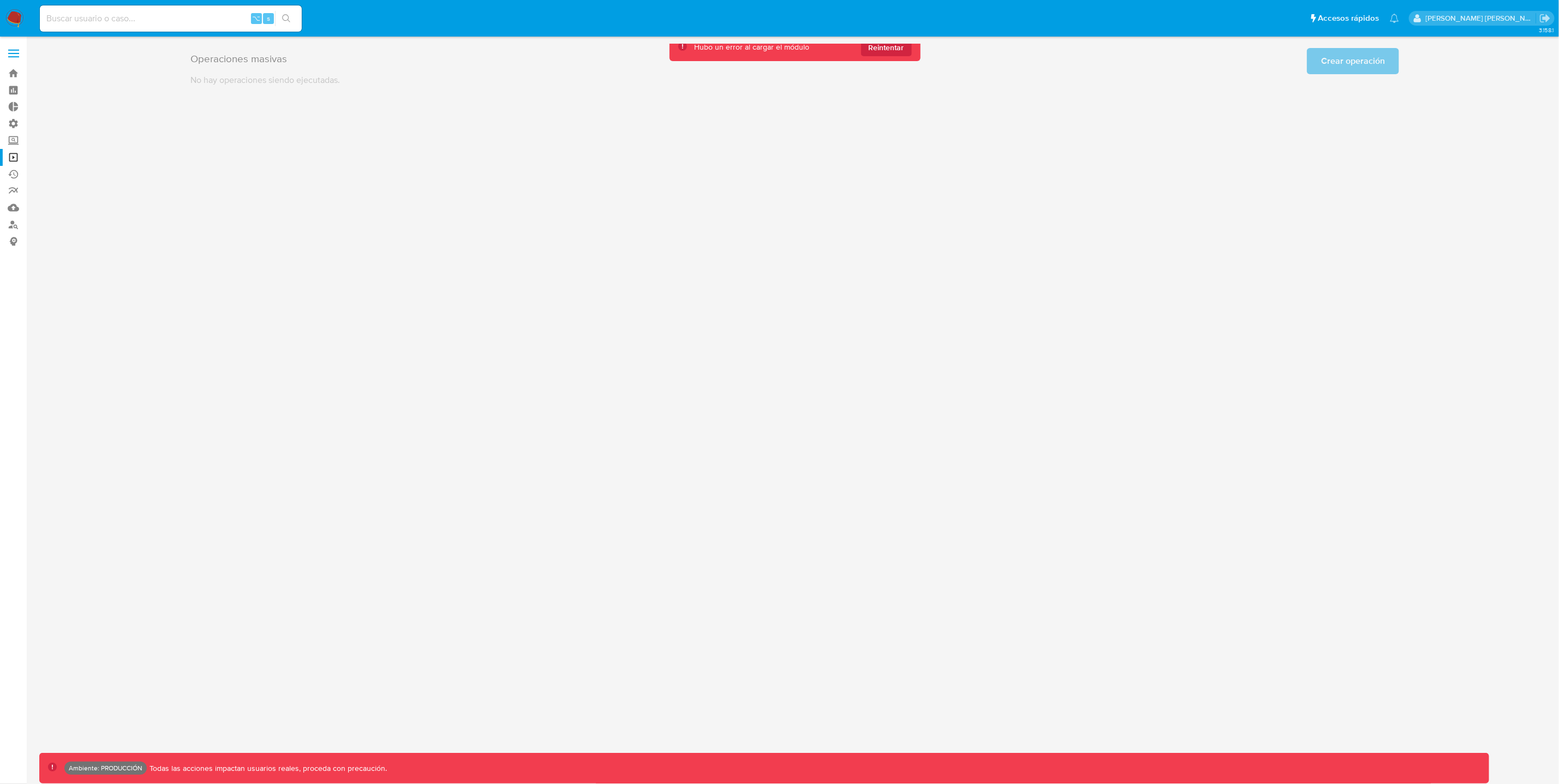
scroll to position [0, 0]
click at [905, 51] on span "Reintentar" at bounding box center [892, 48] width 36 height 17
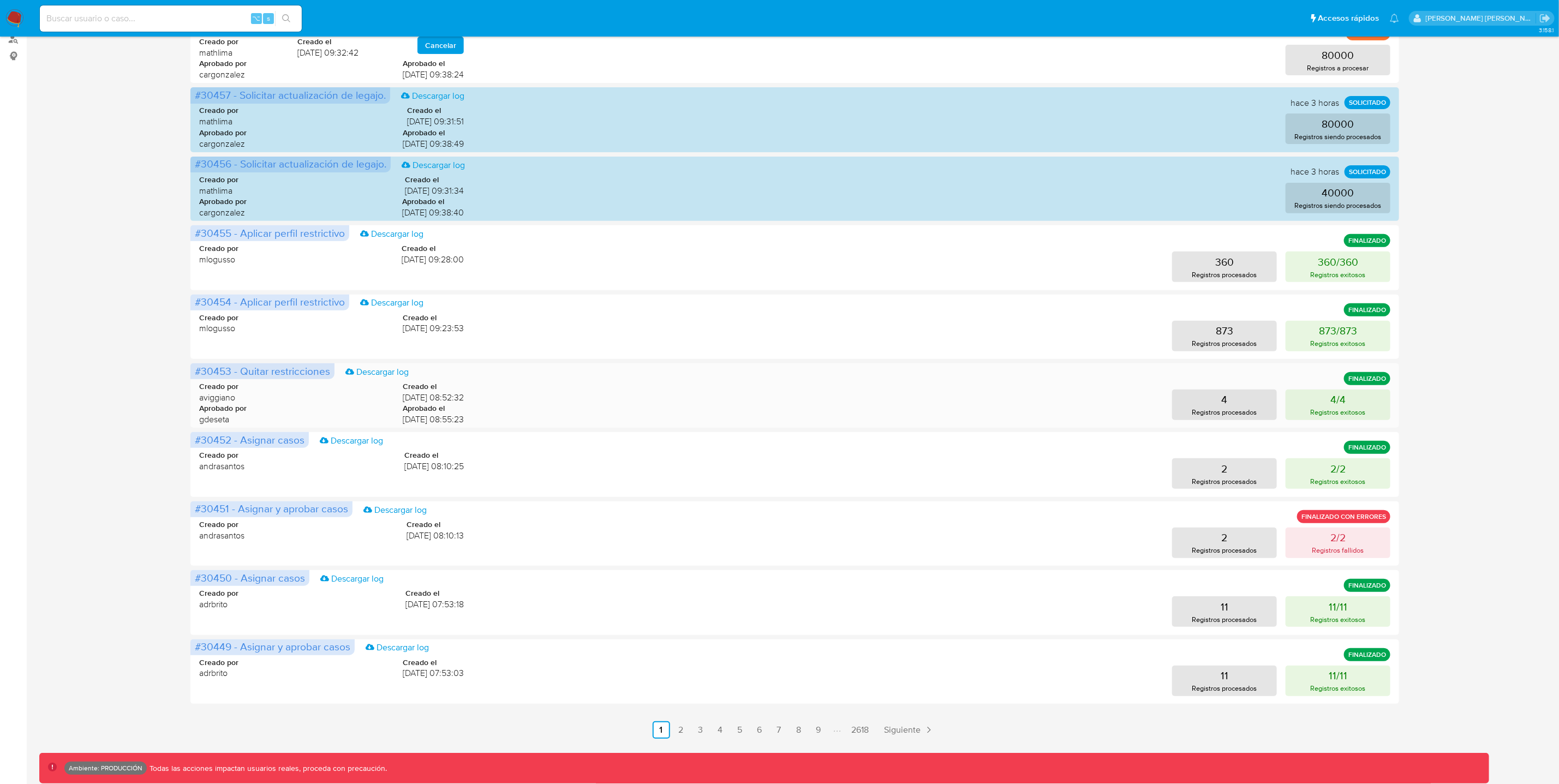
scroll to position [186, 0]
click at [818, 729] on link "9" at bounding box center [818, 729] width 17 height 17
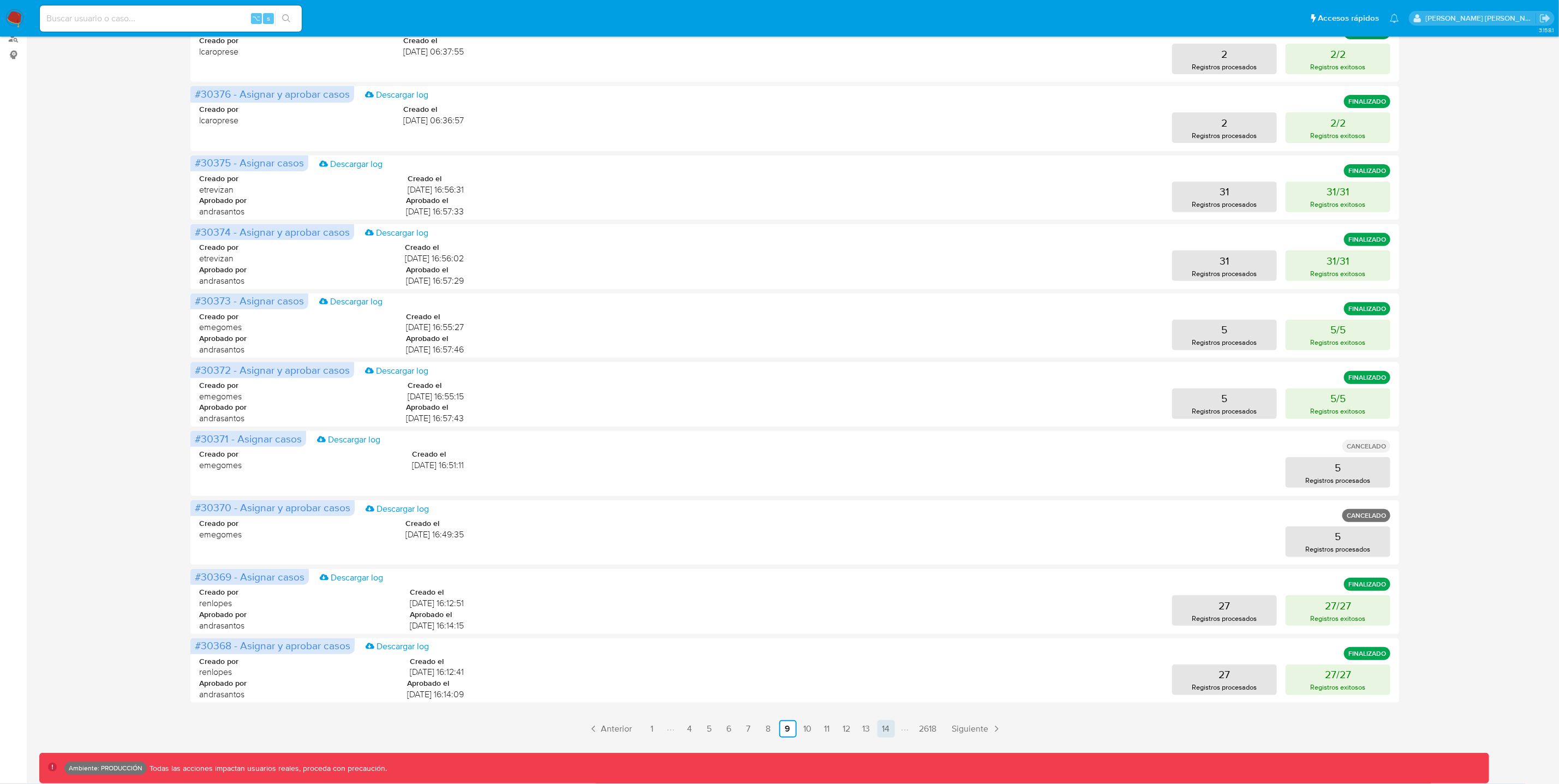
click at [881, 732] on link "14" at bounding box center [886, 729] width 17 height 17
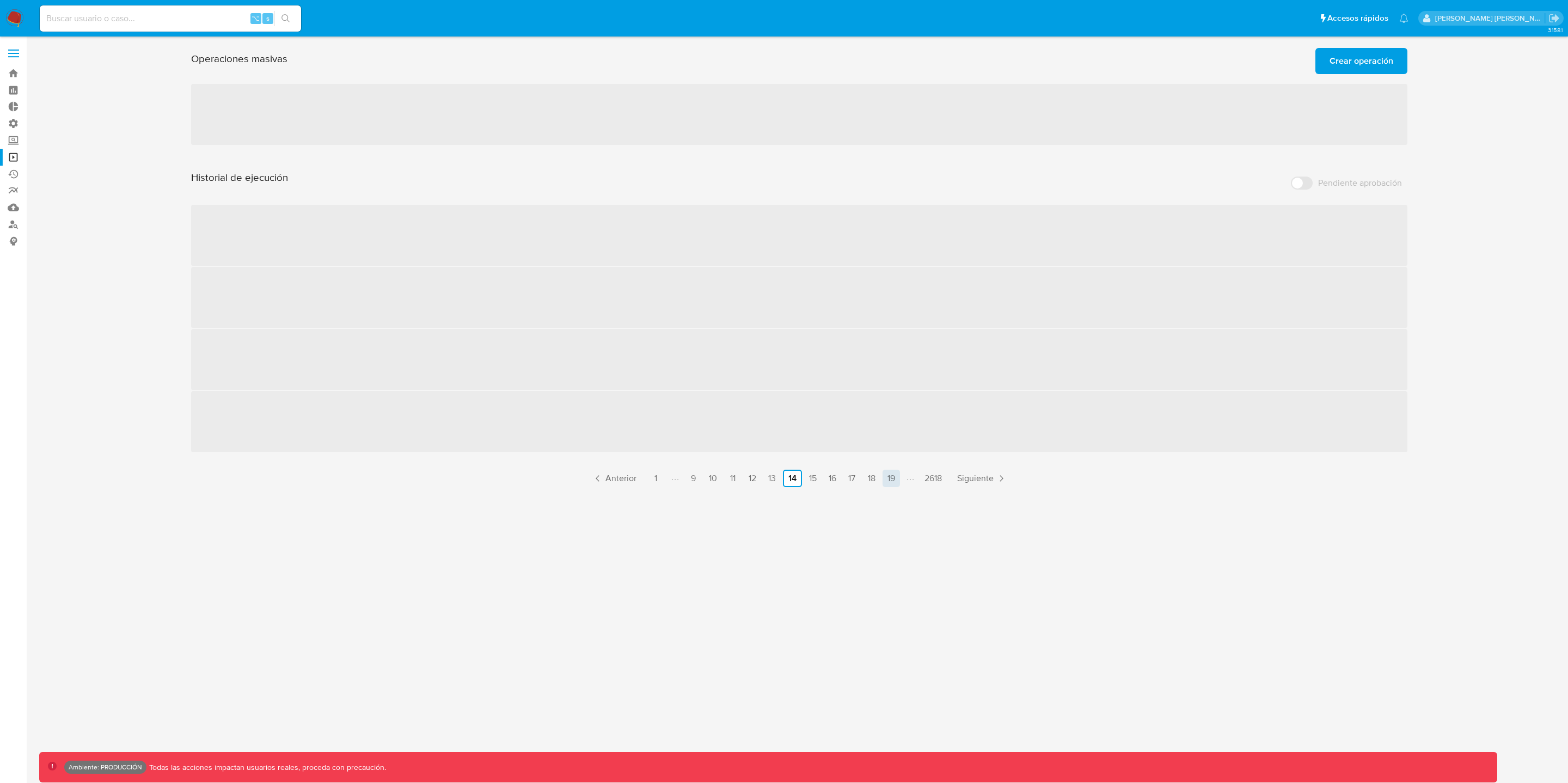
click at [890, 482] on link "19" at bounding box center [892, 478] width 17 height 17
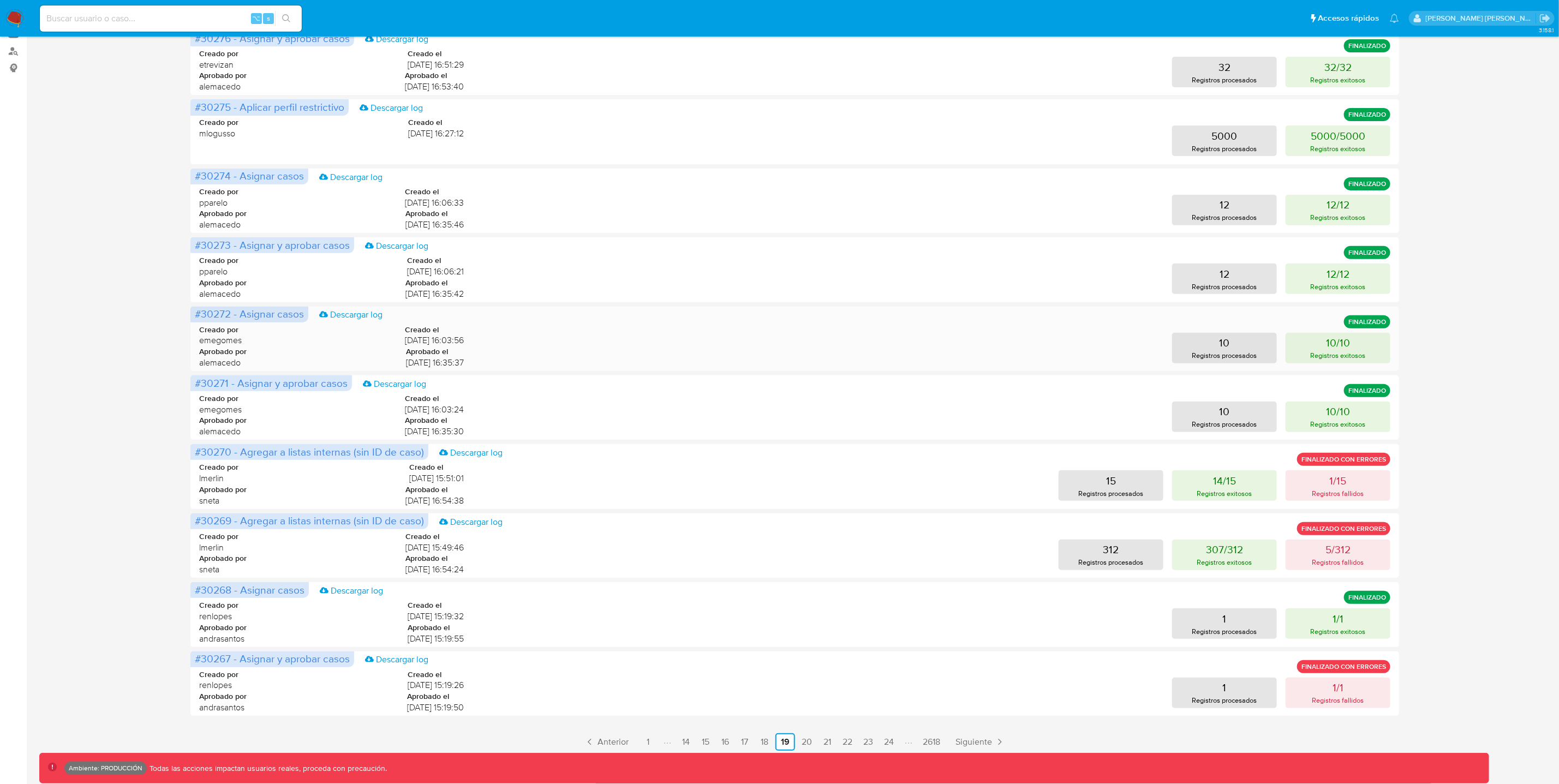
scroll to position [186, 0]
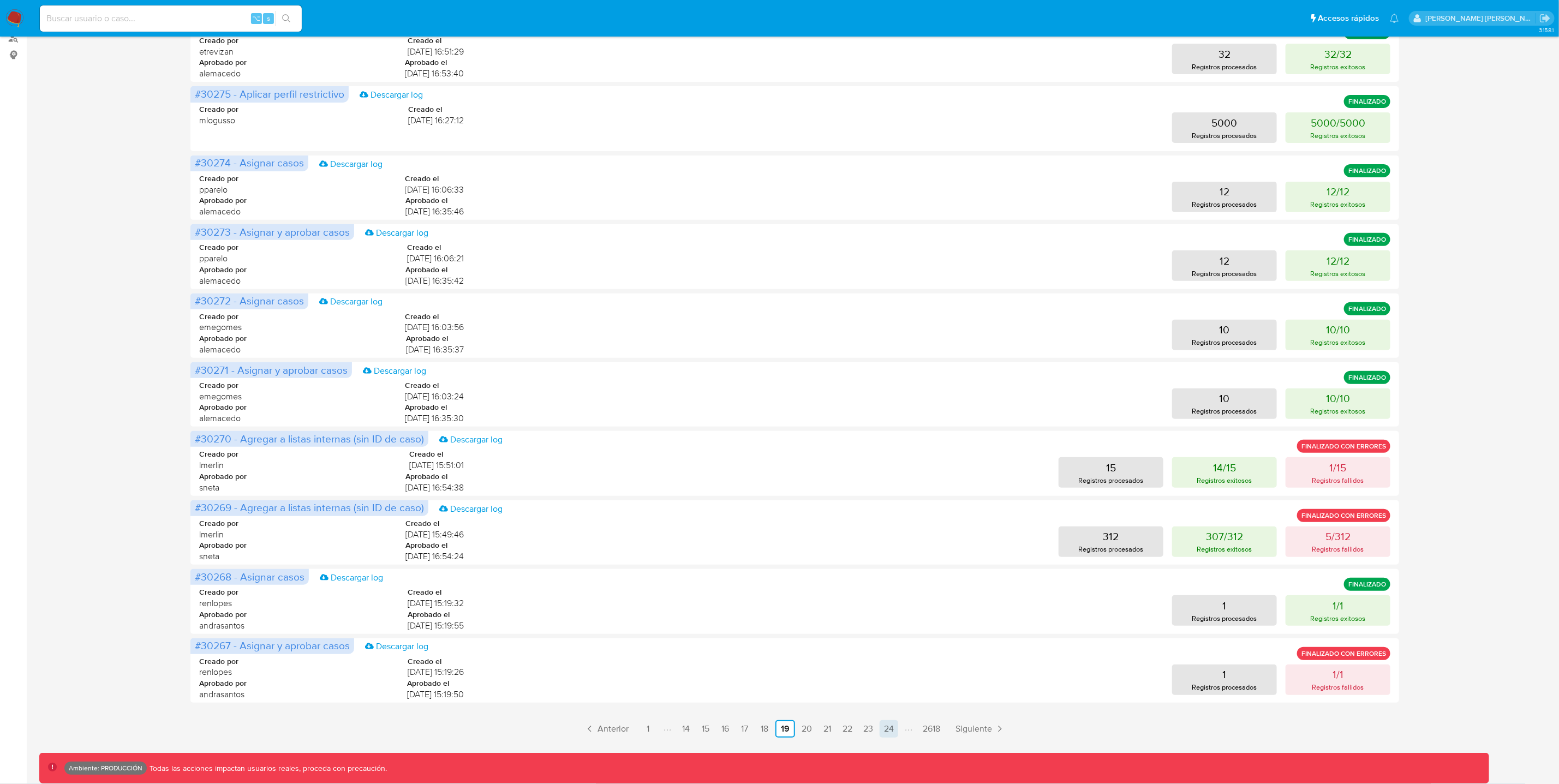
click at [891, 732] on link "24" at bounding box center [889, 729] width 19 height 17
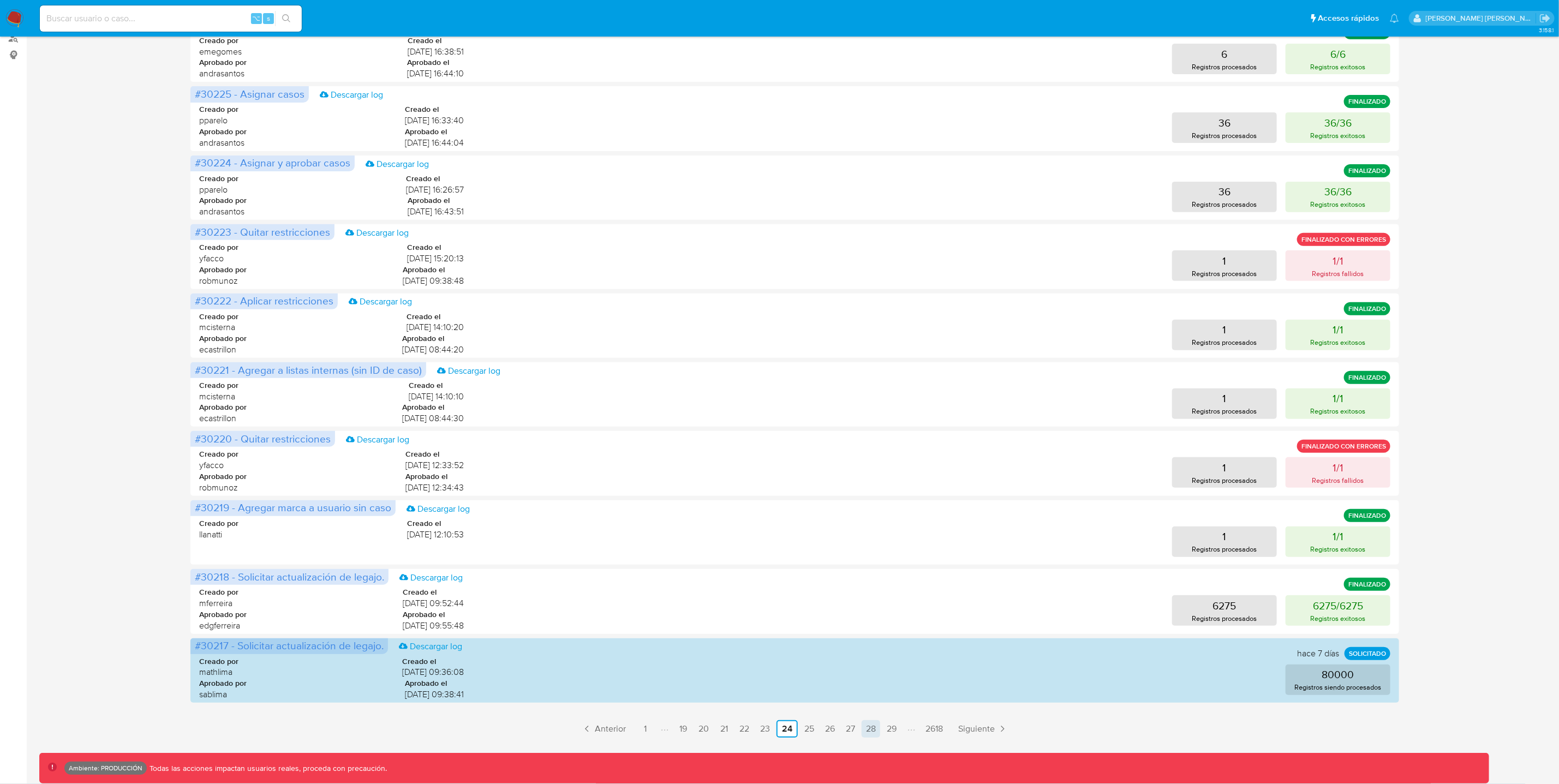
click at [869, 728] on link "28" at bounding box center [871, 729] width 19 height 17
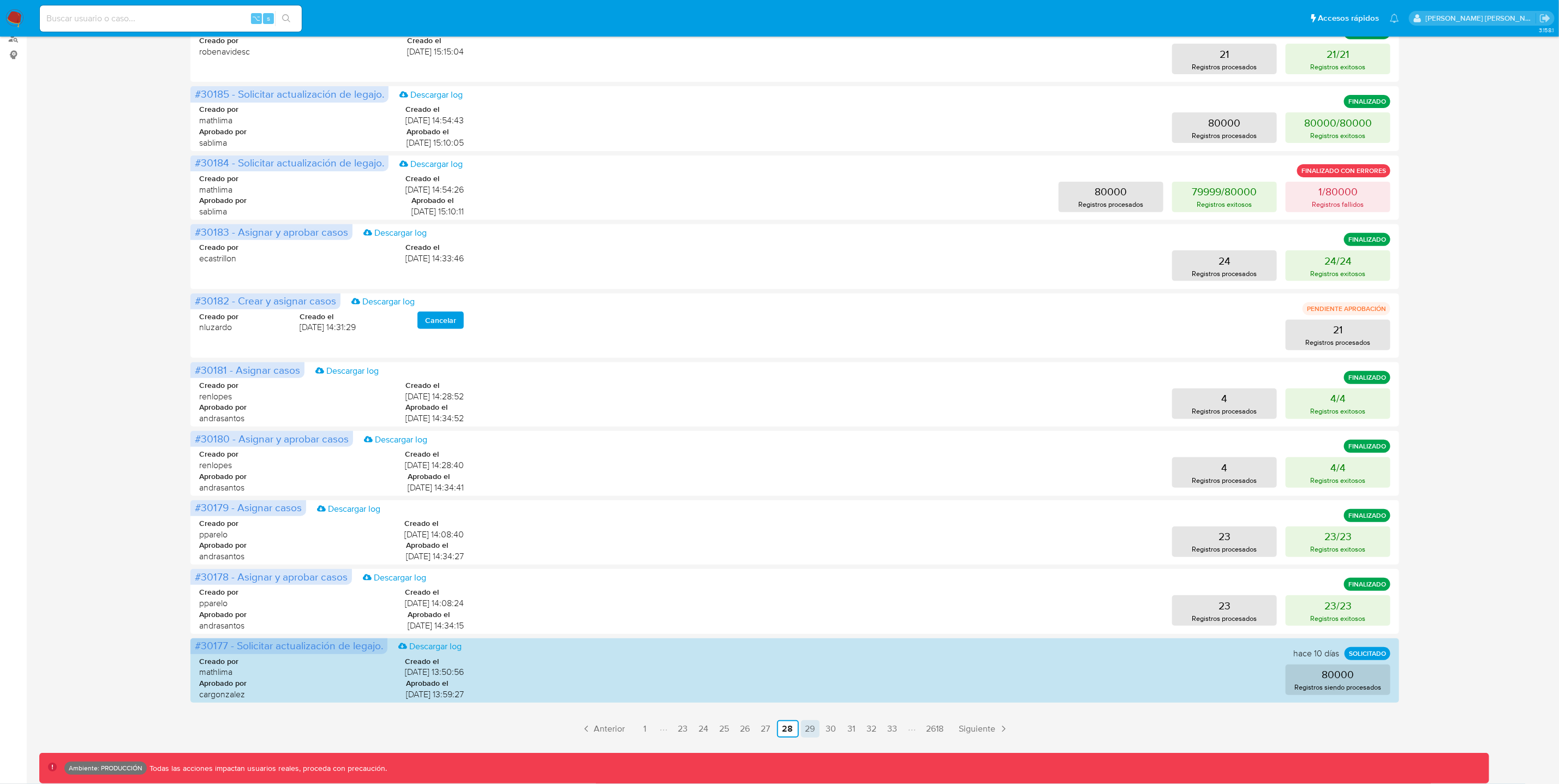
click at [813, 733] on link "29" at bounding box center [810, 729] width 19 height 17
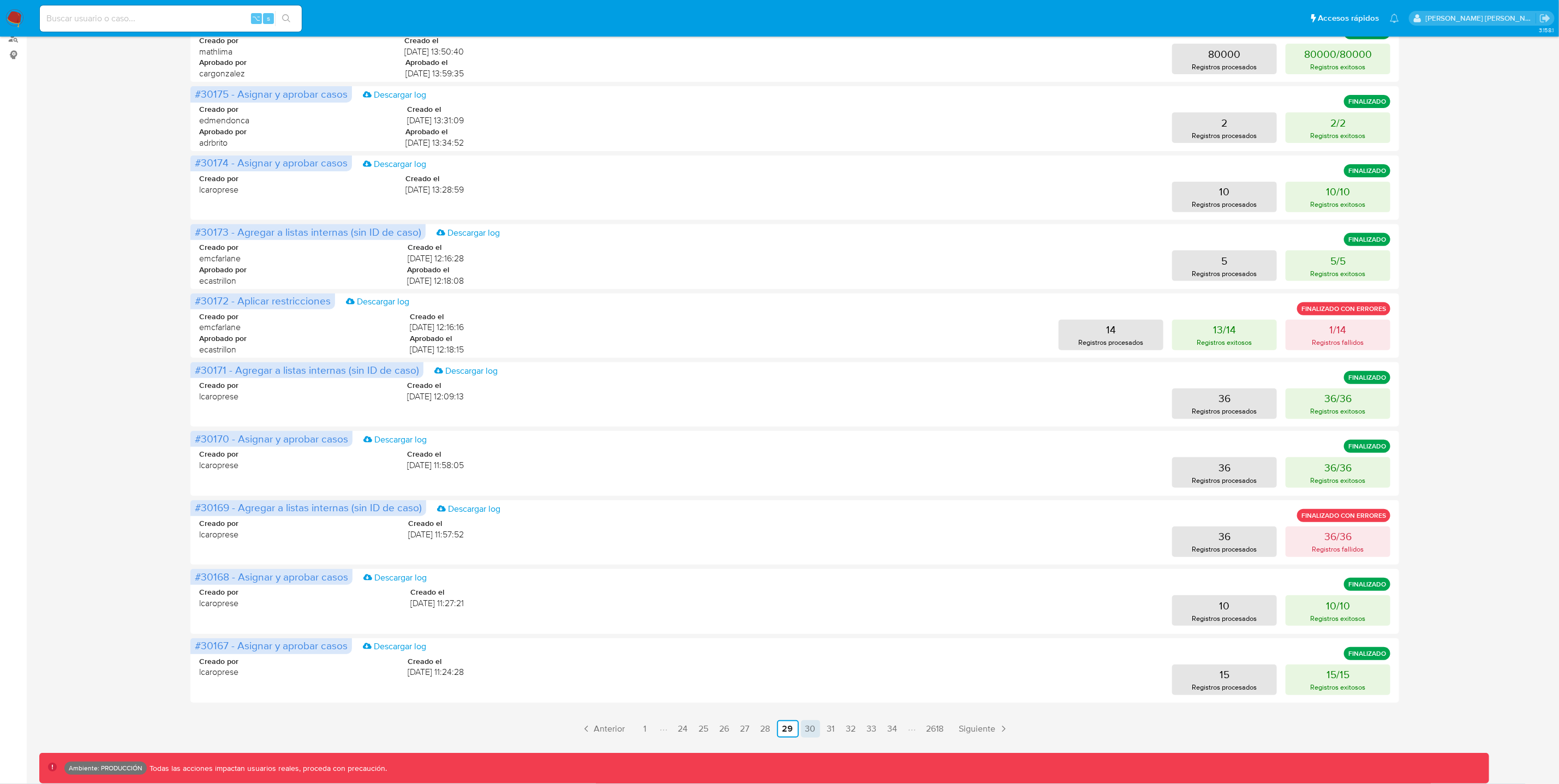
click at [810, 728] on link "30" at bounding box center [810, 729] width 19 height 17
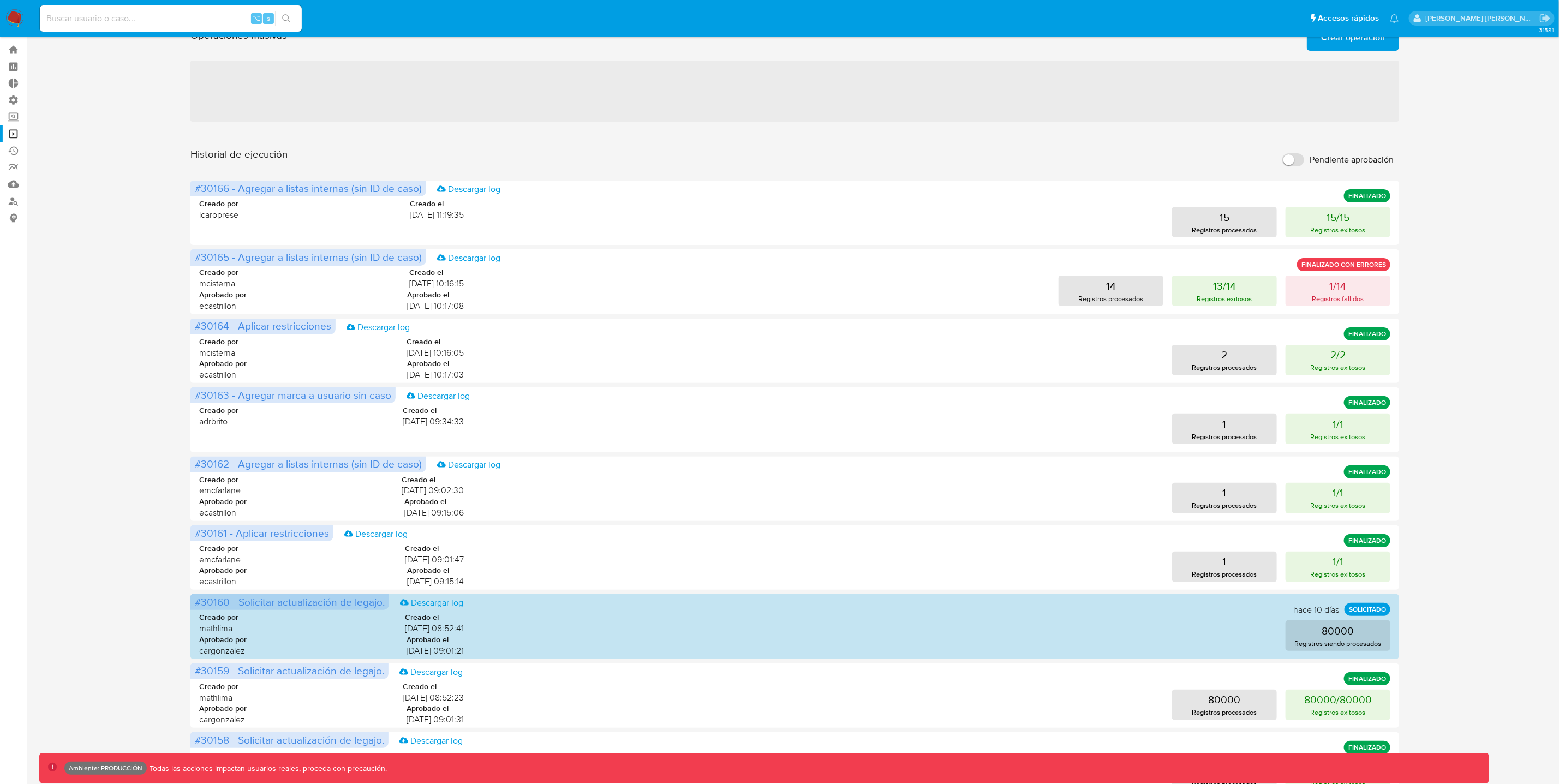
scroll to position [0, 0]
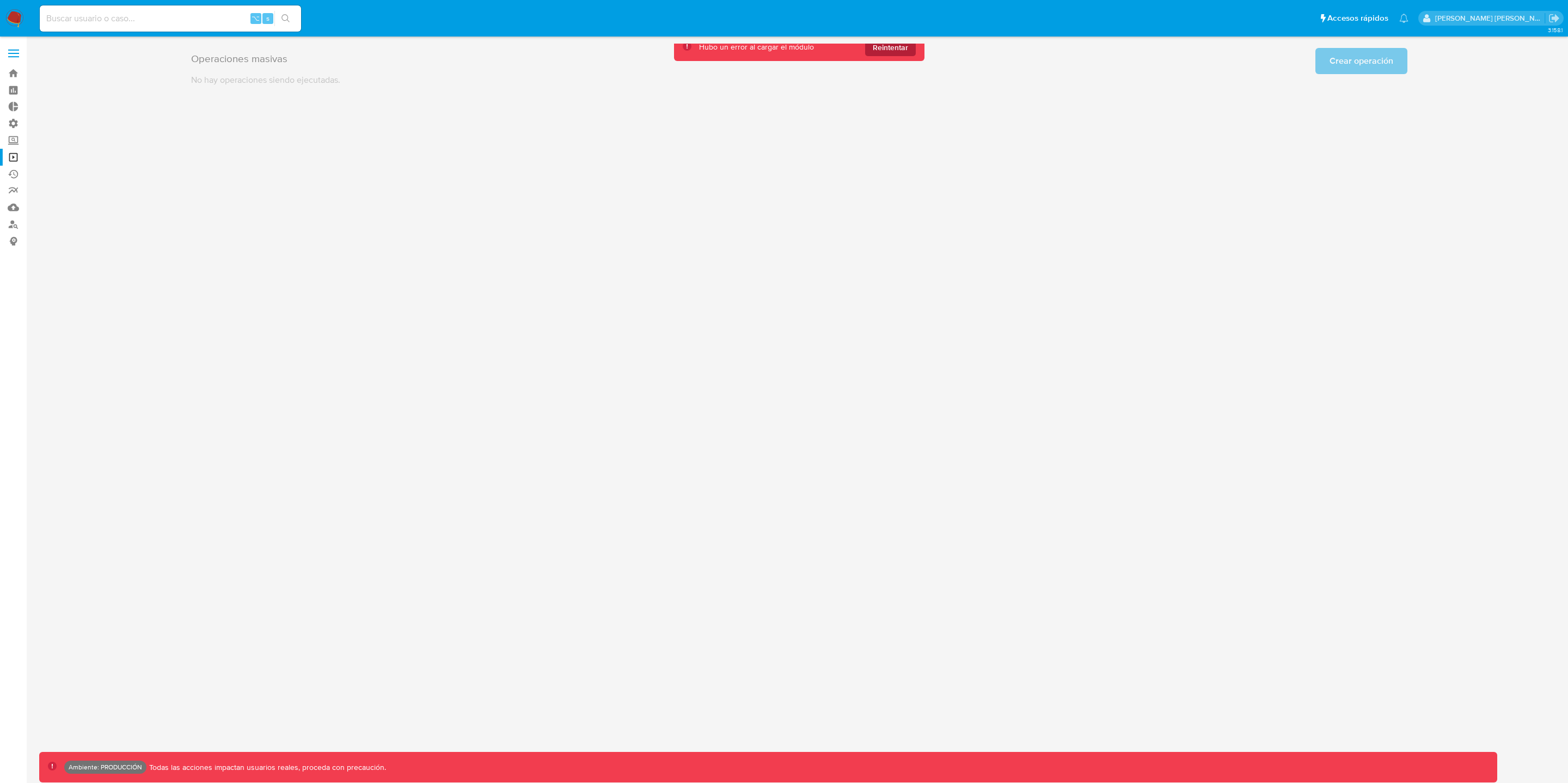
click at [894, 50] on span "Reintentar" at bounding box center [890, 48] width 35 height 17
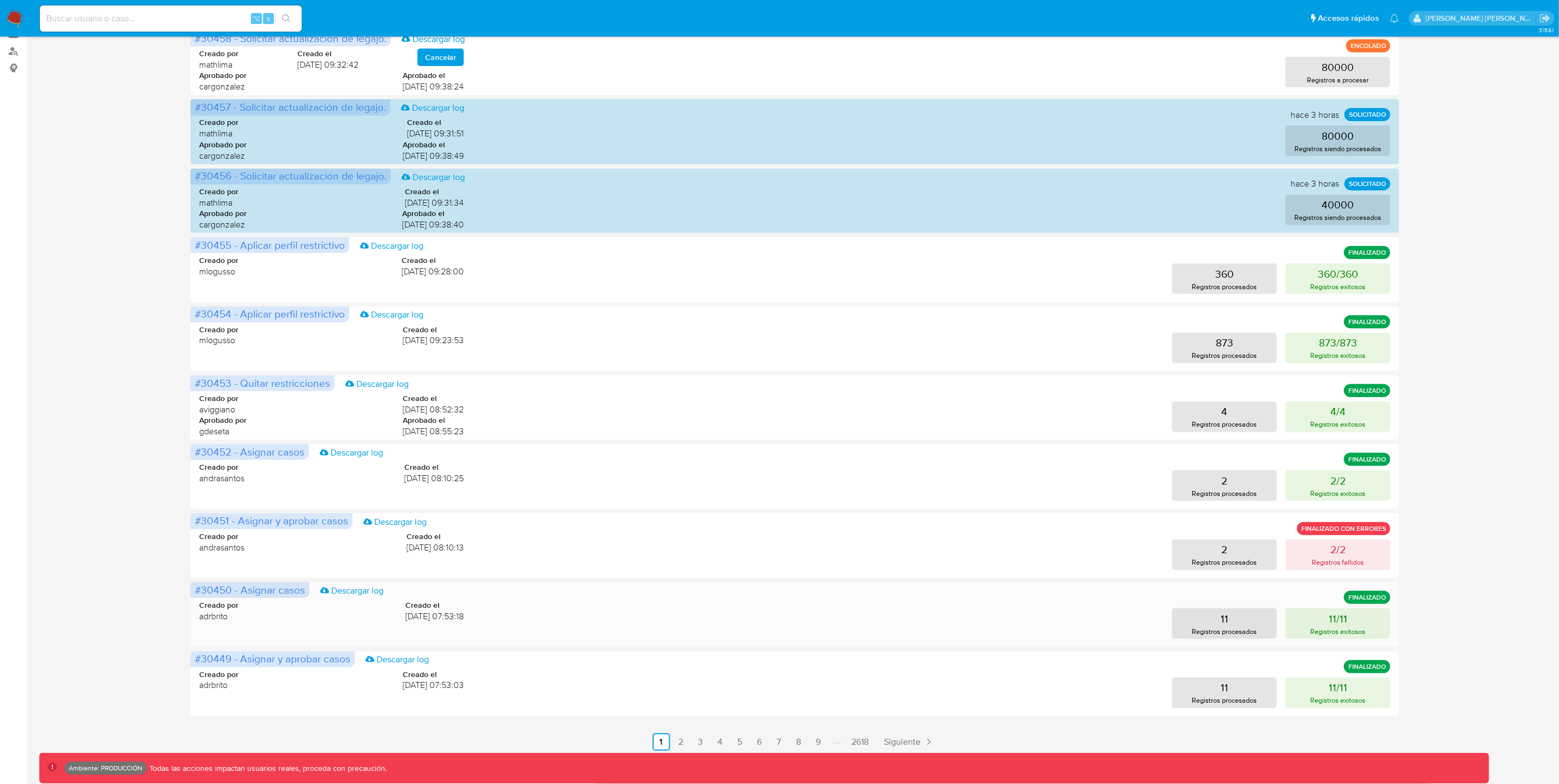
scroll to position [186, 0]
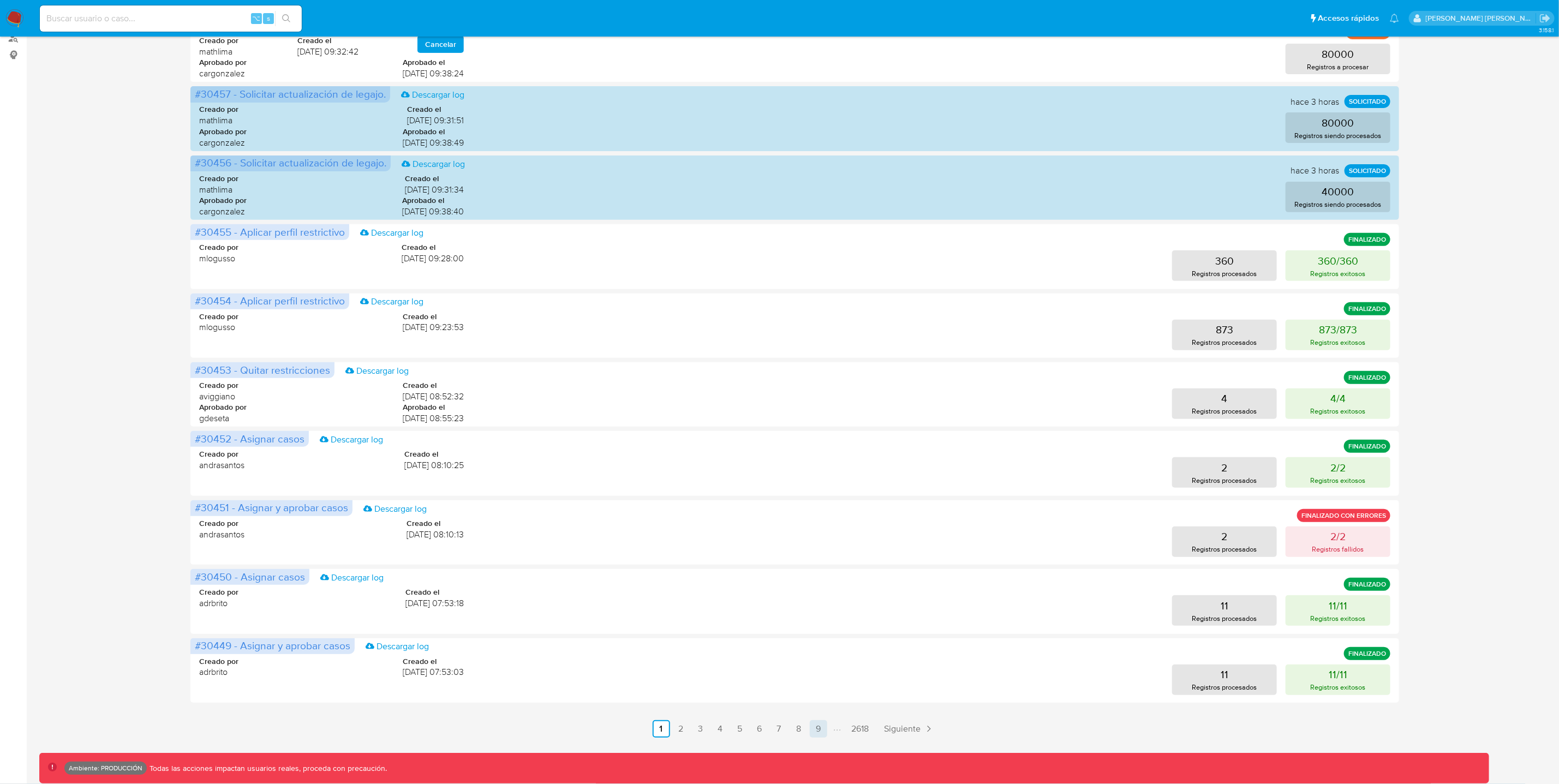
click at [818, 729] on link "9" at bounding box center [818, 729] width 17 height 17
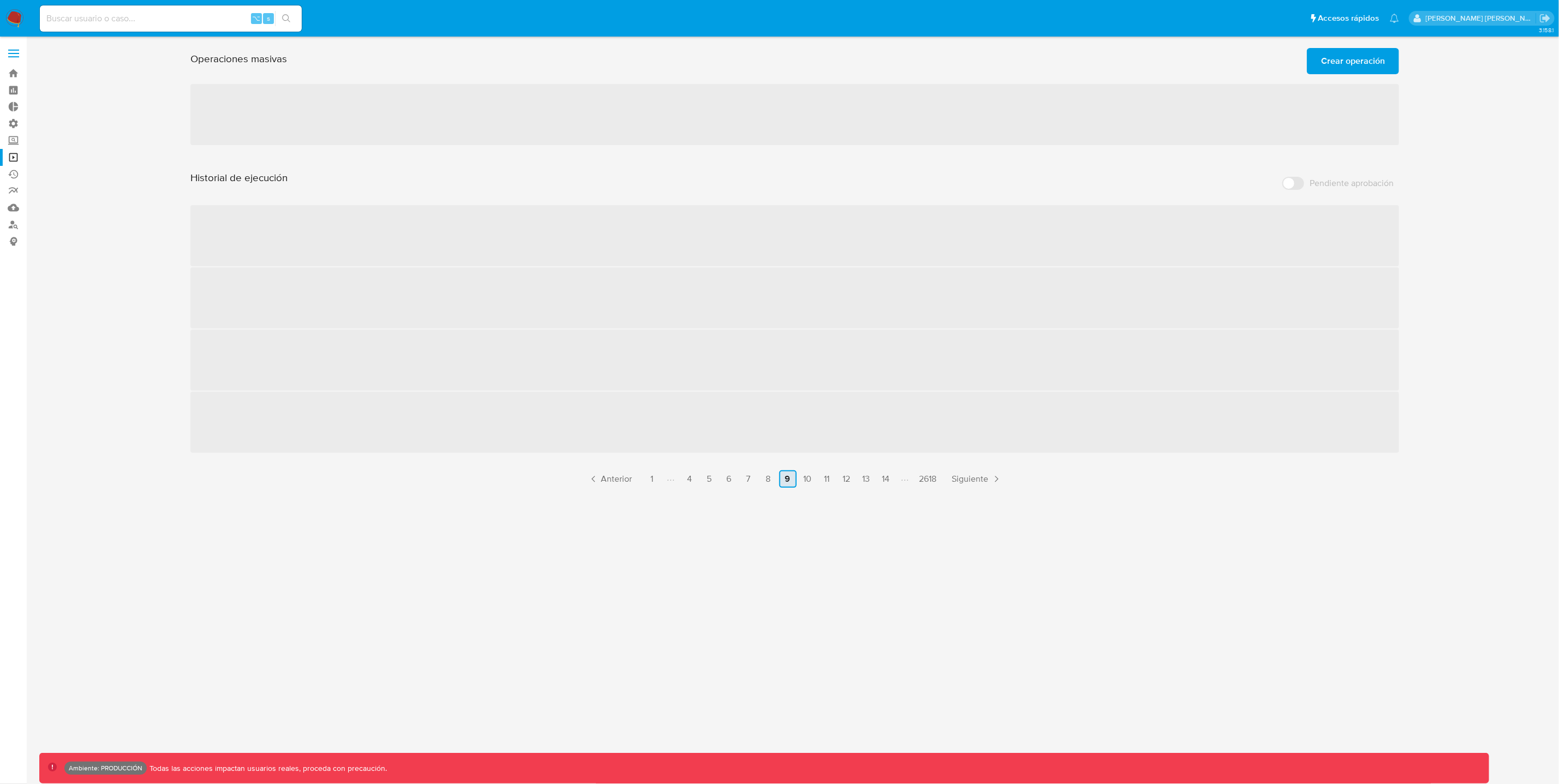
scroll to position [0, 0]
click at [892, 480] on link "14" at bounding box center [892, 479] width 17 height 17
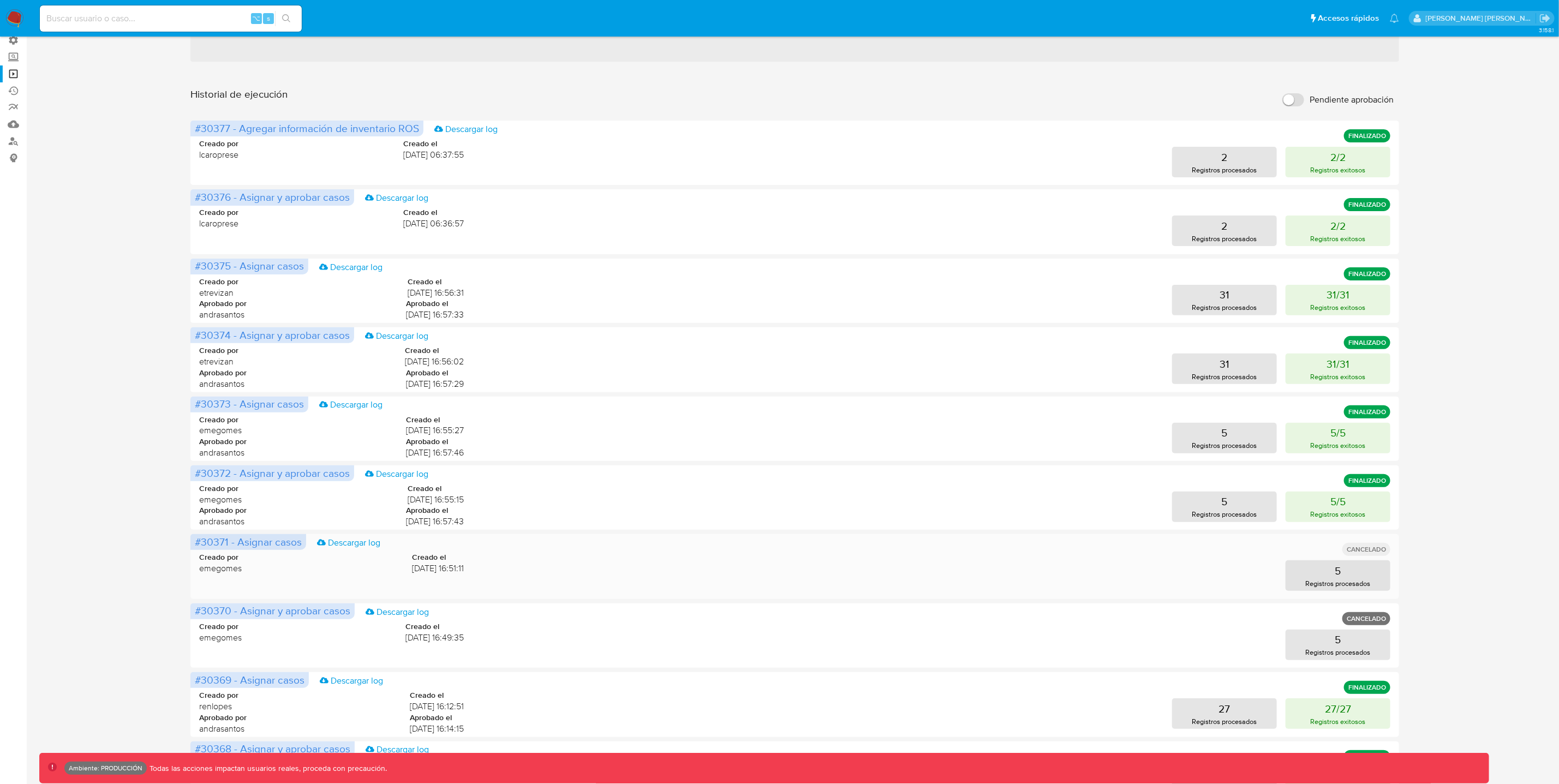
scroll to position [186, 0]
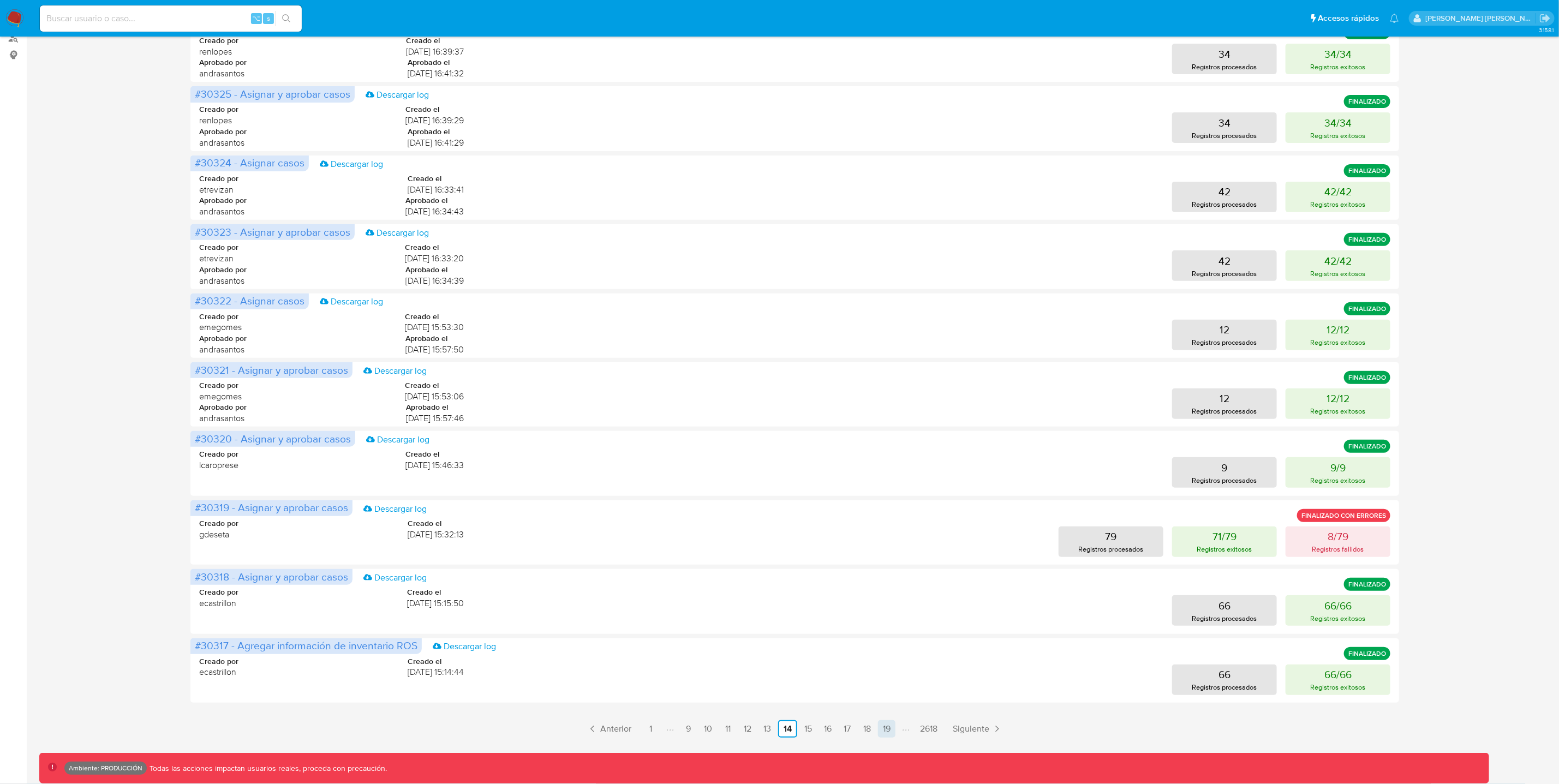
click at [887, 734] on link "19" at bounding box center [887, 729] width 17 height 17
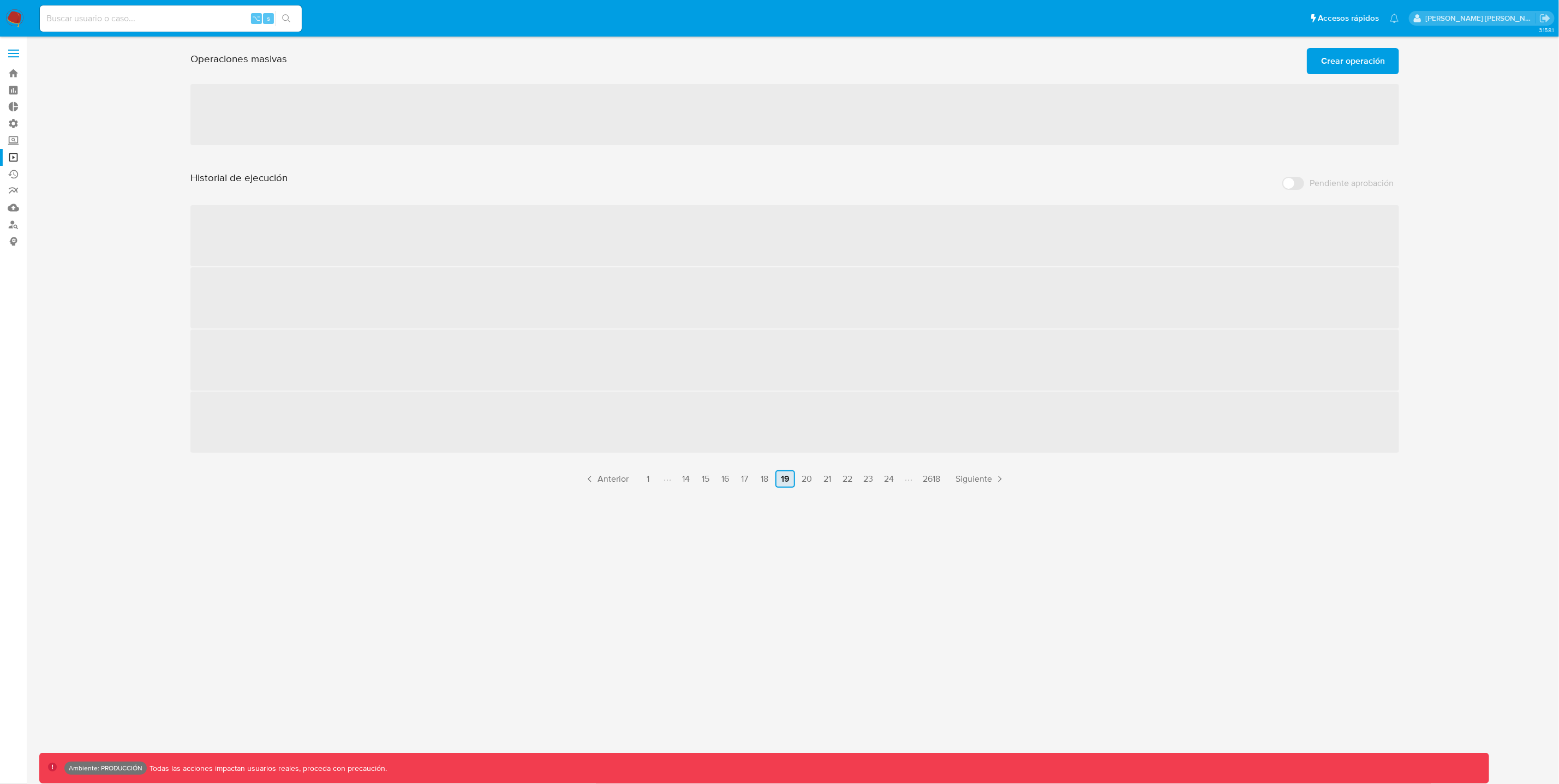
scroll to position [0, 0]
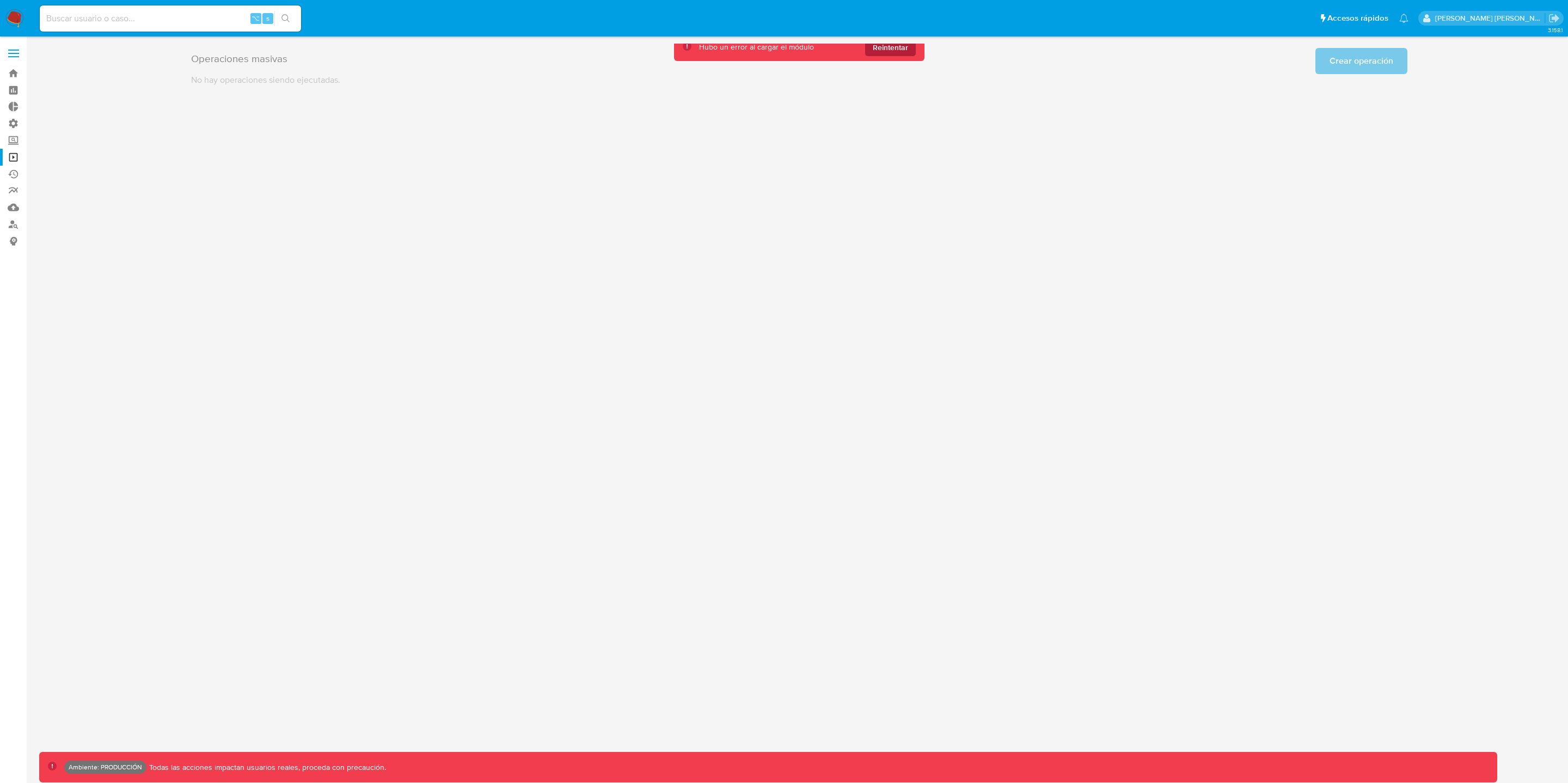
click at [893, 50] on span "Reintentar" at bounding box center [890, 48] width 35 height 17
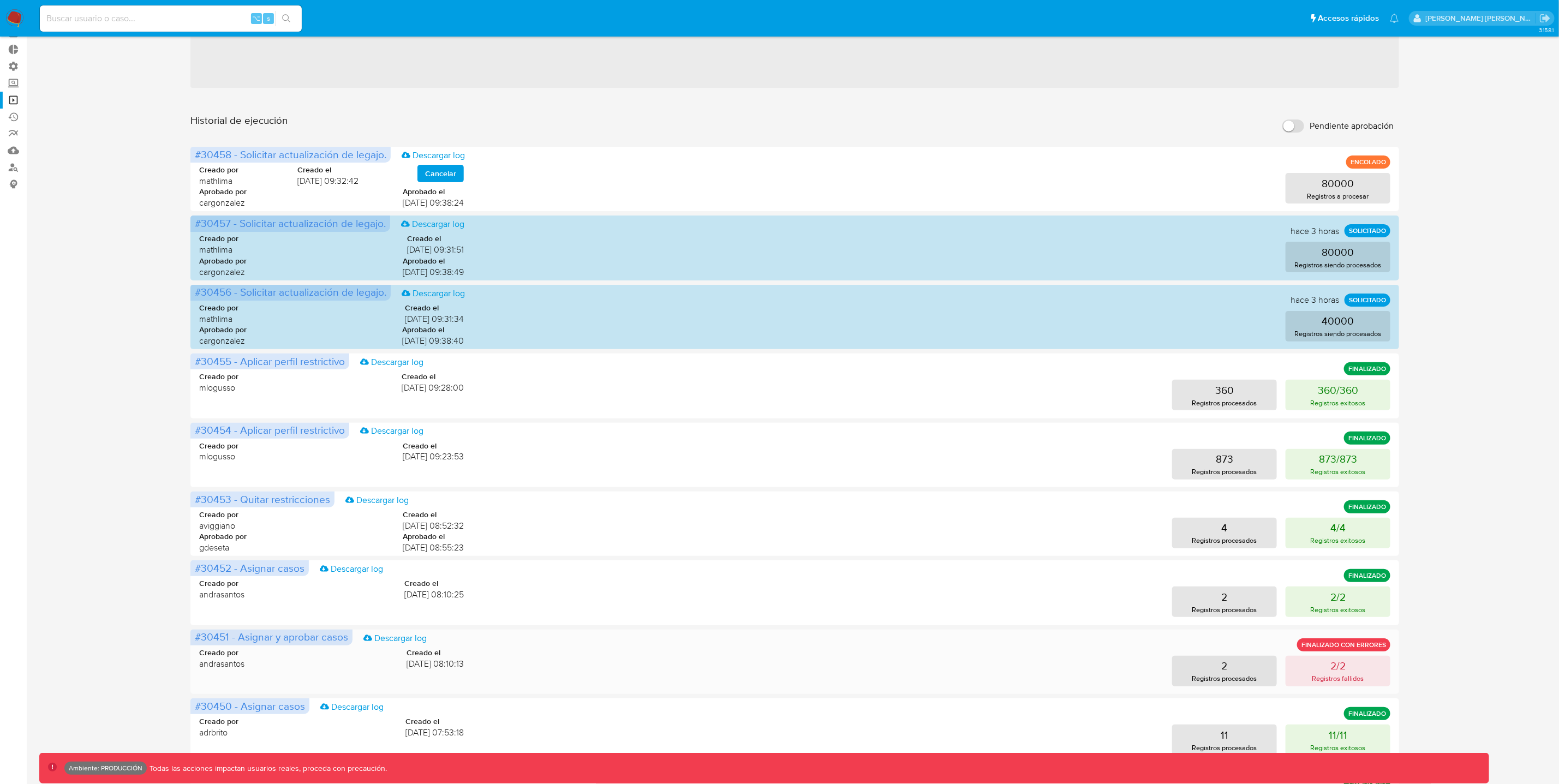
scroll to position [186, 0]
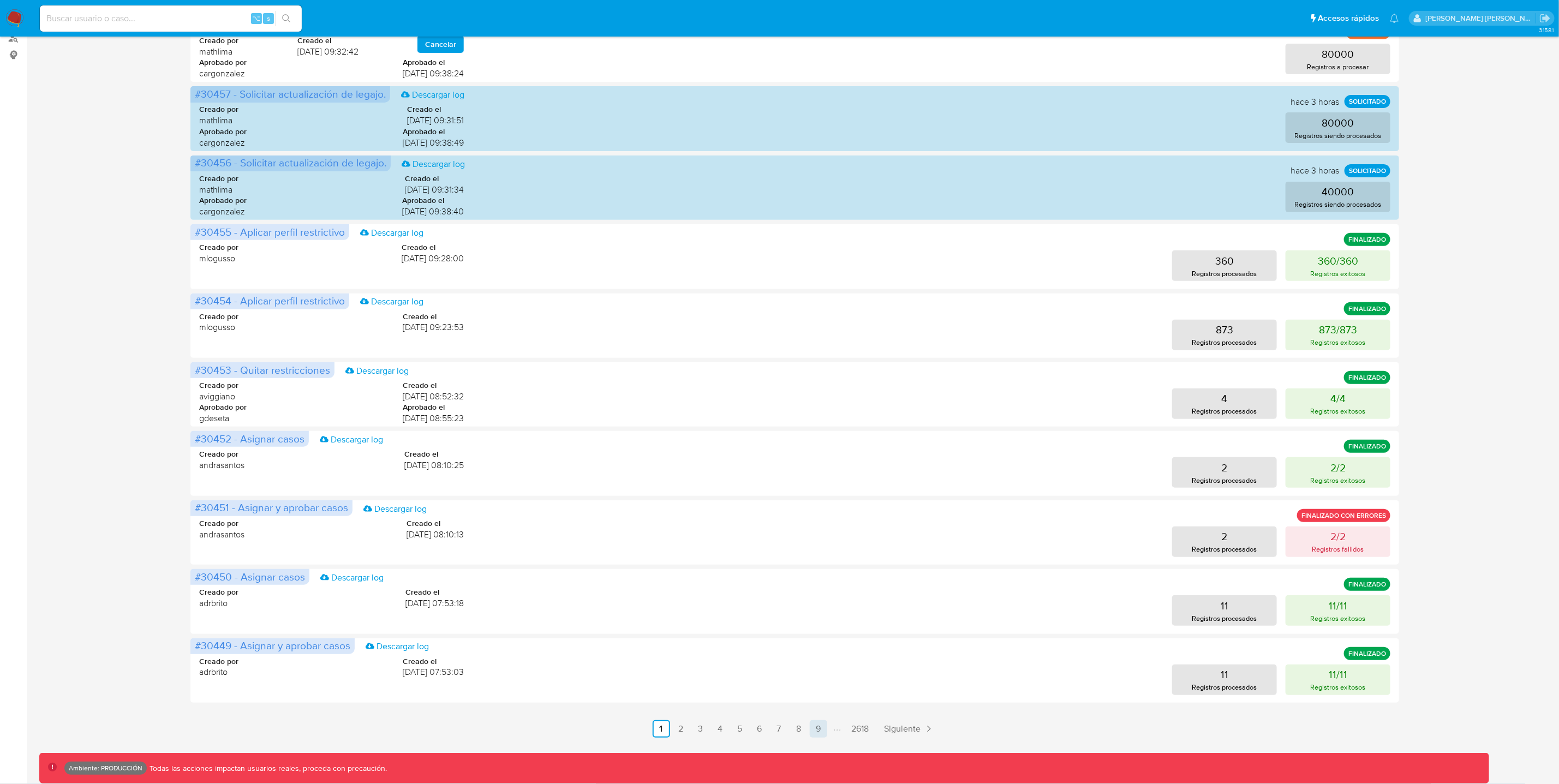
click at [818, 730] on link "9" at bounding box center [818, 729] width 17 height 17
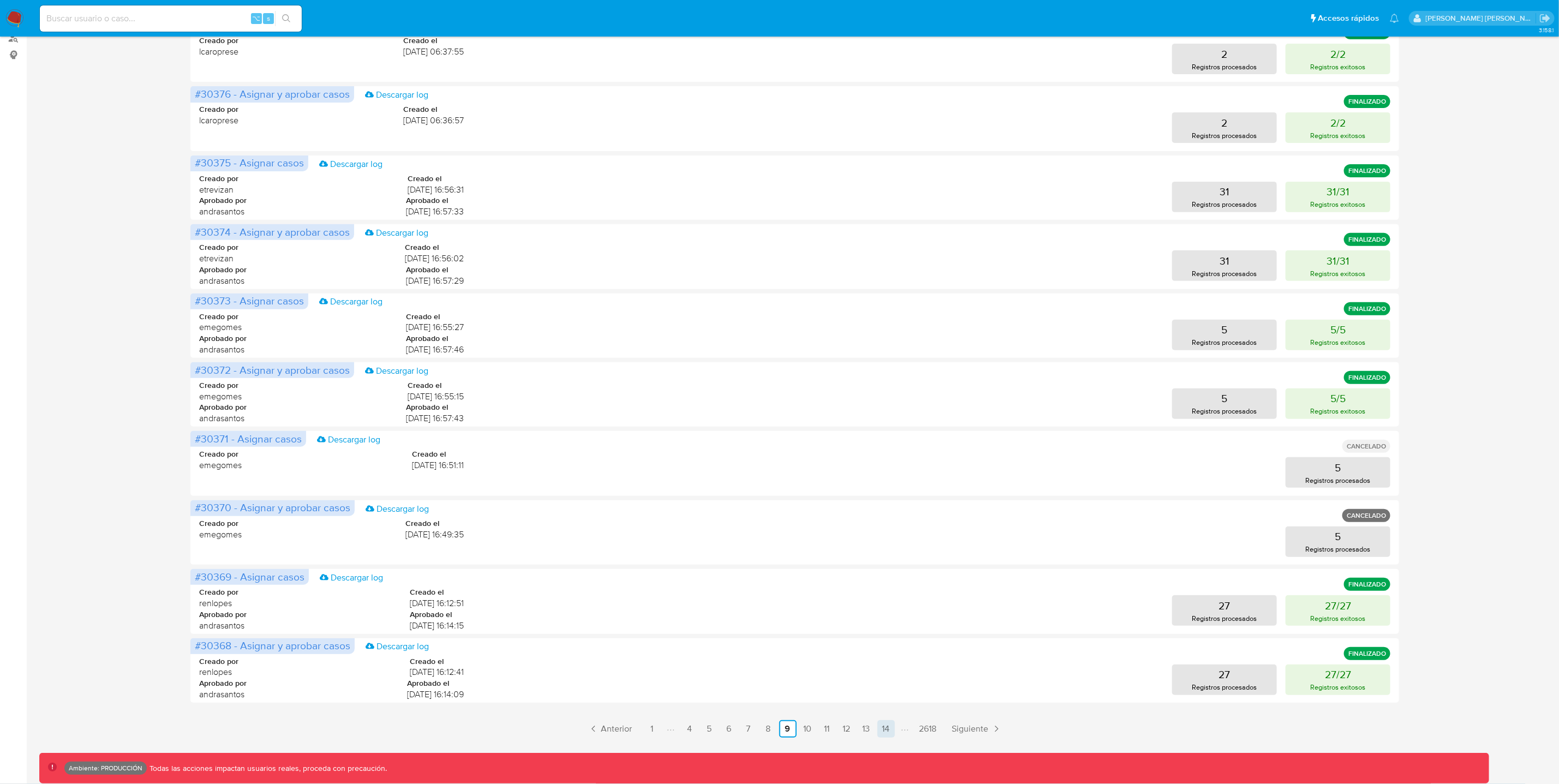
click at [885, 728] on link "14" at bounding box center [886, 729] width 17 height 17
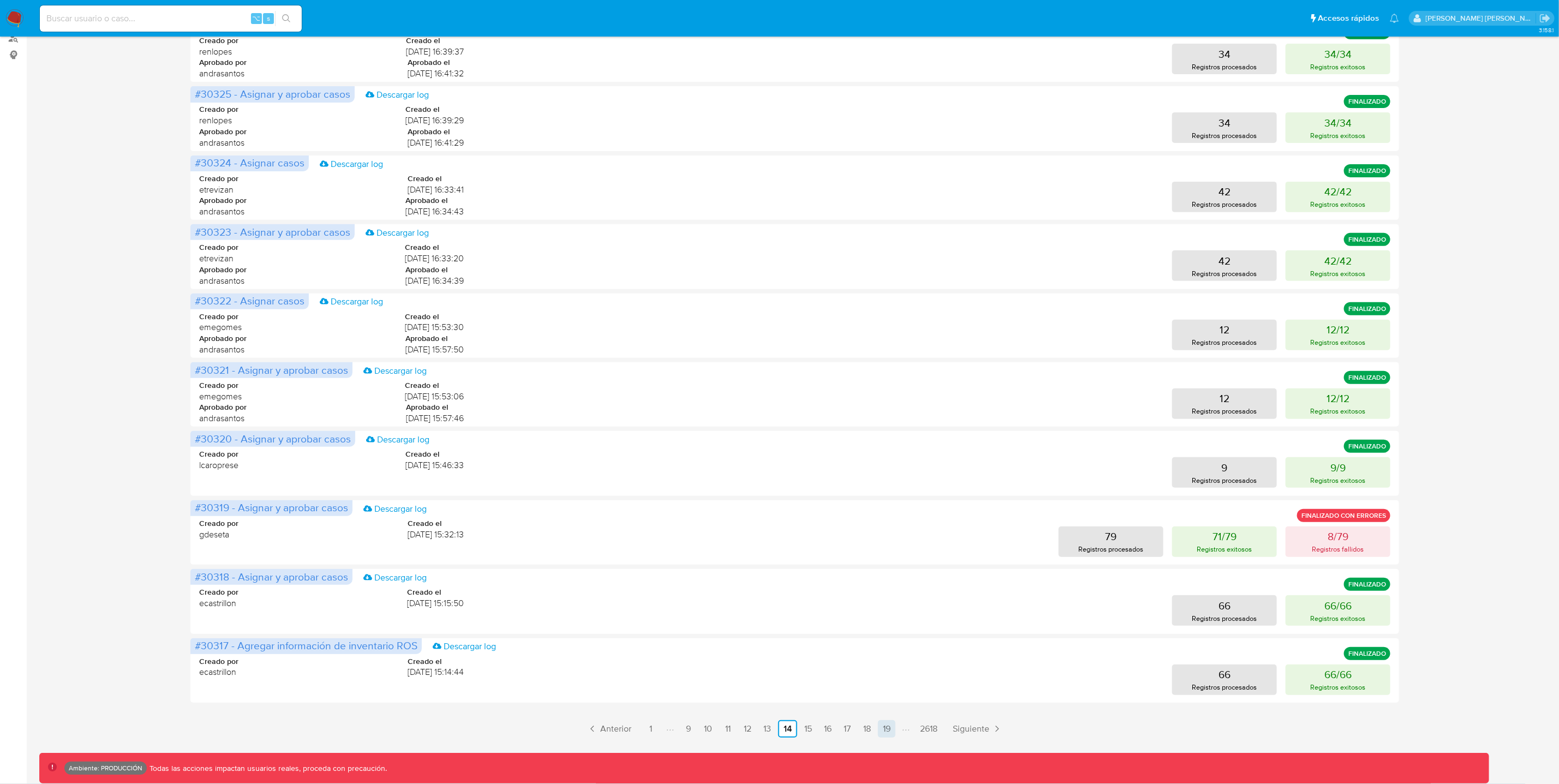
click at [888, 726] on link "19" at bounding box center [887, 729] width 17 height 17
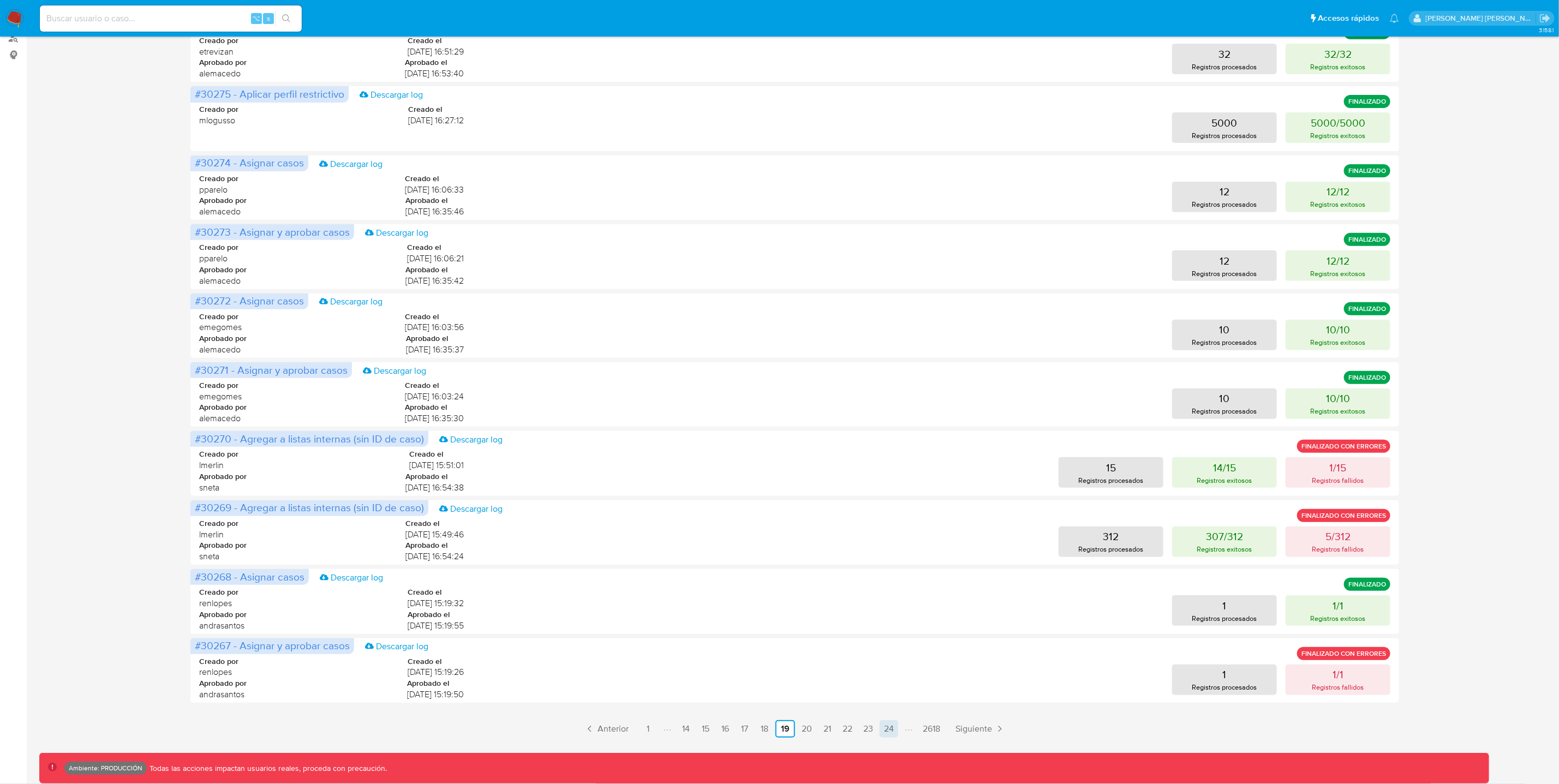
click at [891, 728] on link "24" at bounding box center [889, 729] width 19 height 17
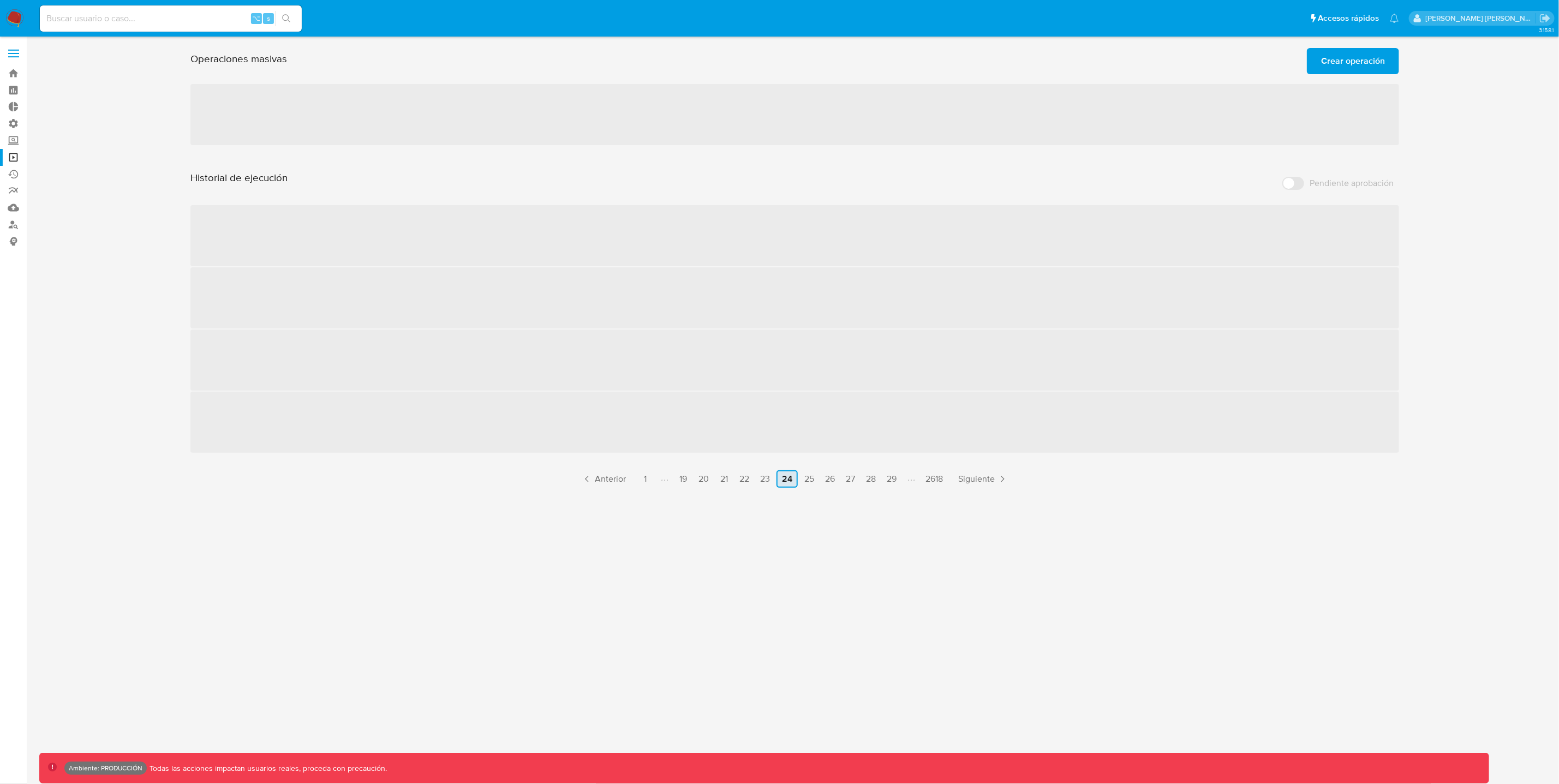
scroll to position [0, 0]
click at [899, 485] on link "29" at bounding box center [898, 479] width 19 height 17
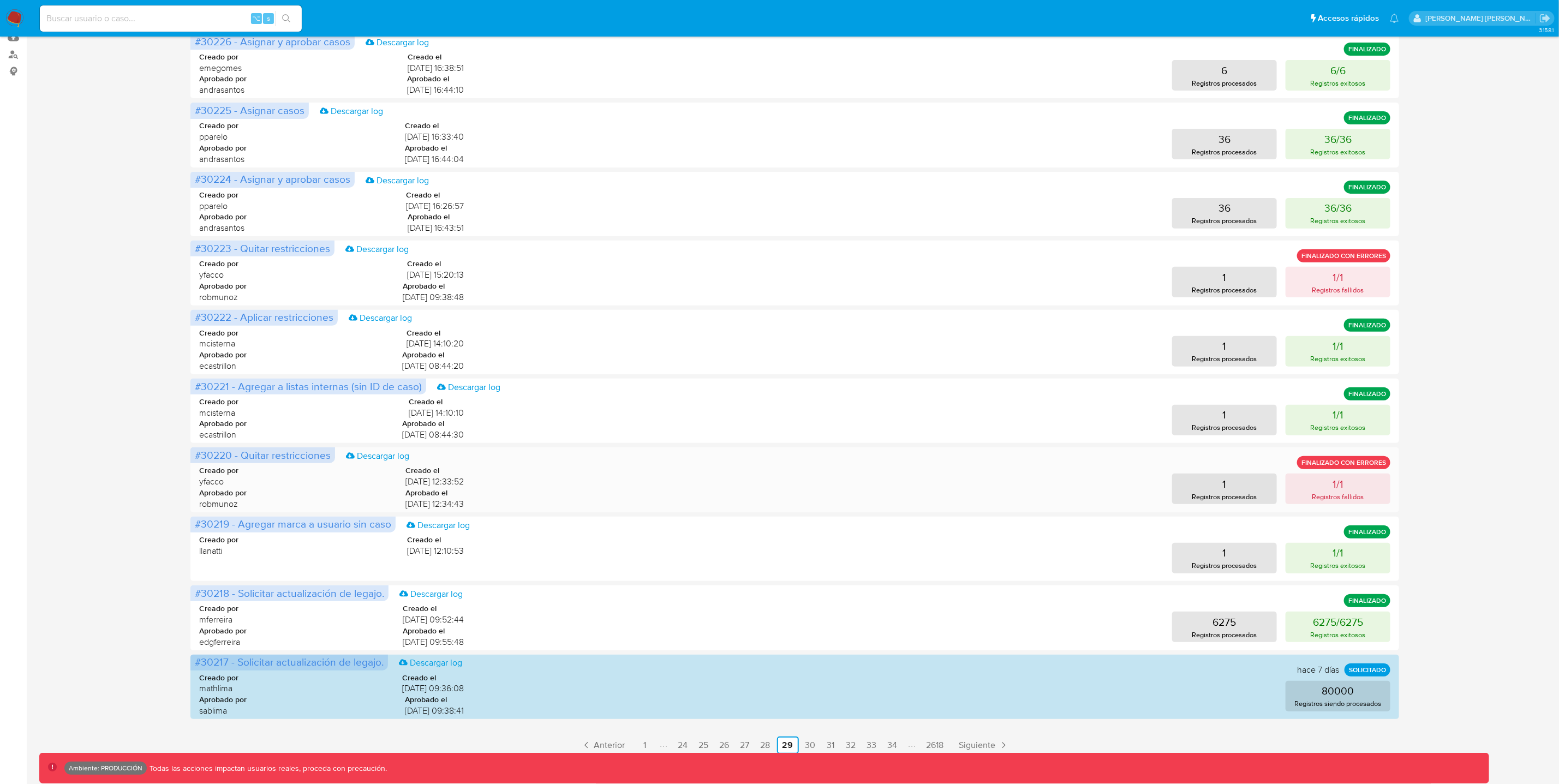
scroll to position [186, 0]
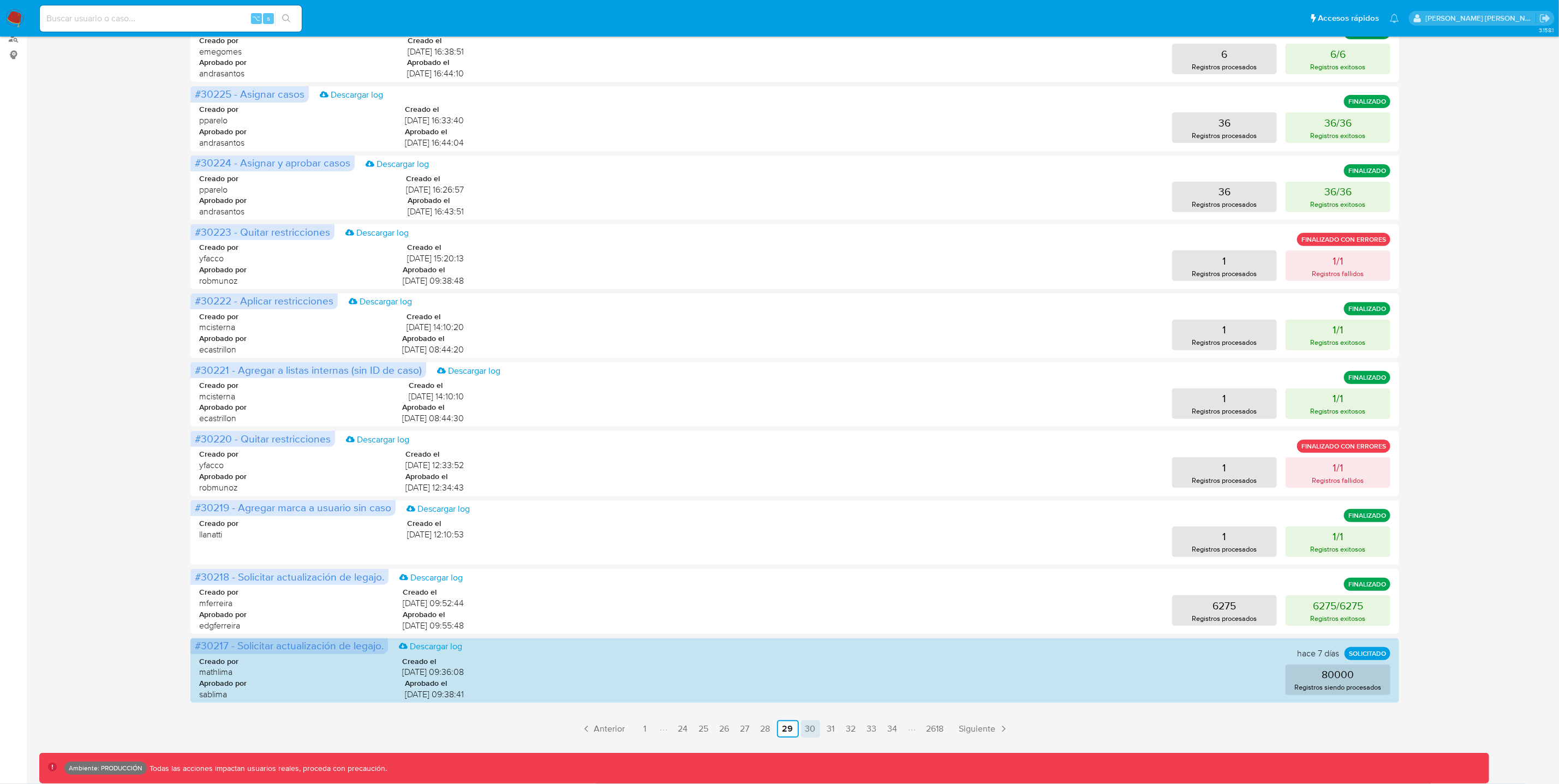
click at [808, 731] on link "30" at bounding box center [810, 729] width 19 height 17
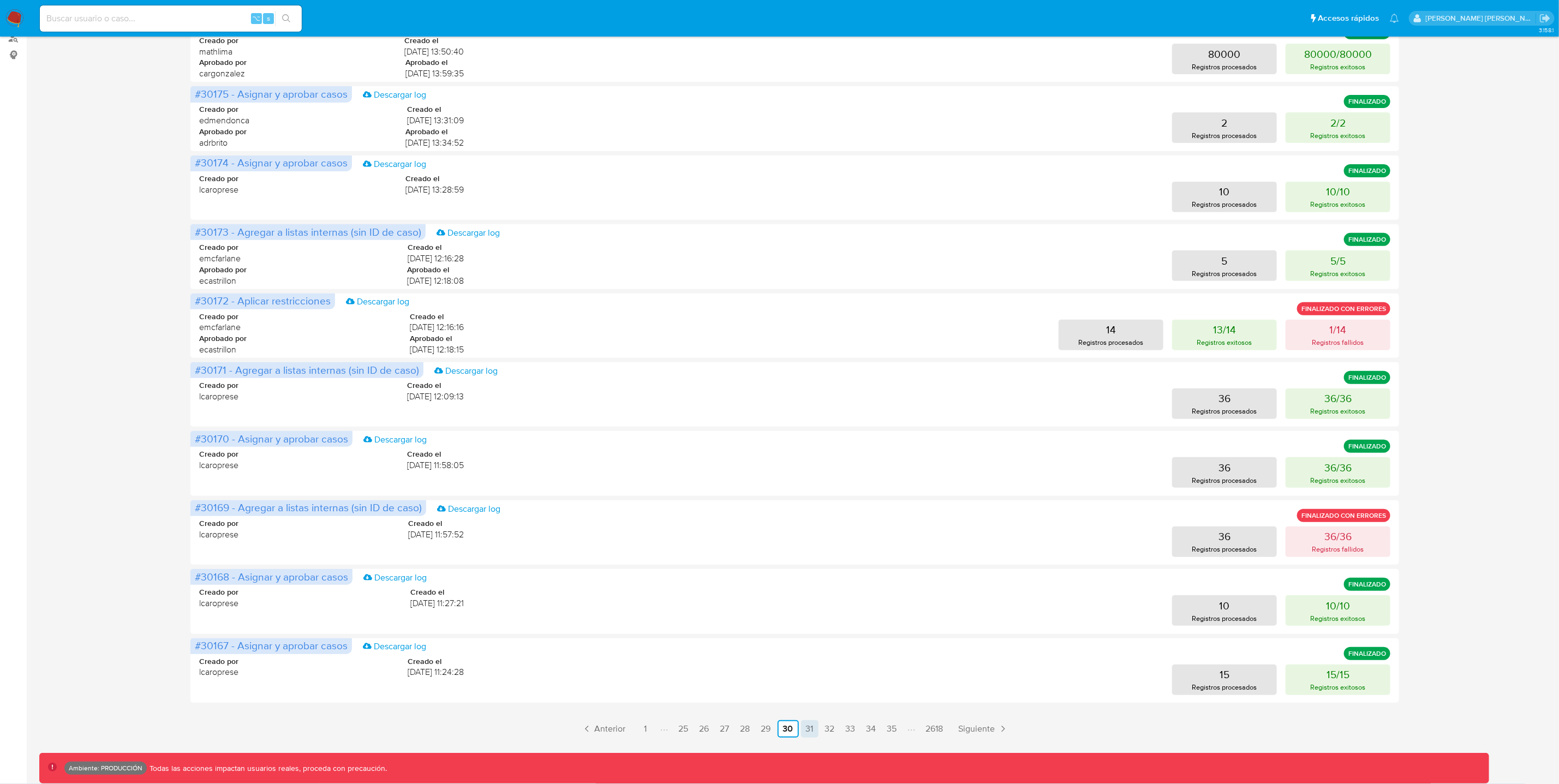
click at [809, 729] on link "31" at bounding box center [810, 729] width 17 height 17
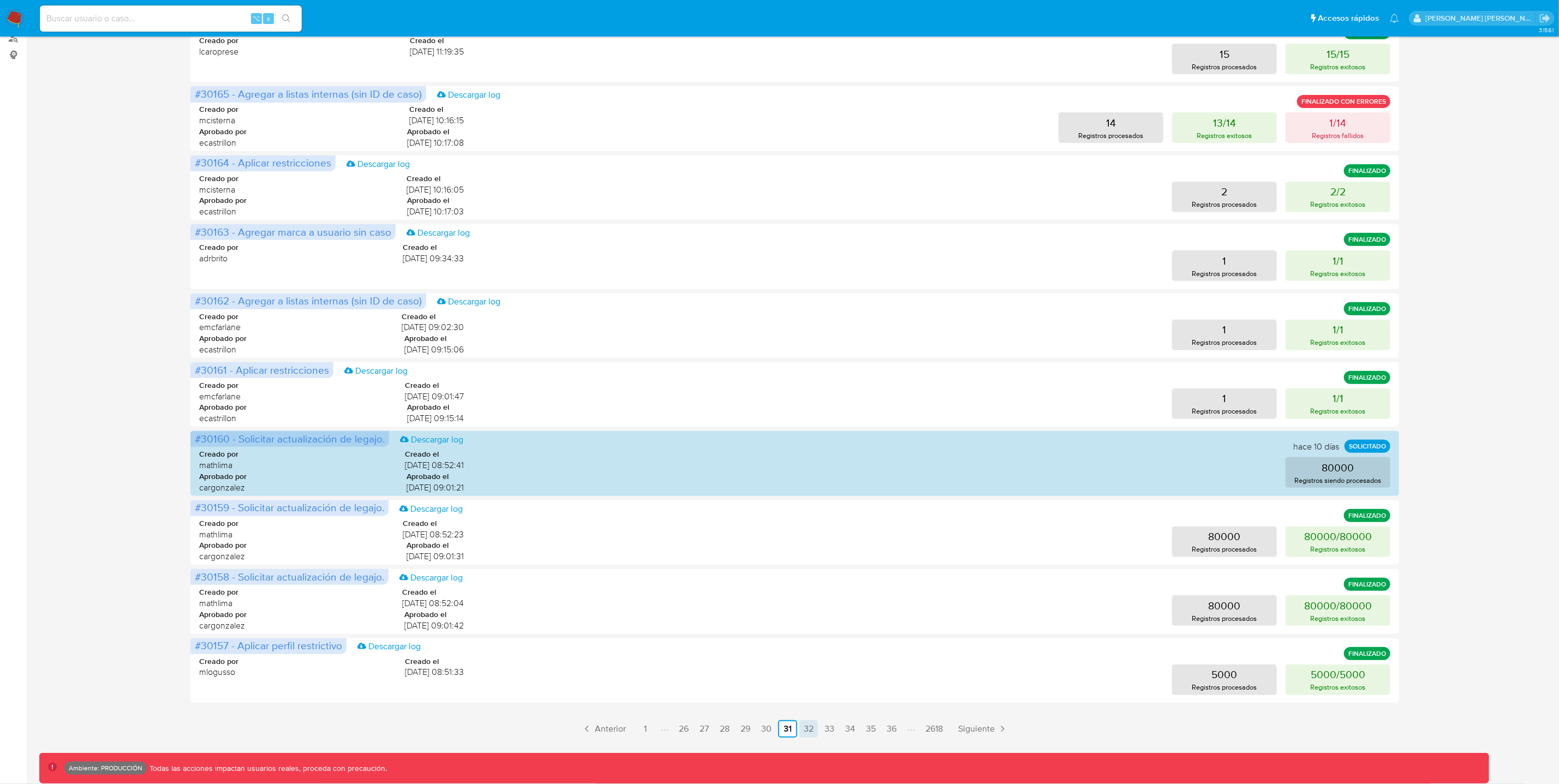
click at [811, 730] on link "32" at bounding box center [809, 729] width 19 height 17
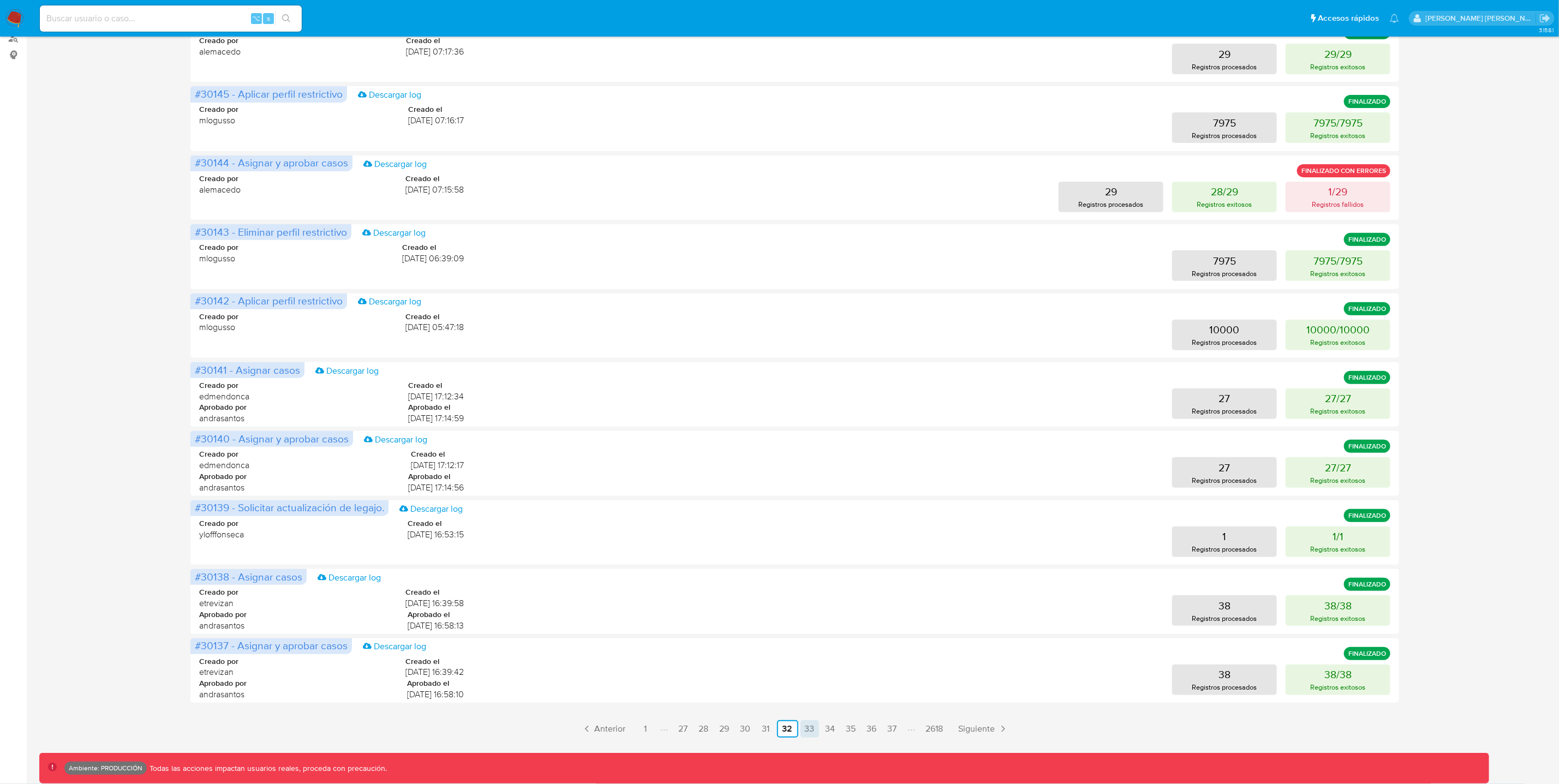
click at [809, 729] on link "33" at bounding box center [810, 729] width 19 height 17
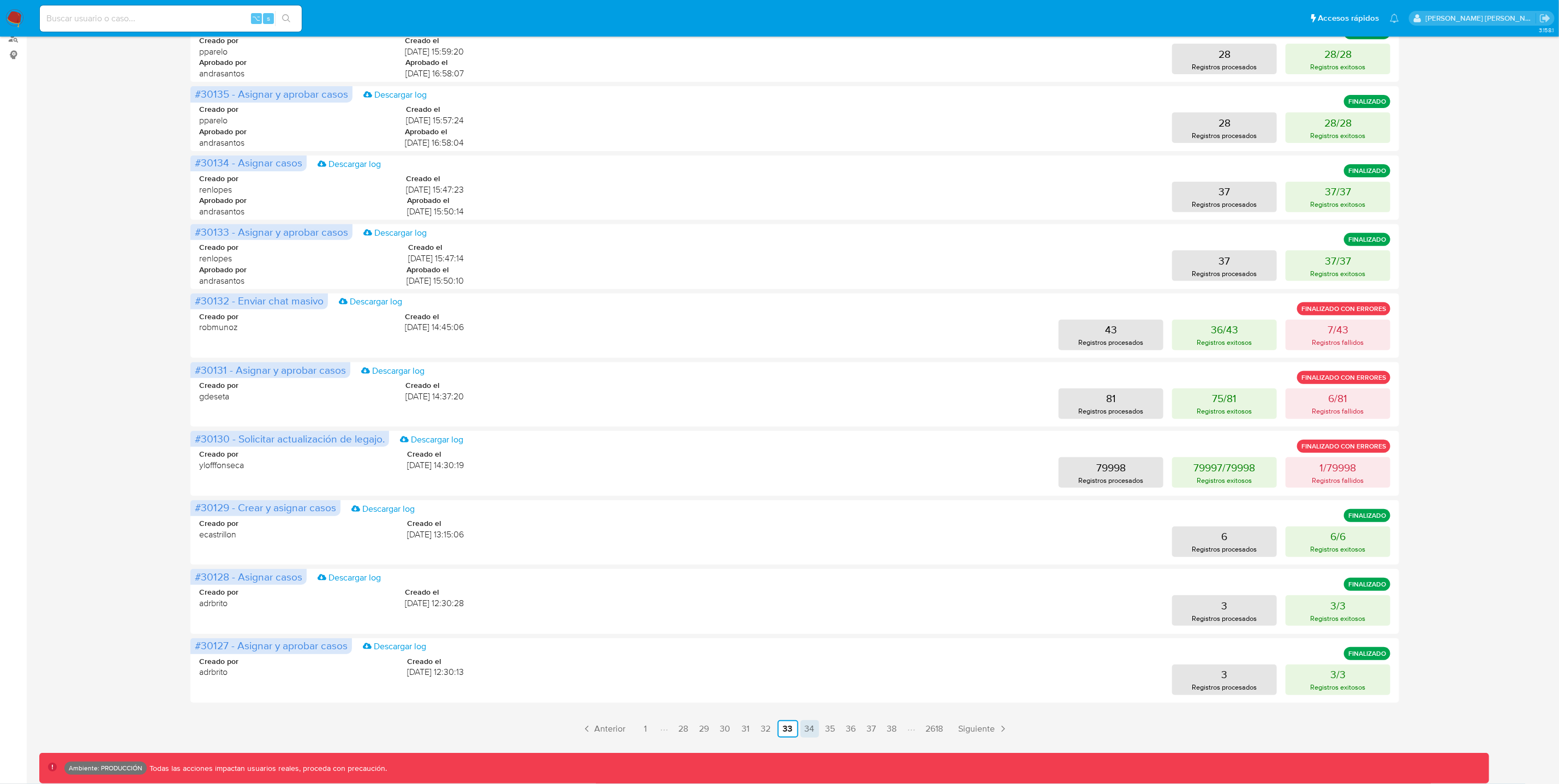
click at [814, 728] on link "34" at bounding box center [810, 729] width 19 height 17
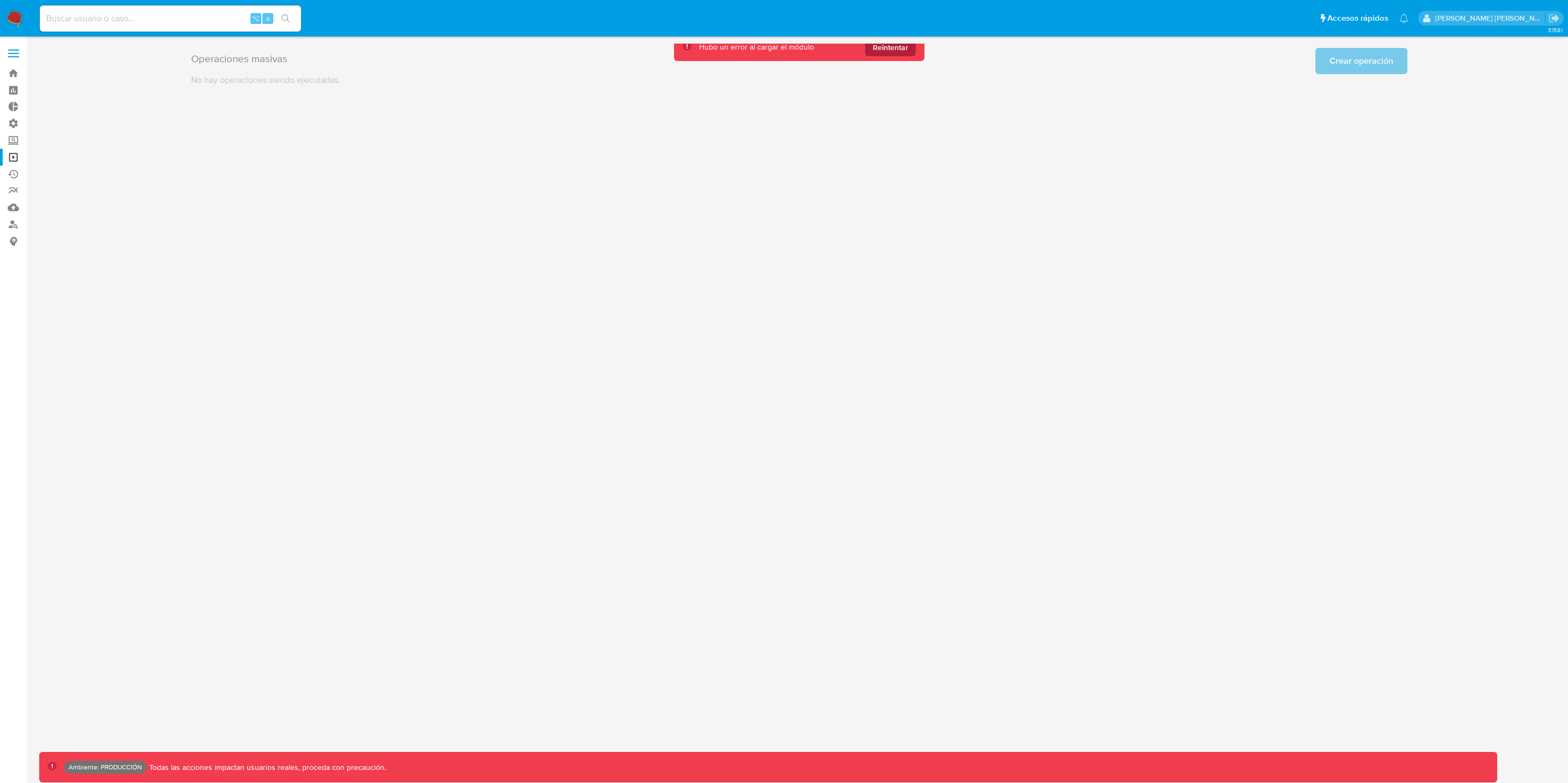
click at [902, 48] on span "Reintentar" at bounding box center [890, 48] width 35 height 17
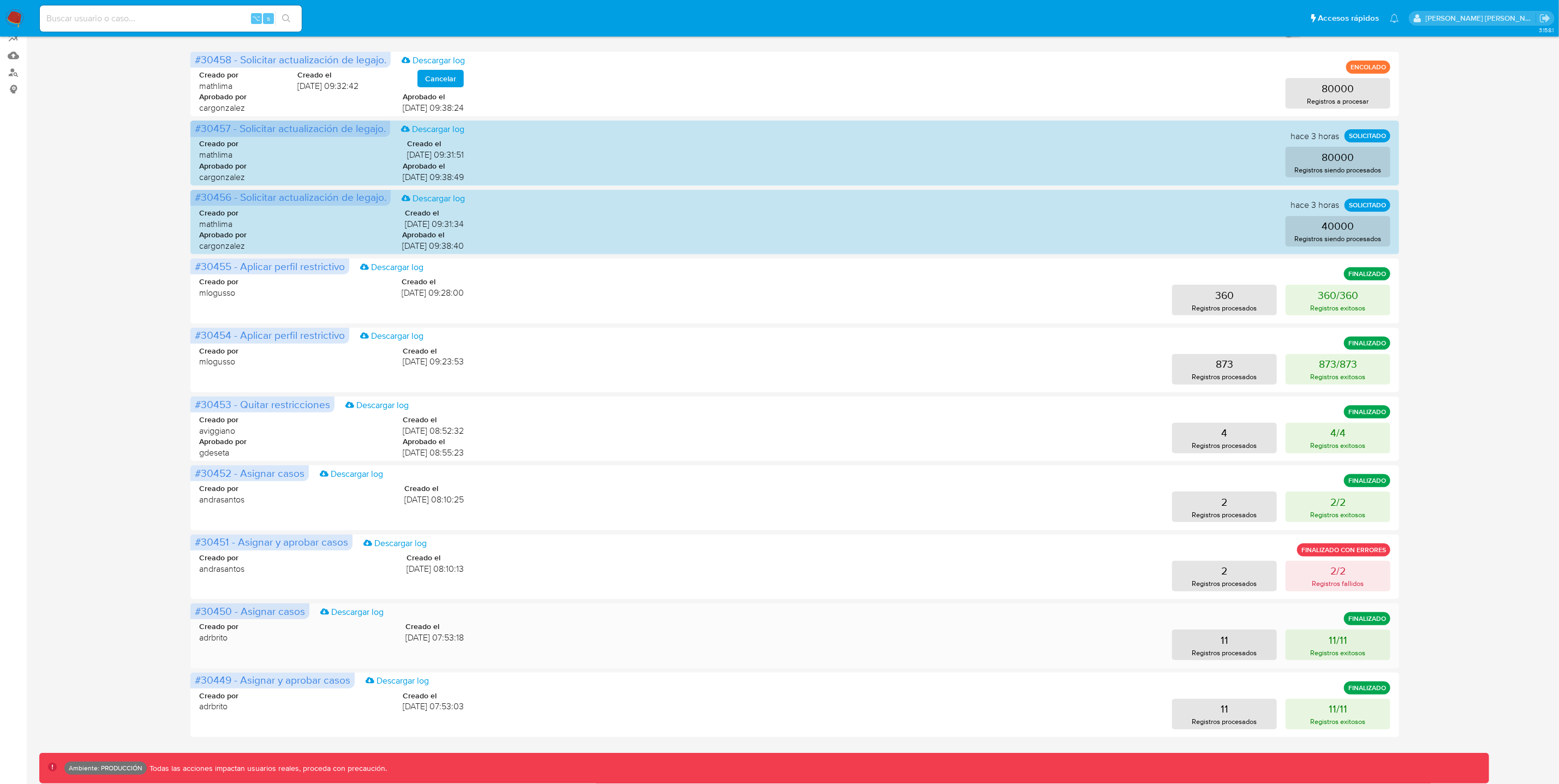
scroll to position [186, 0]
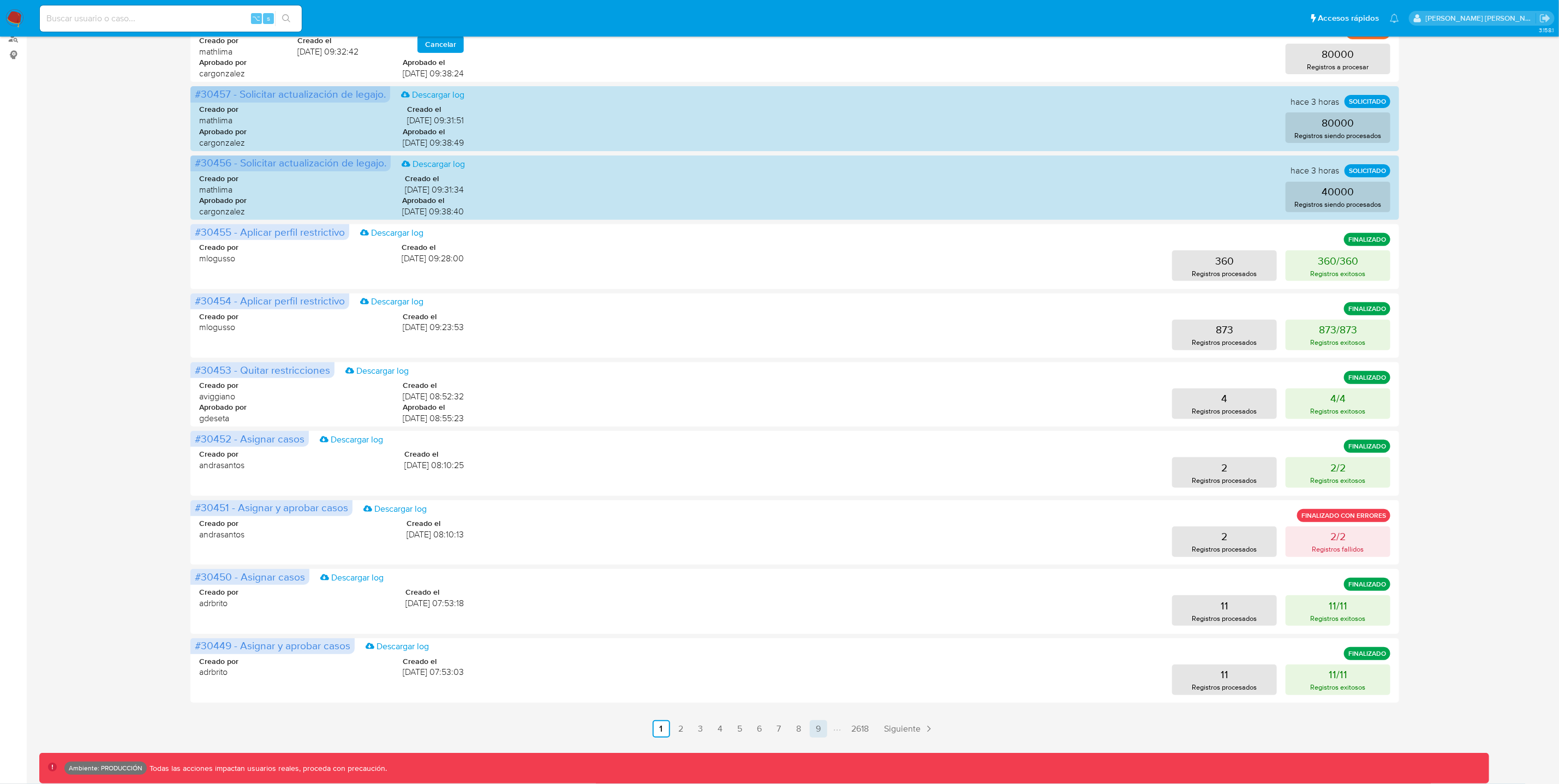
click at [820, 726] on link "9" at bounding box center [818, 729] width 17 height 17
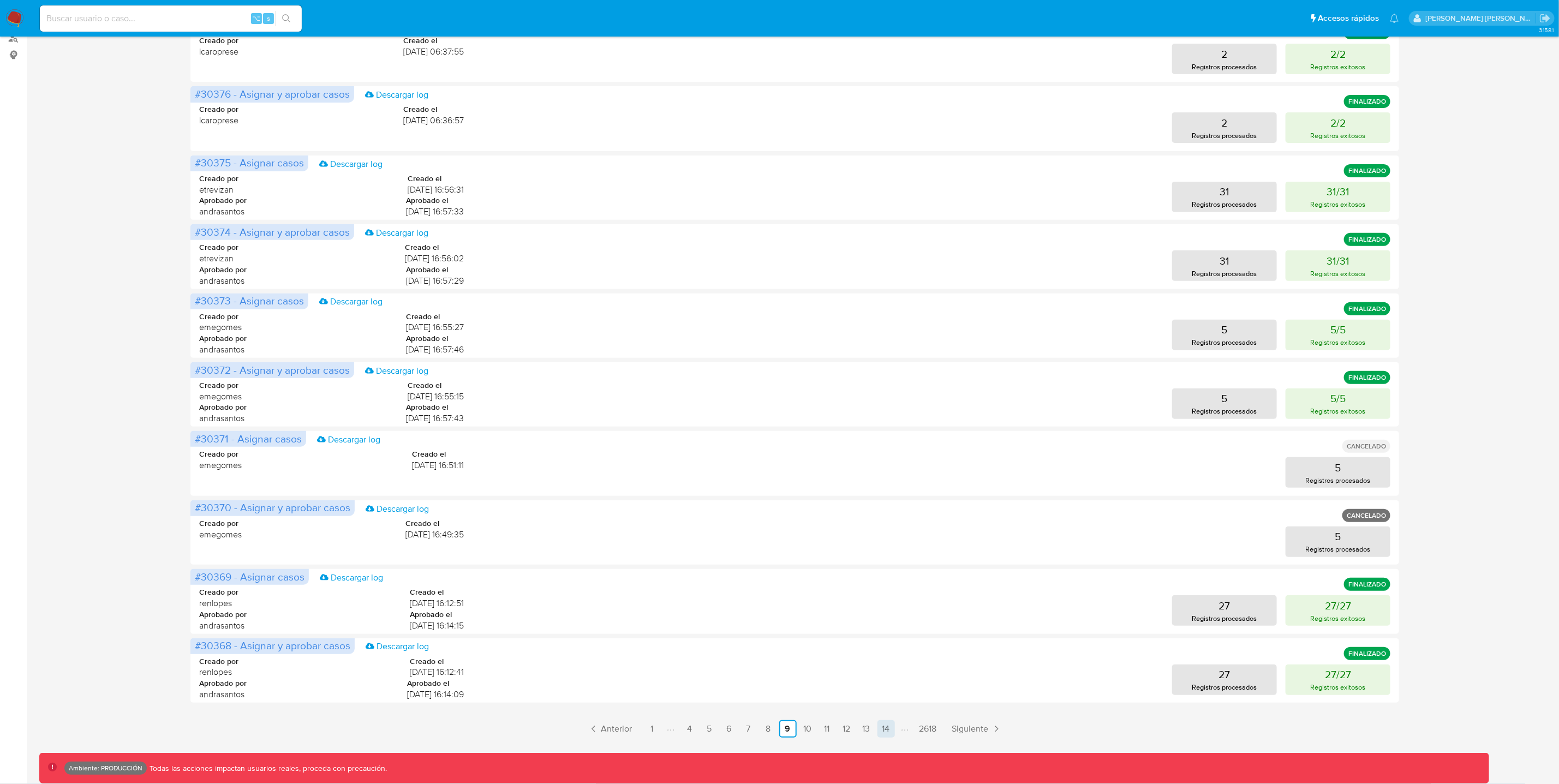
click at [887, 732] on link "14" at bounding box center [886, 729] width 17 height 17
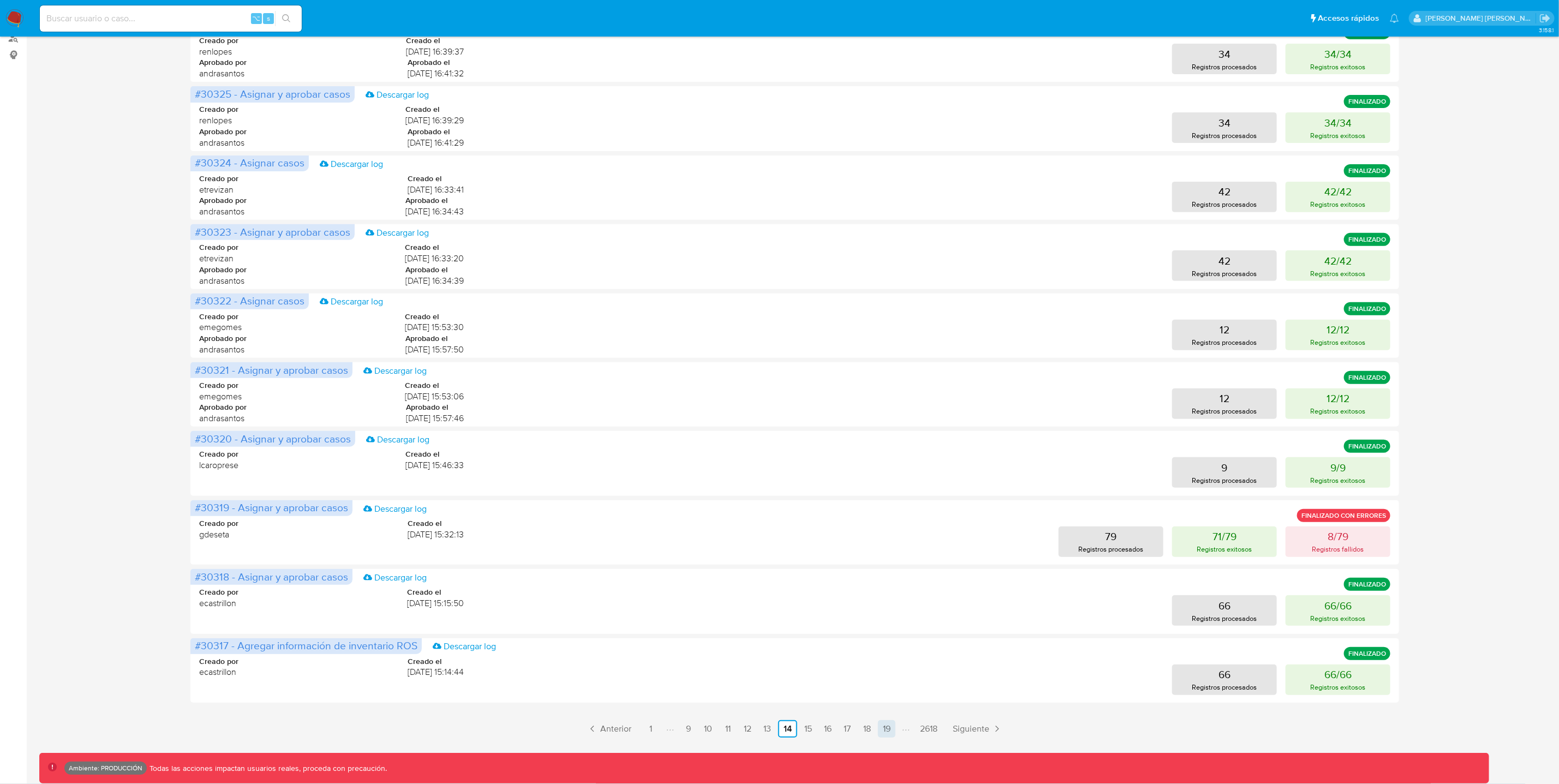
click at [887, 730] on link "19" at bounding box center [887, 729] width 17 height 17
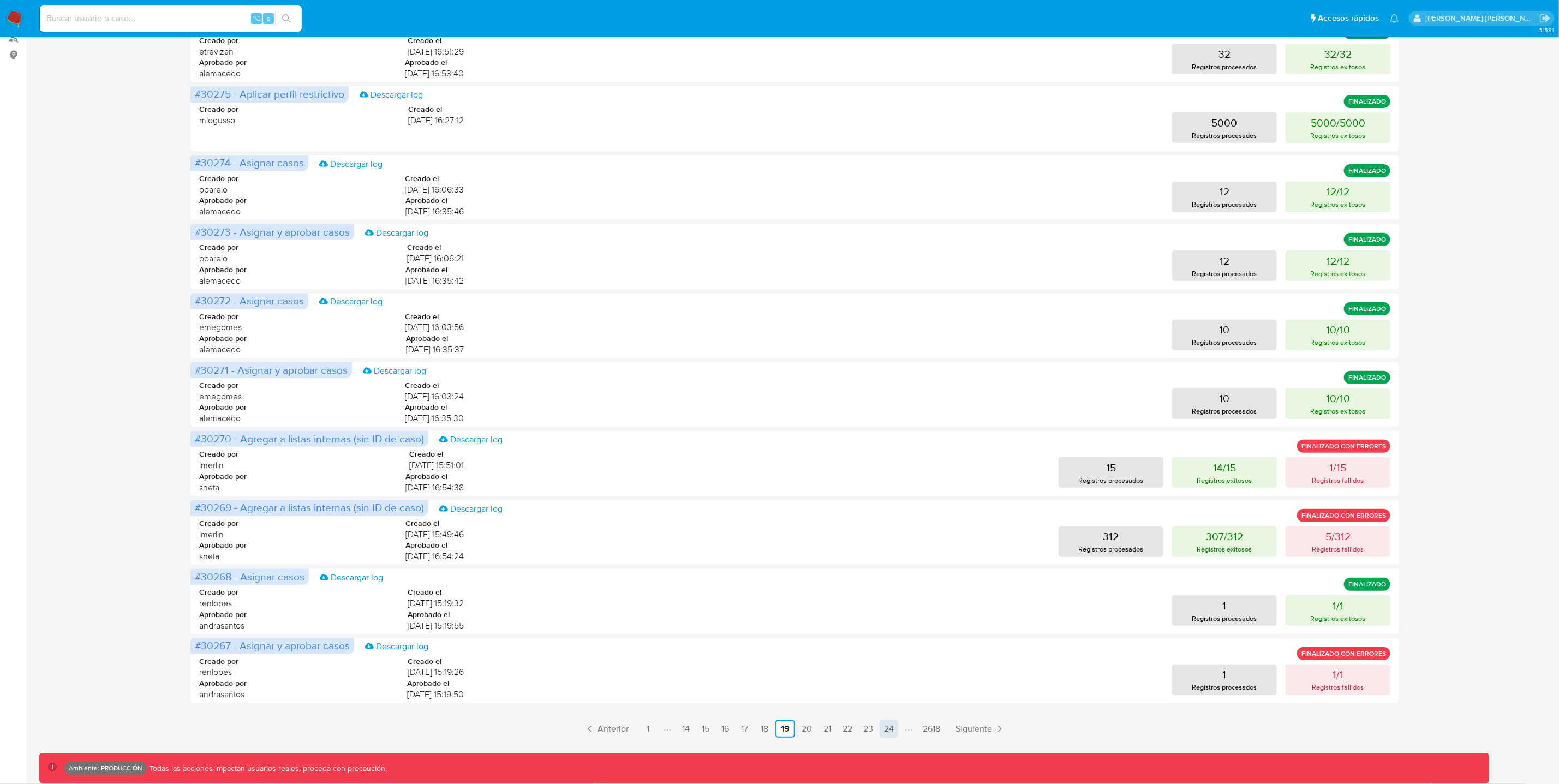
click at [887, 727] on link "24" at bounding box center [889, 729] width 19 height 17
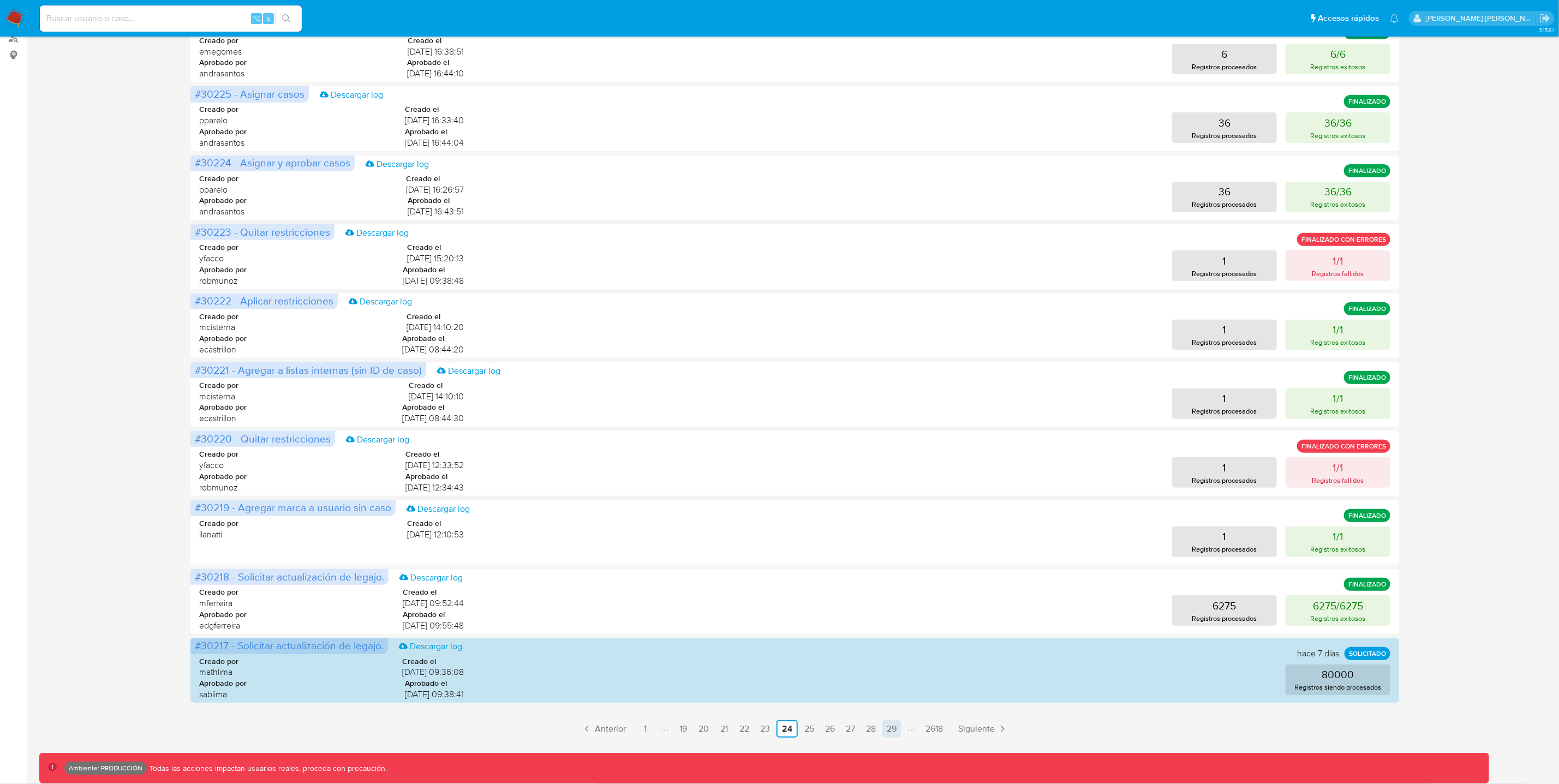
click at [894, 729] on link "29" at bounding box center [891, 729] width 19 height 17
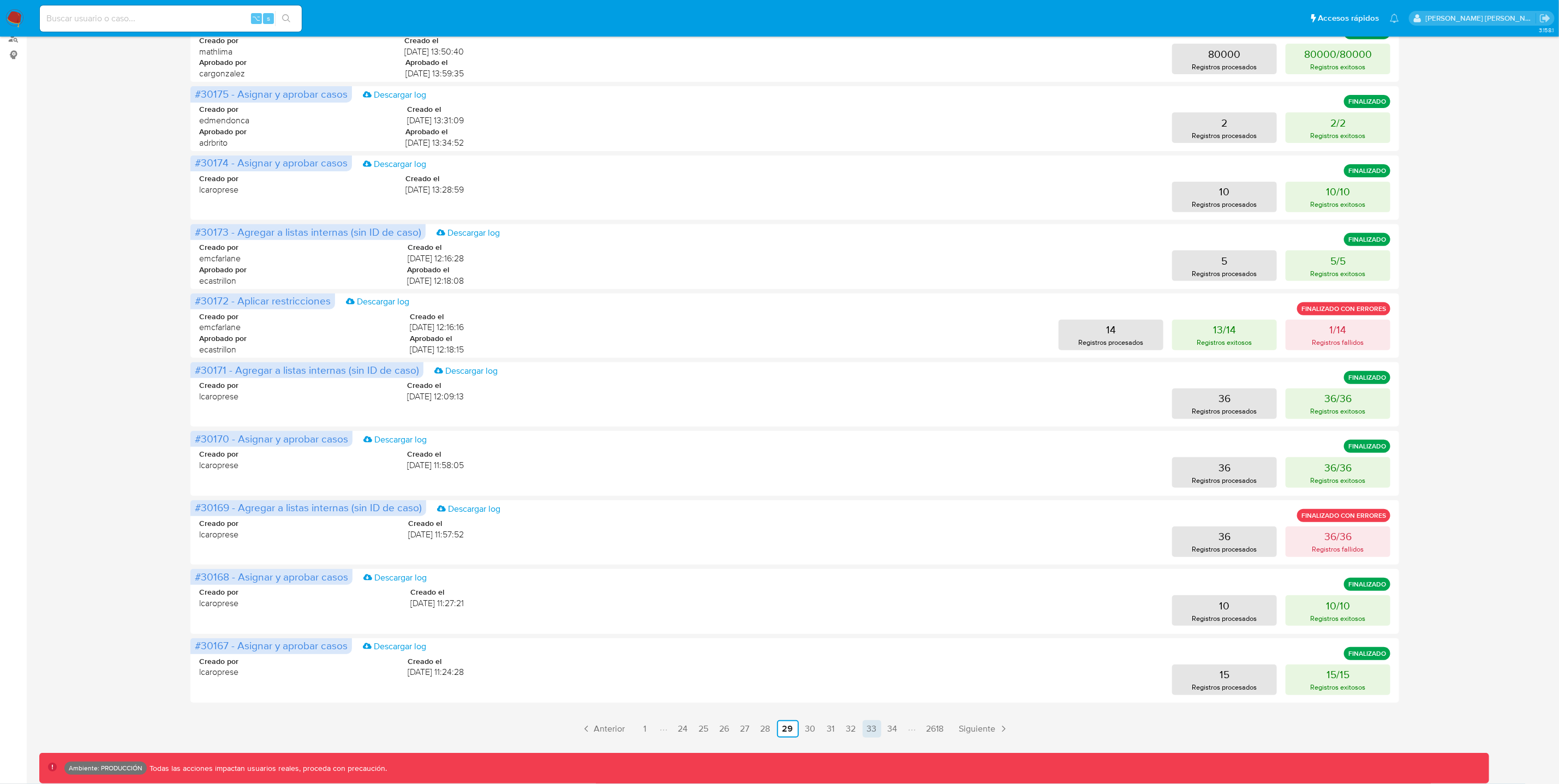
click at [873, 729] on link "33" at bounding box center [872, 729] width 19 height 17
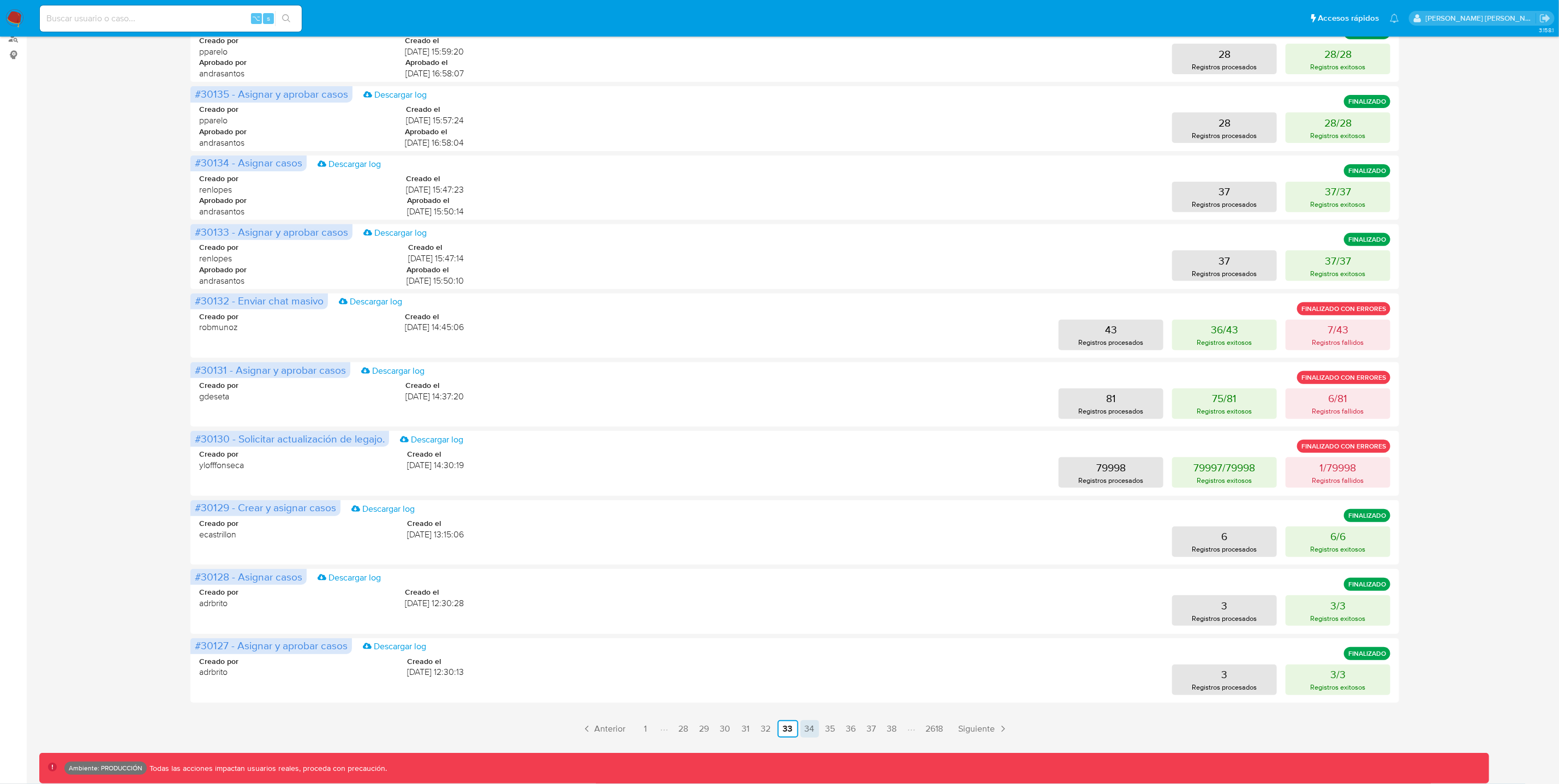
click at [812, 728] on link "34" at bounding box center [810, 729] width 19 height 17
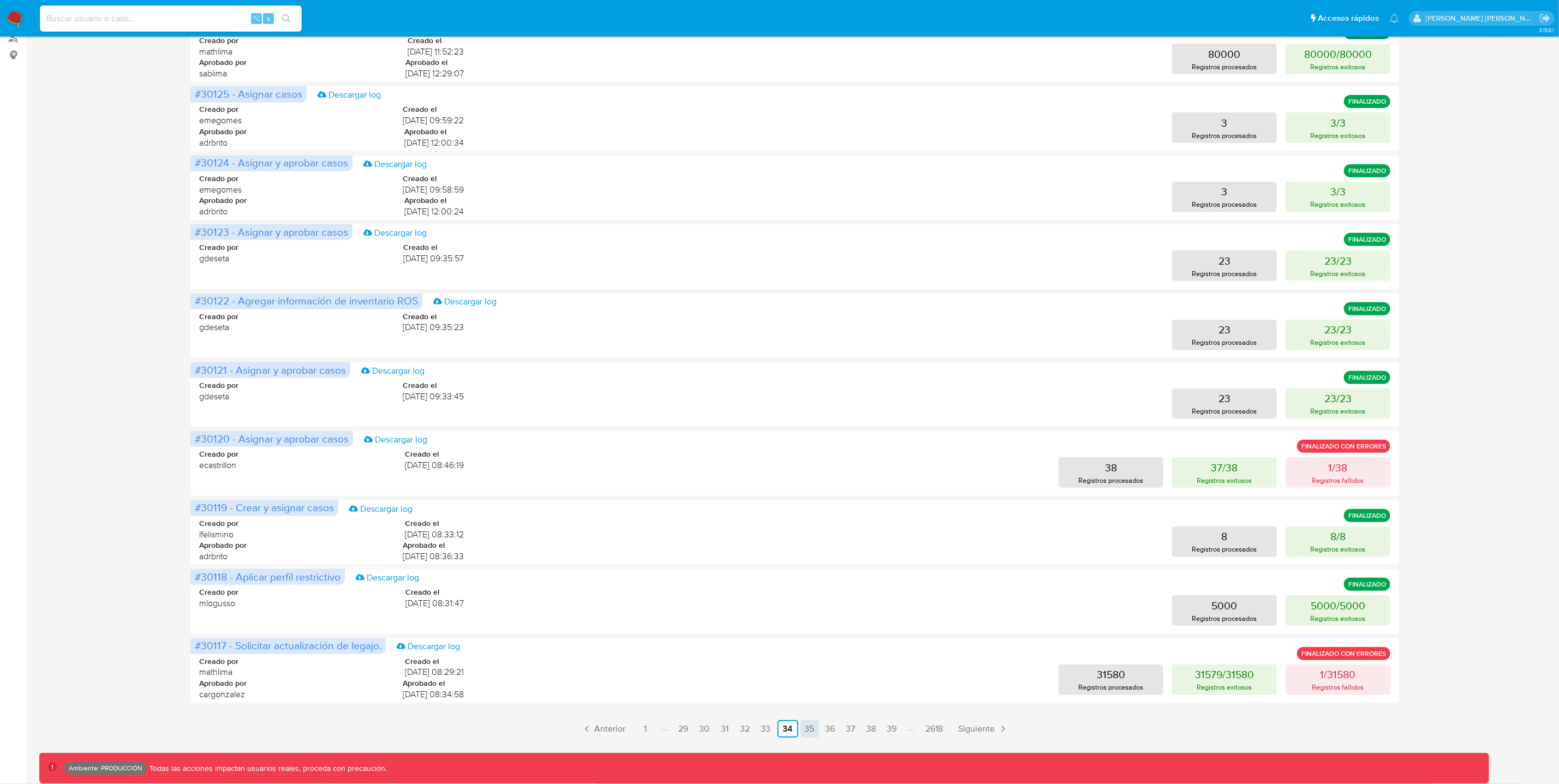
click at [805, 728] on link "35" at bounding box center [810, 729] width 19 height 17
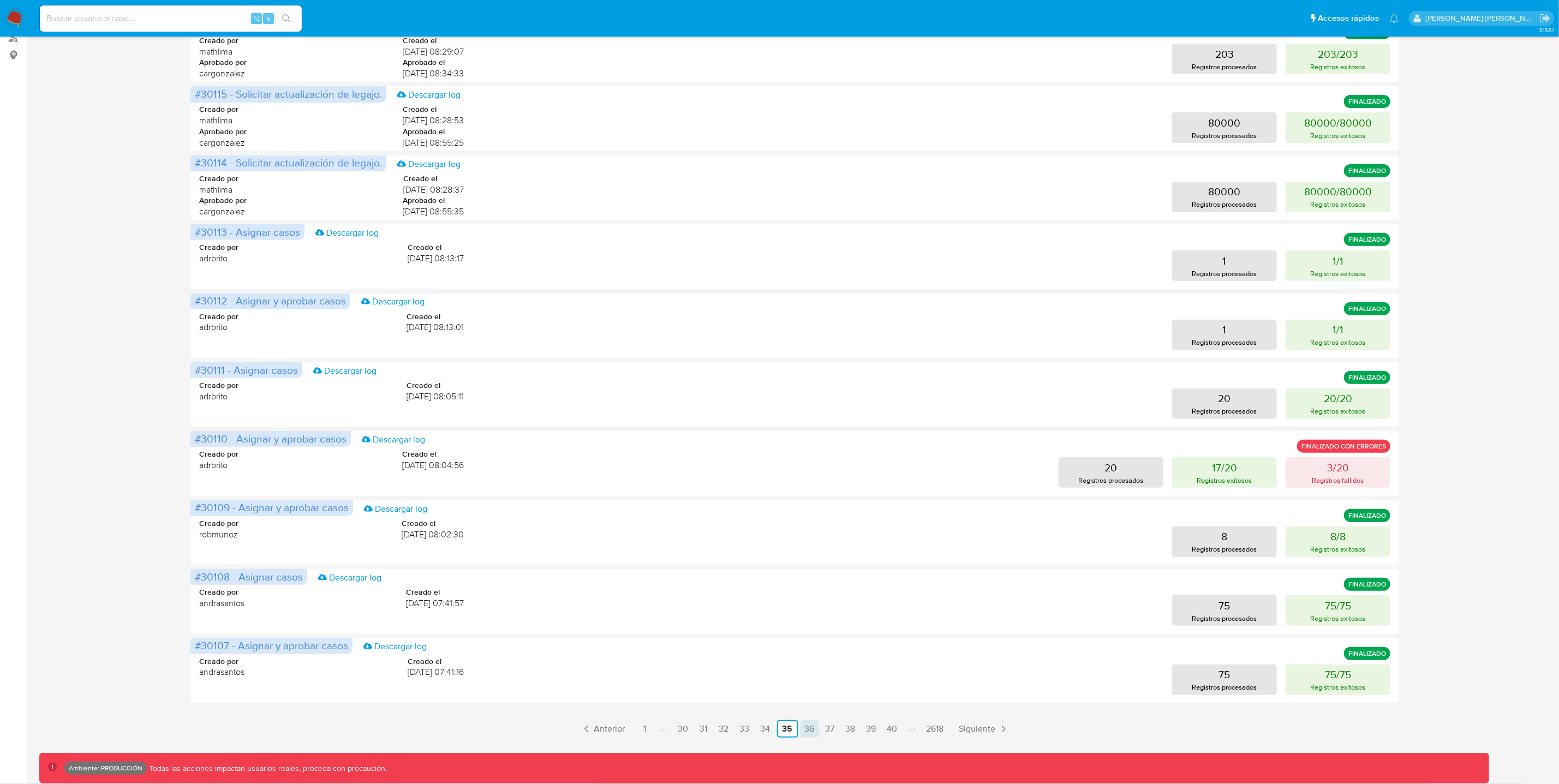
click at [808, 732] on link "36" at bounding box center [810, 729] width 19 height 17
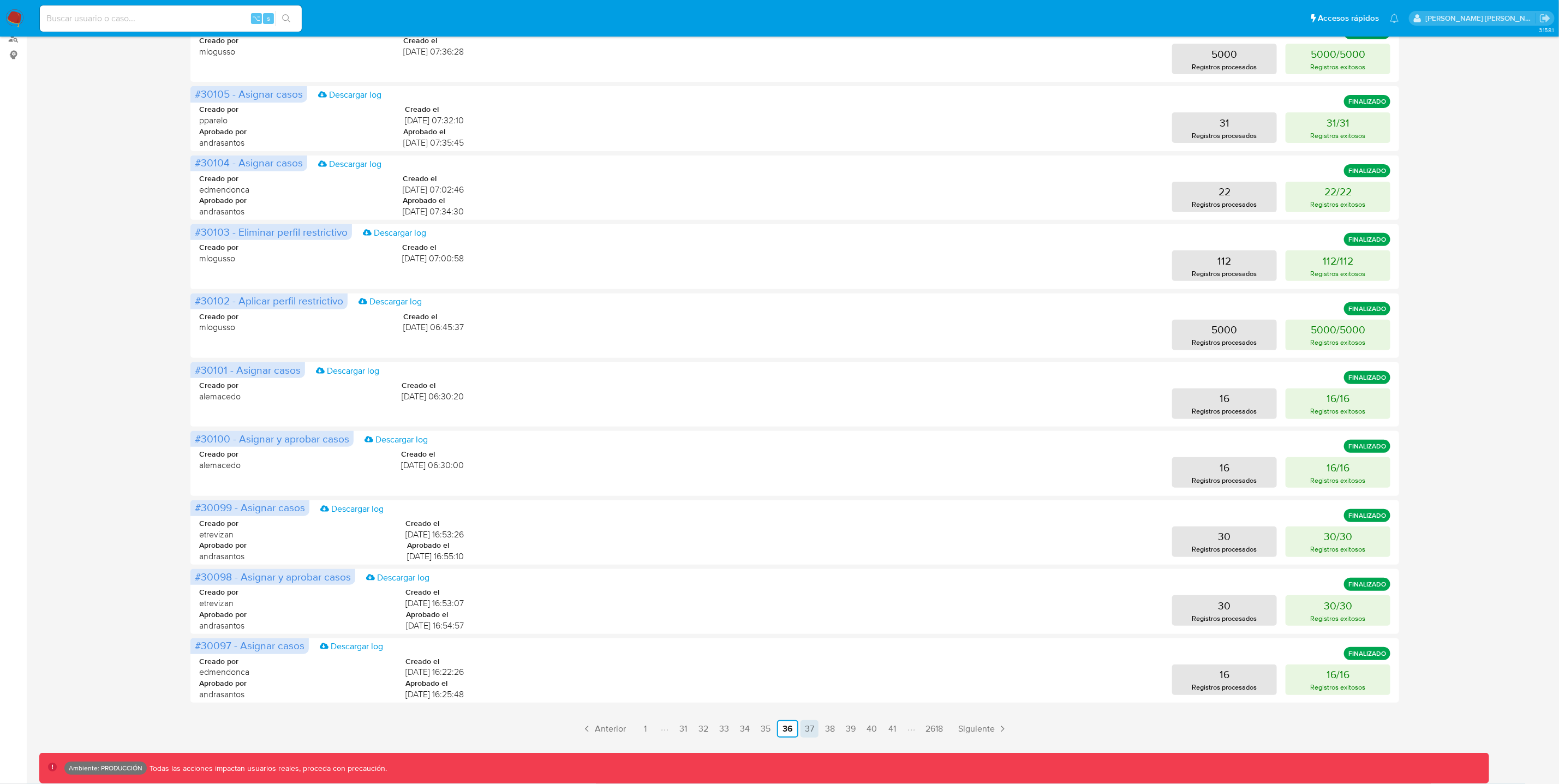
click at [812, 732] on link "37" at bounding box center [809, 729] width 18 height 17
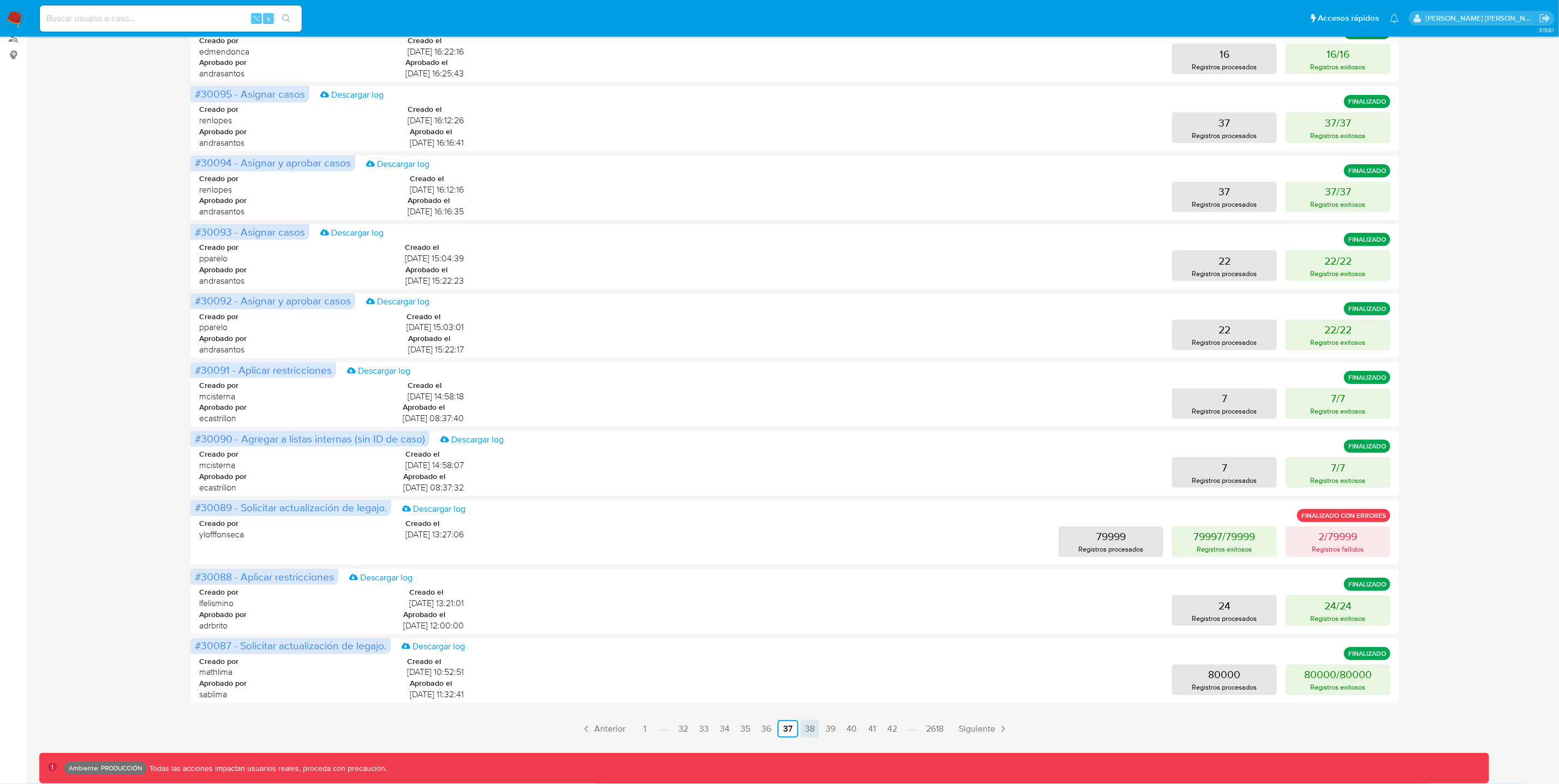
click at [815, 732] on link "38" at bounding box center [810, 729] width 19 height 17
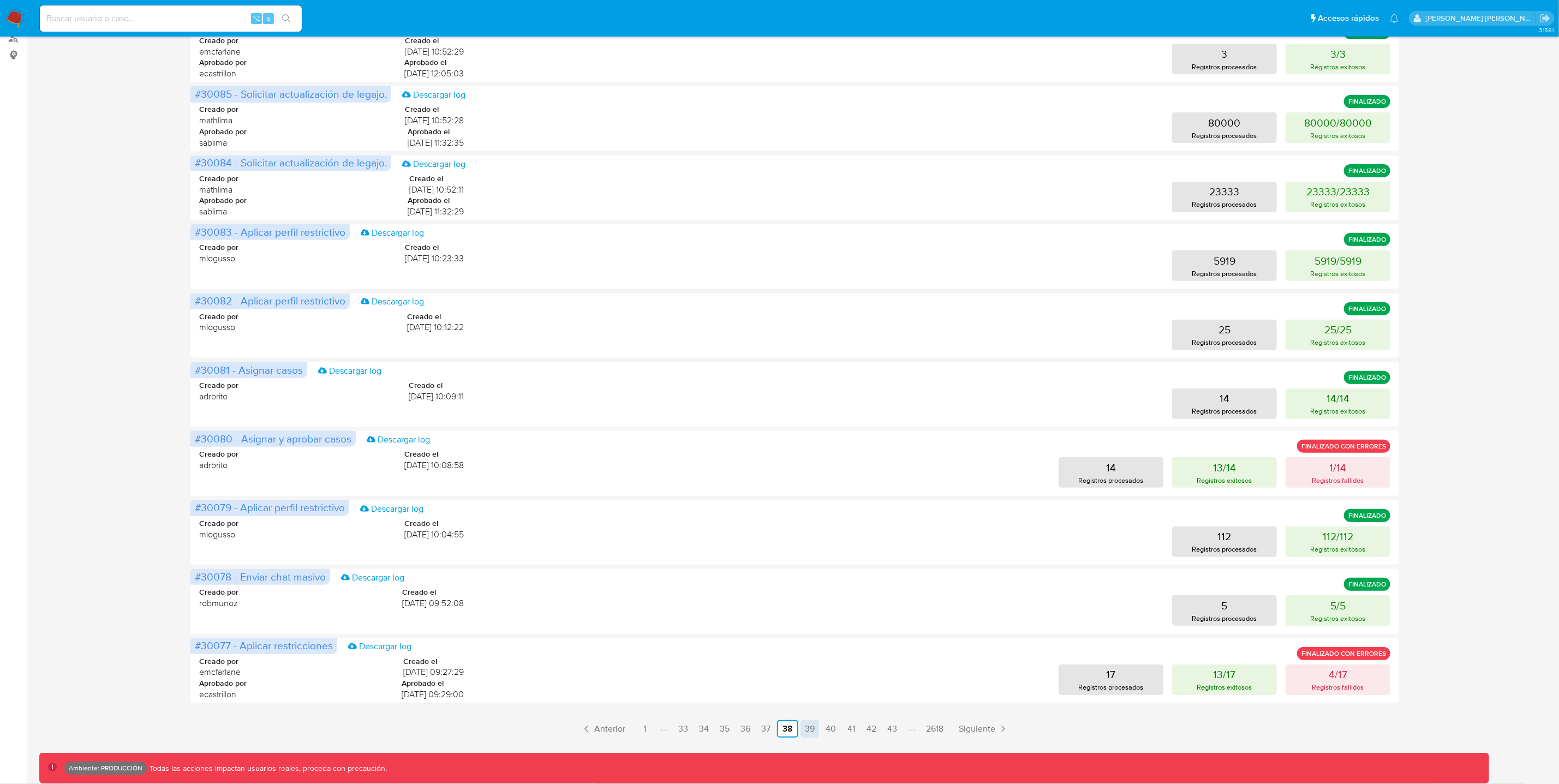
click at [810, 729] on link "39" at bounding box center [810, 729] width 19 height 17
